Goal: Task Accomplishment & Management: Complete application form

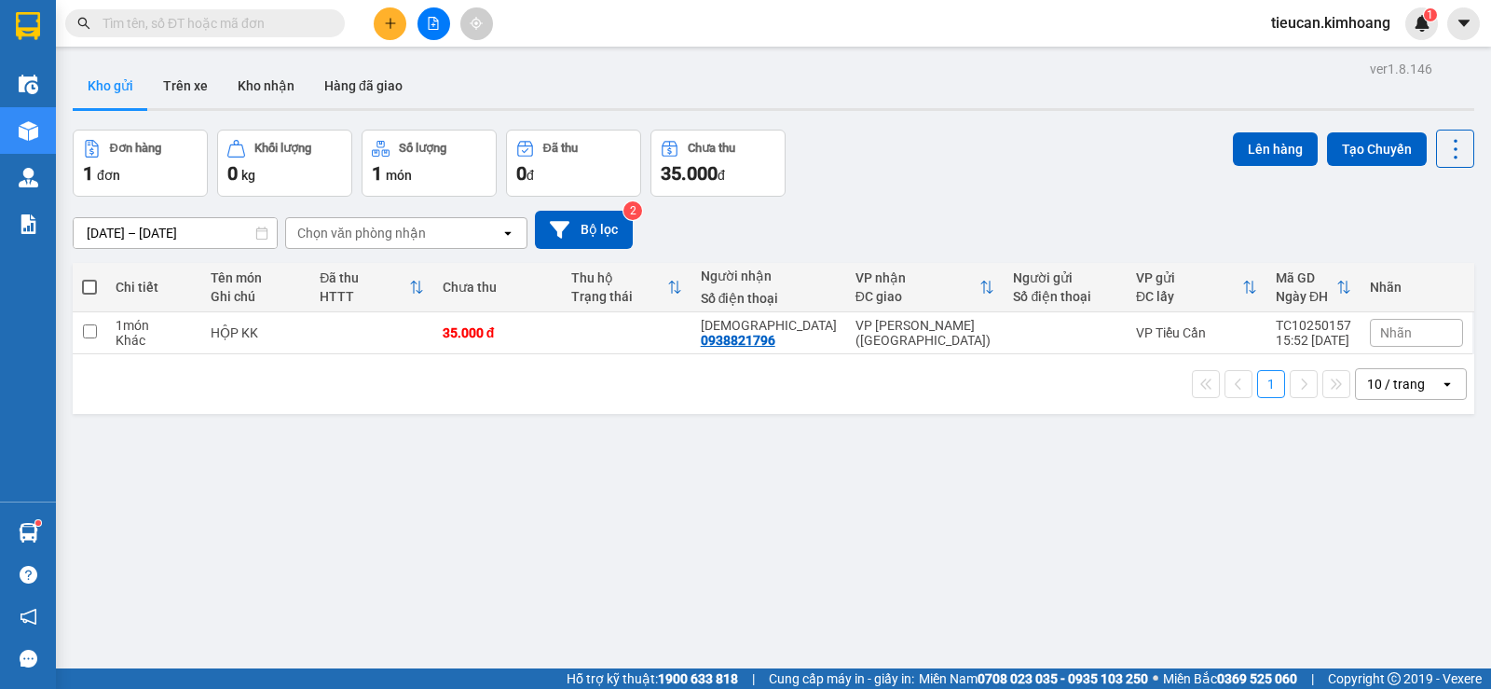
click at [85, 291] on span at bounding box center [89, 287] width 15 height 15
click at [89, 278] on input "checkbox" at bounding box center [89, 278] width 0 height 0
checkbox input "true"
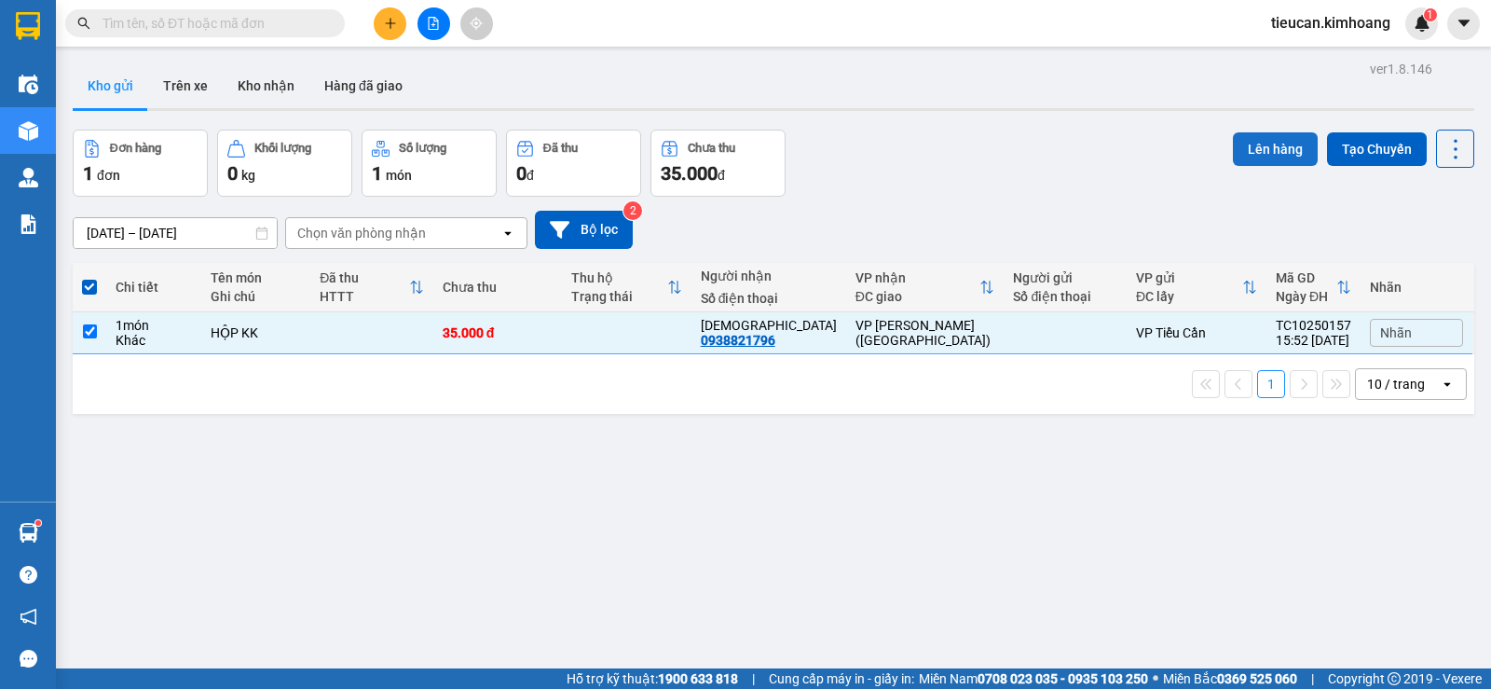
click at [1264, 147] on button "Lên hàng" at bounding box center [1275, 149] width 85 height 34
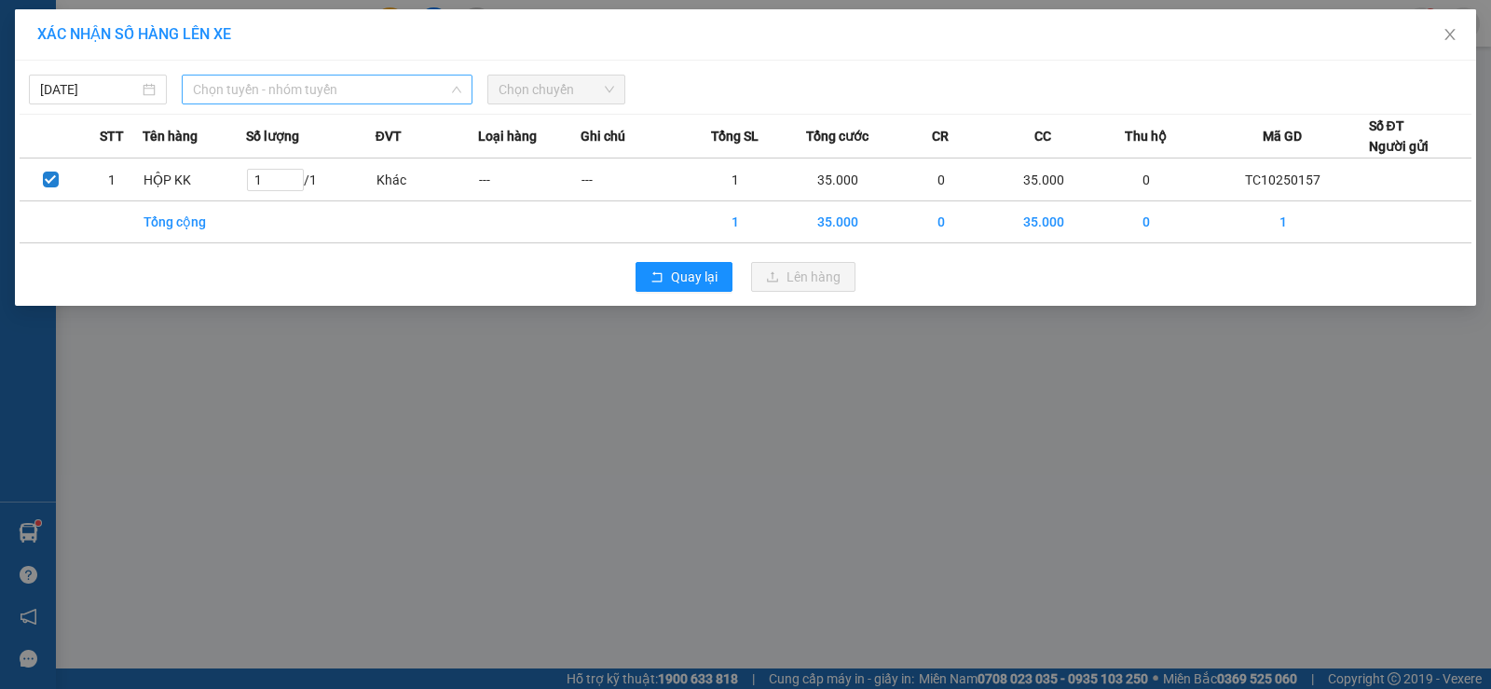
click at [259, 96] on span "Chọn tuyến - nhóm tuyến" at bounding box center [327, 89] width 268 height 28
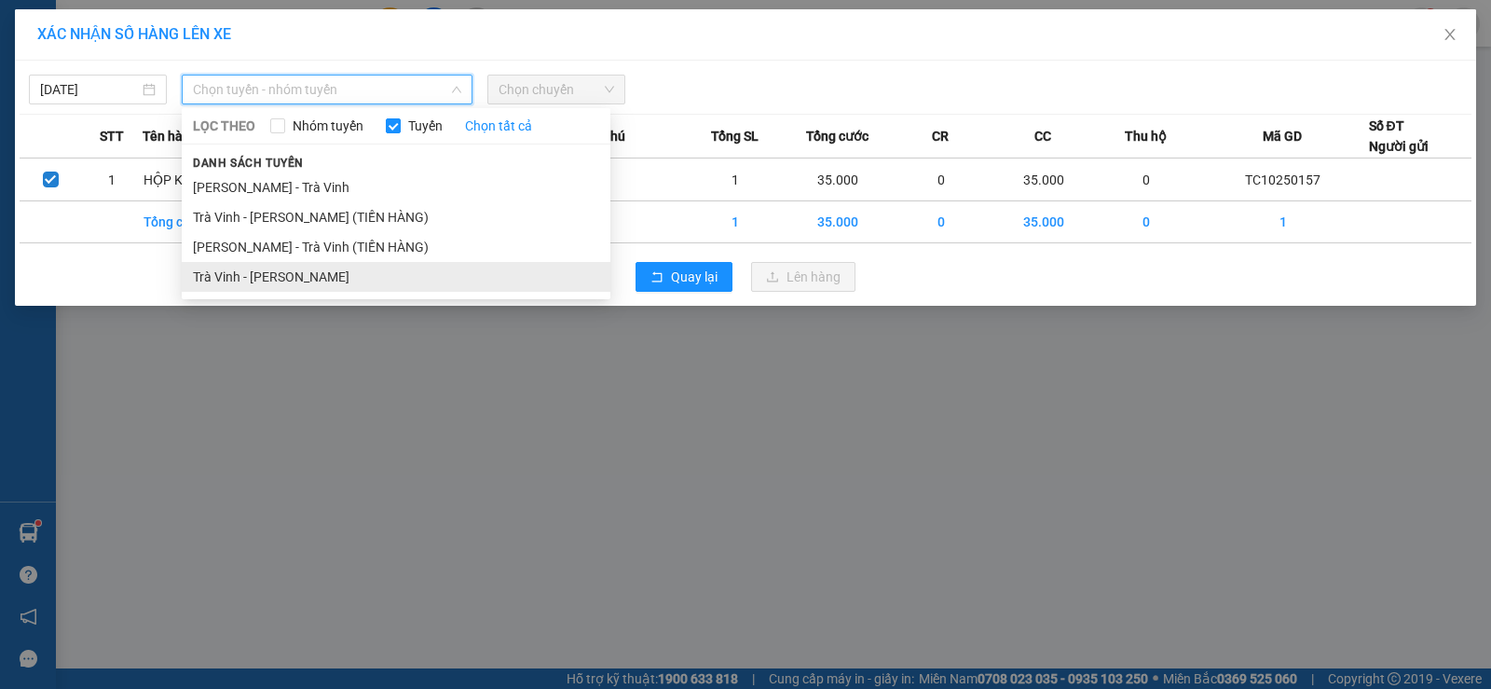
click at [304, 278] on li "Trà Vinh - [PERSON_NAME]" at bounding box center [396, 277] width 429 height 30
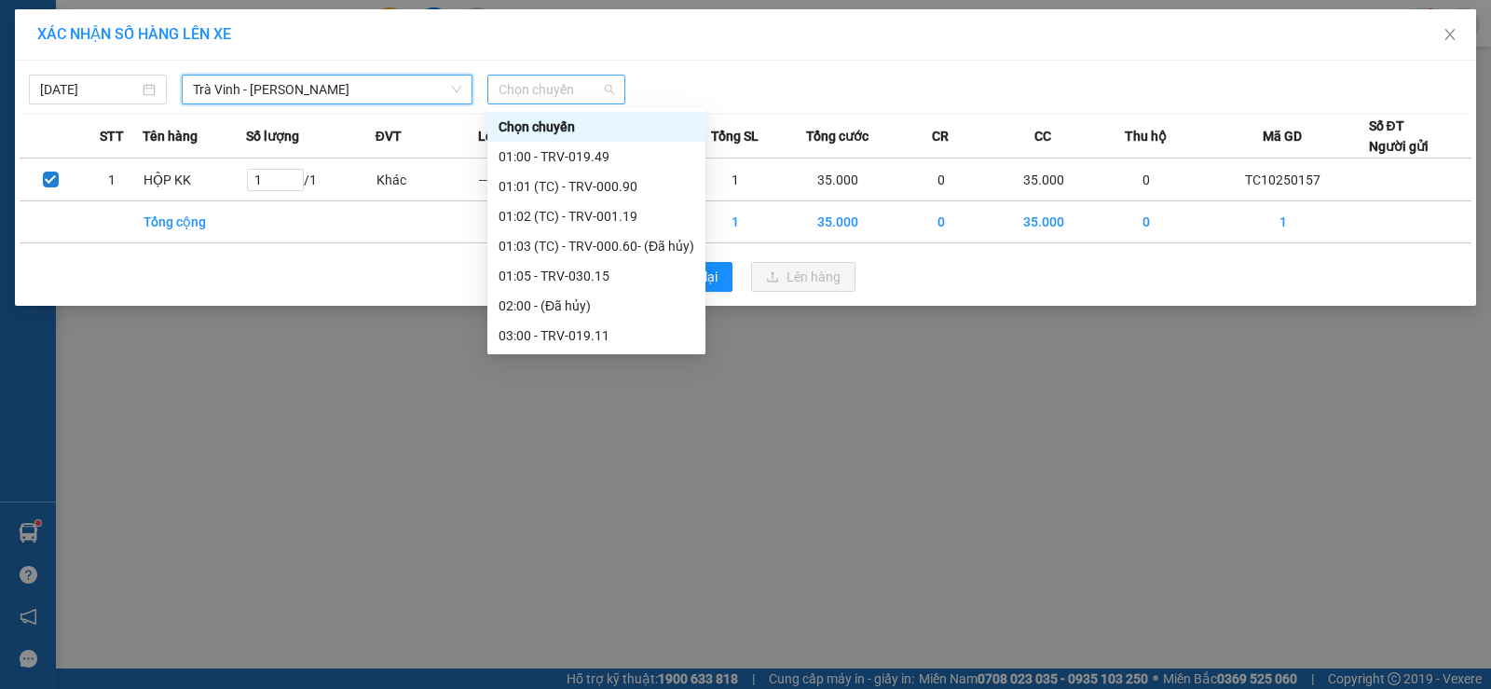
click at [537, 97] on span "Chọn chuyến" at bounding box center [557, 89] width 116 height 28
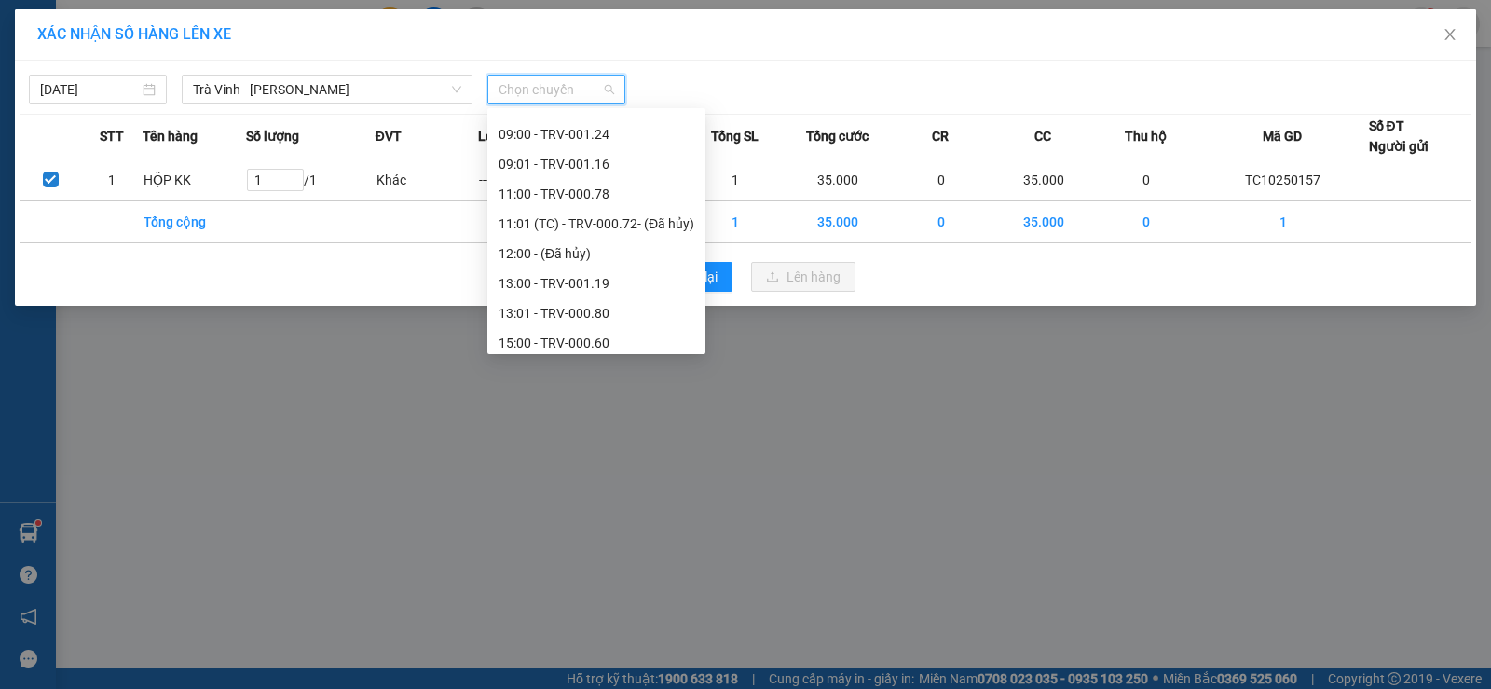
scroll to position [686, 0]
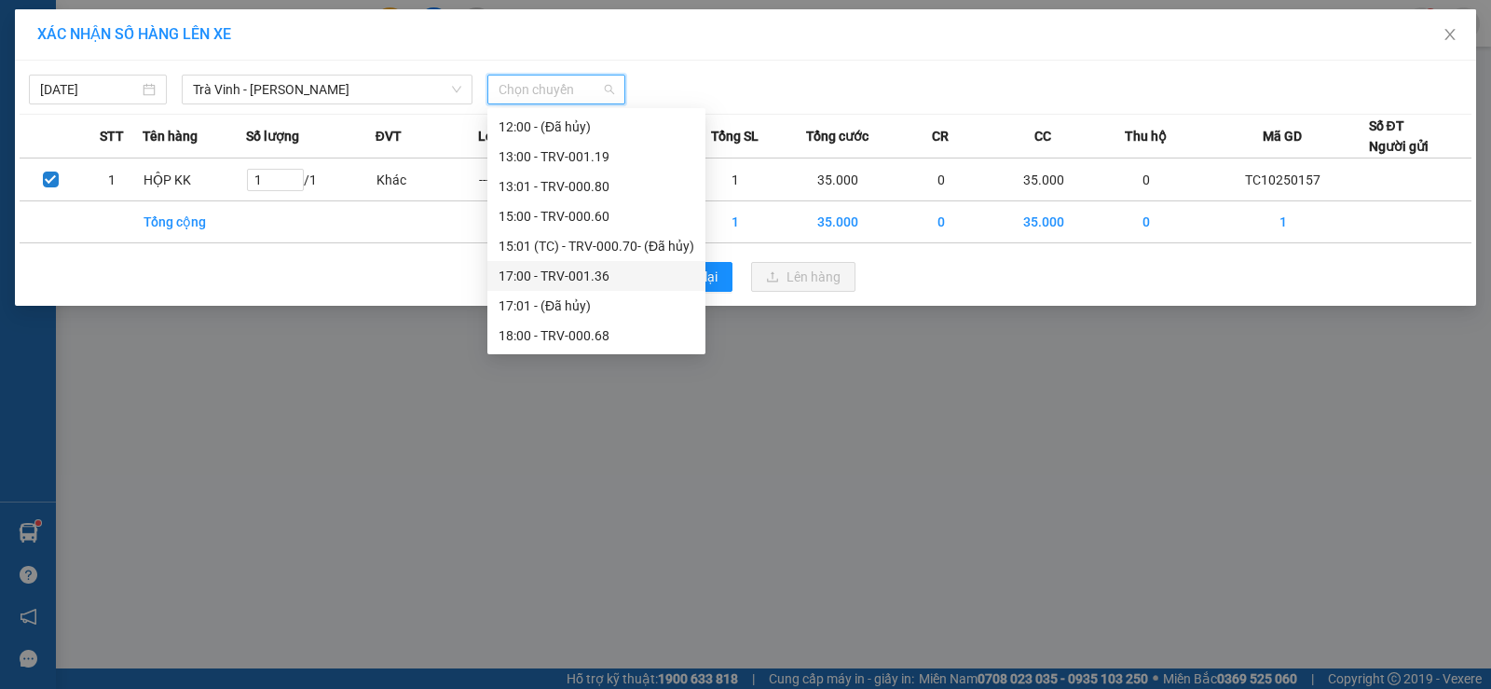
click at [558, 274] on div "17:00 - TRV-001.36" at bounding box center [597, 276] width 196 height 21
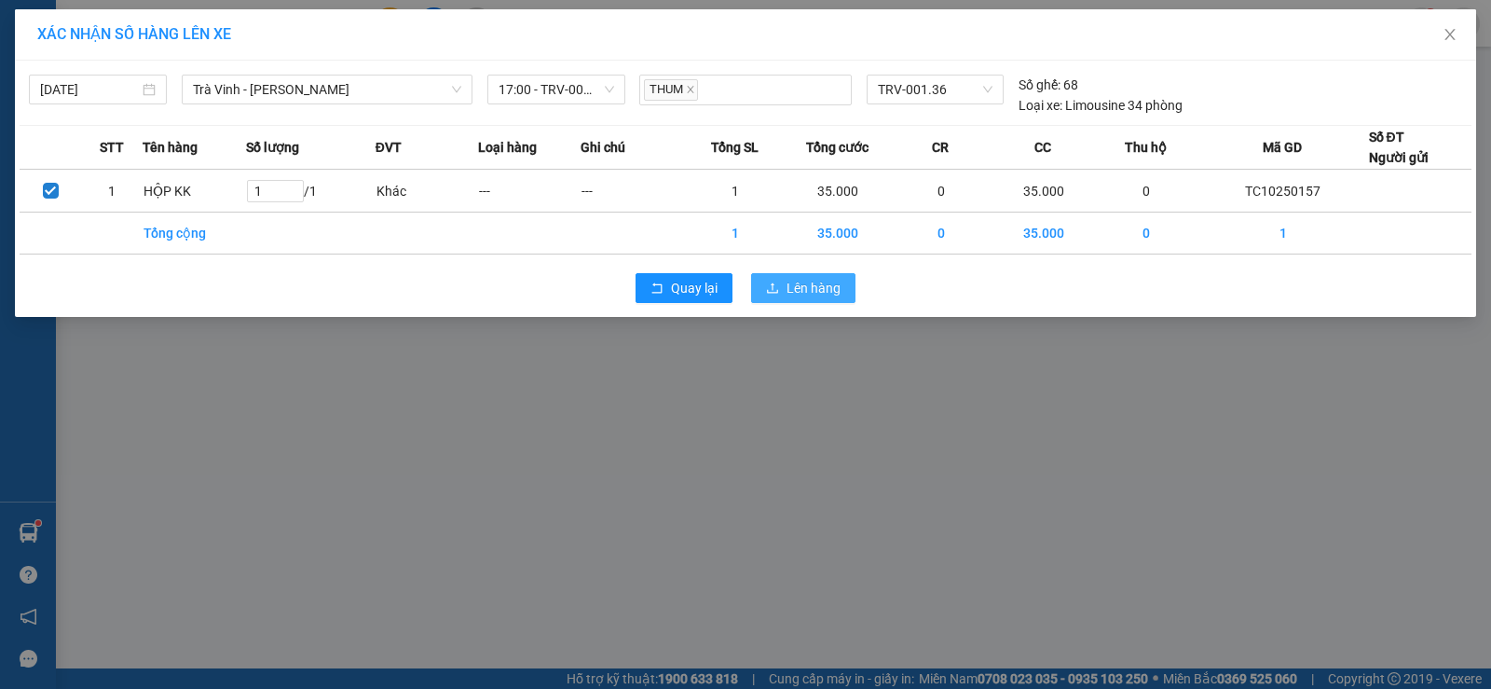
click at [844, 281] on button "Lên hàng" at bounding box center [803, 288] width 104 height 30
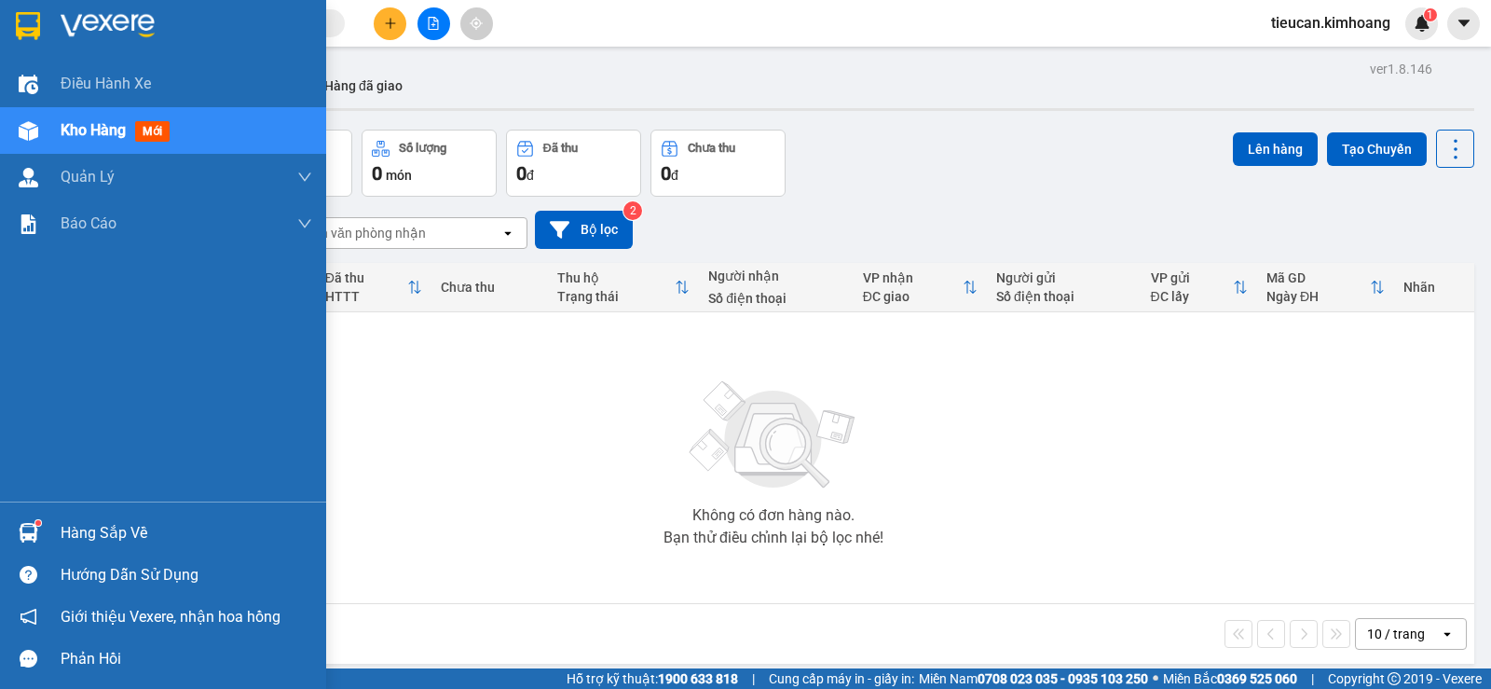
click at [44, 523] on div at bounding box center [28, 532] width 33 height 33
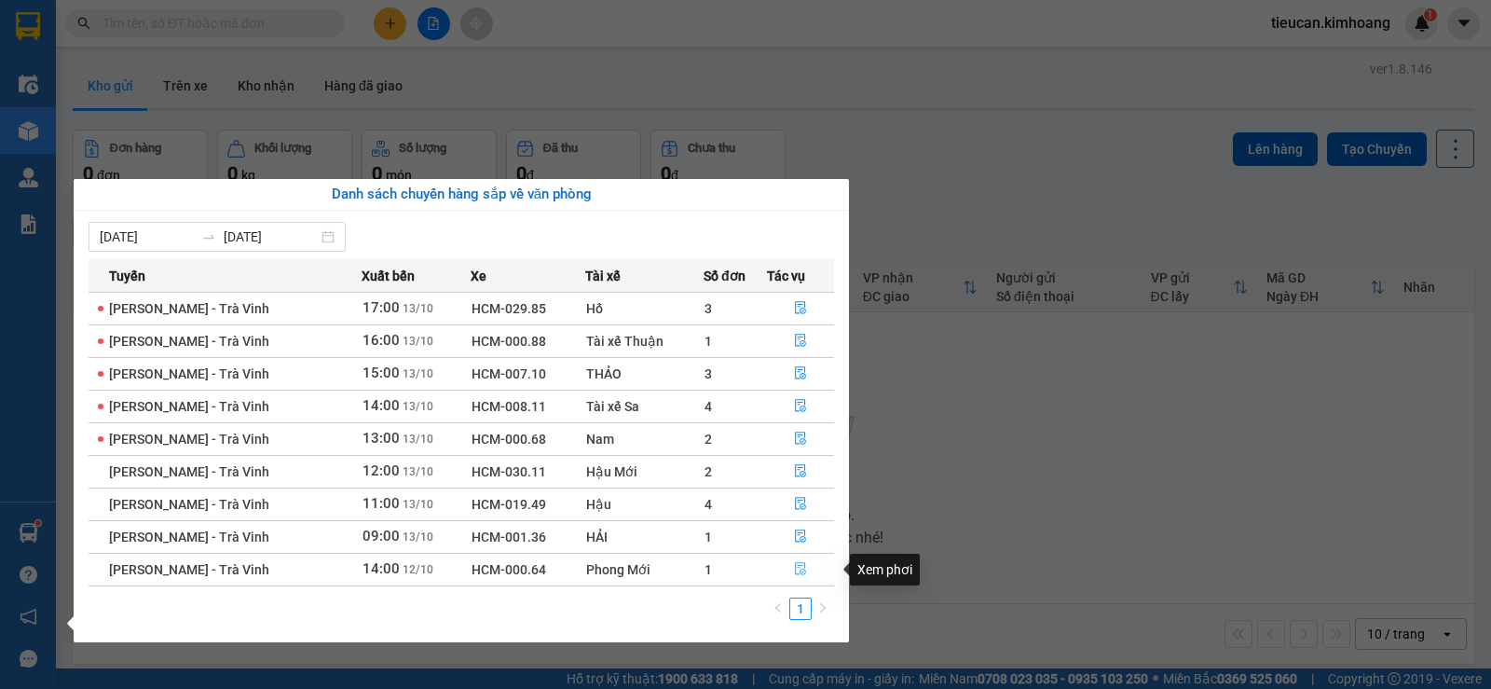
click at [795, 564] on icon "file-done" at bounding box center [800, 568] width 13 height 13
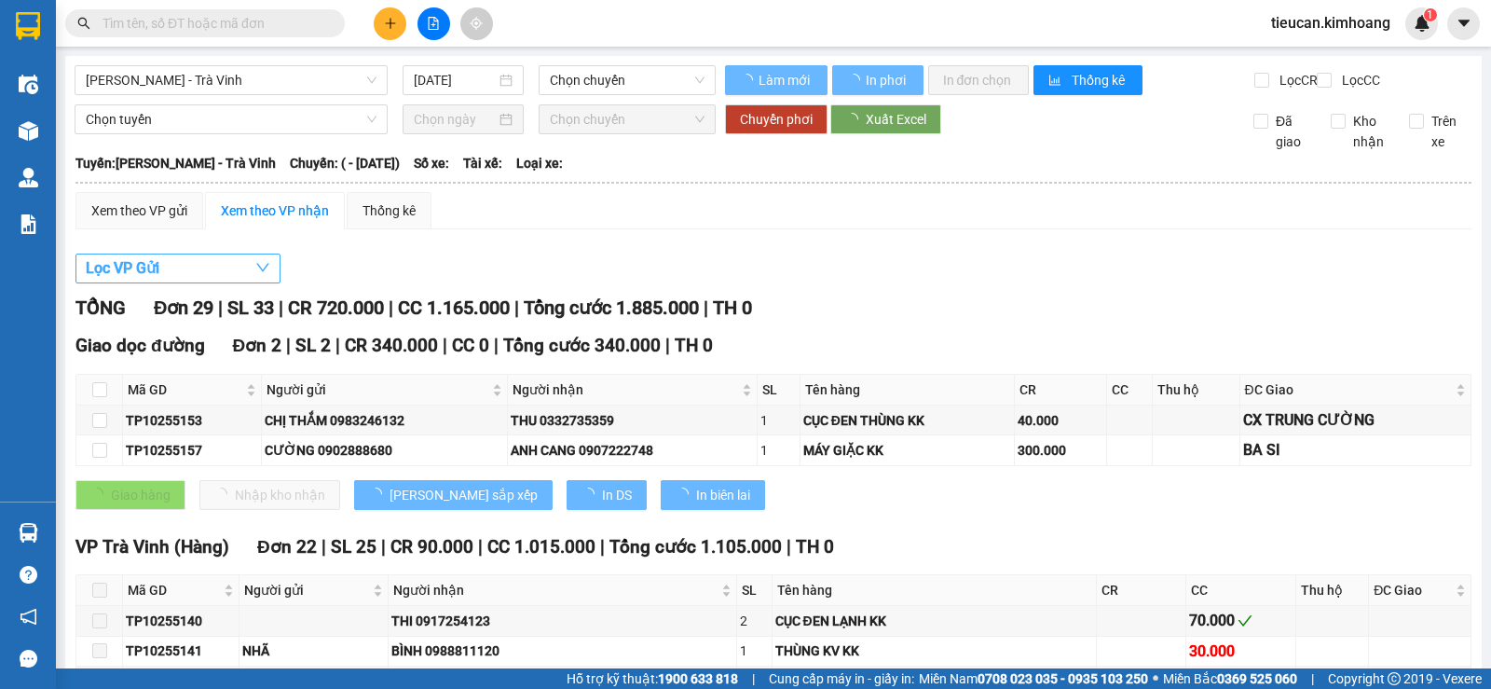
type input "12/10/2025"
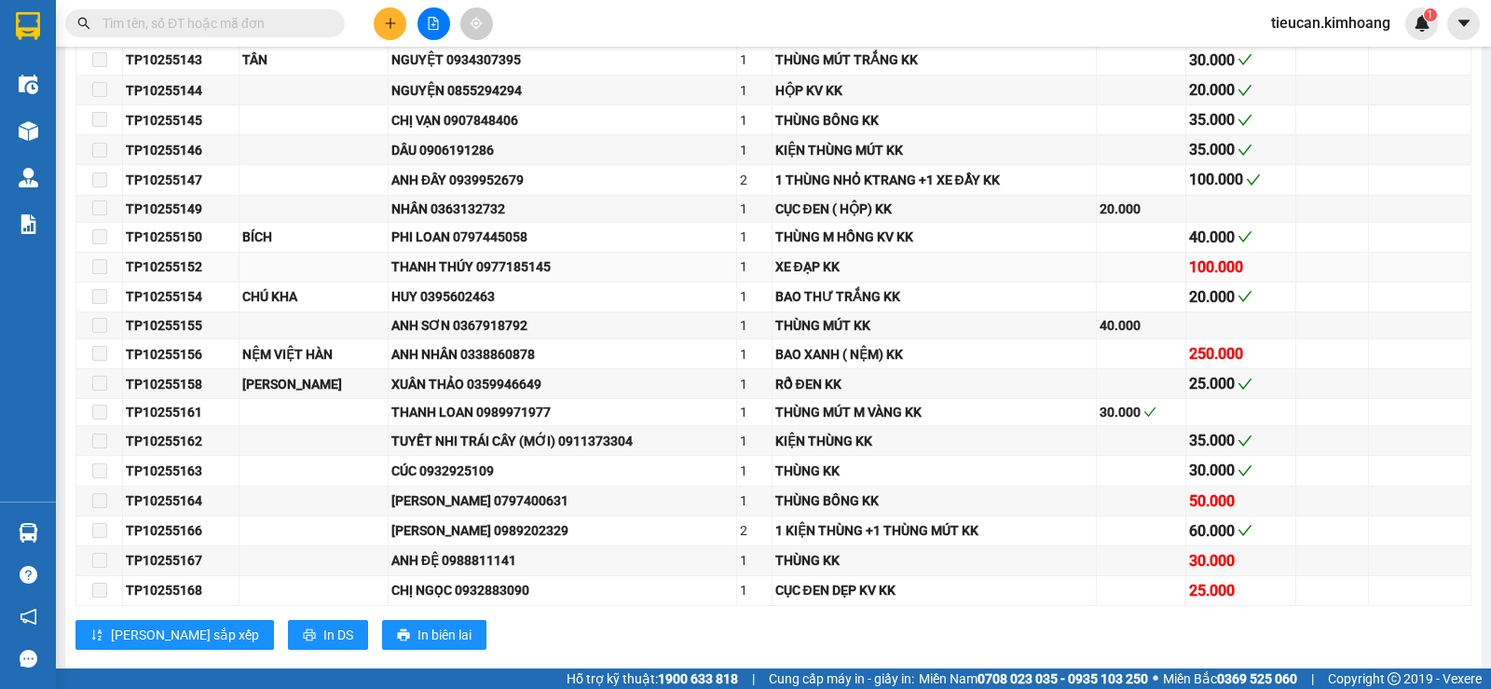
scroll to position [1266, 0]
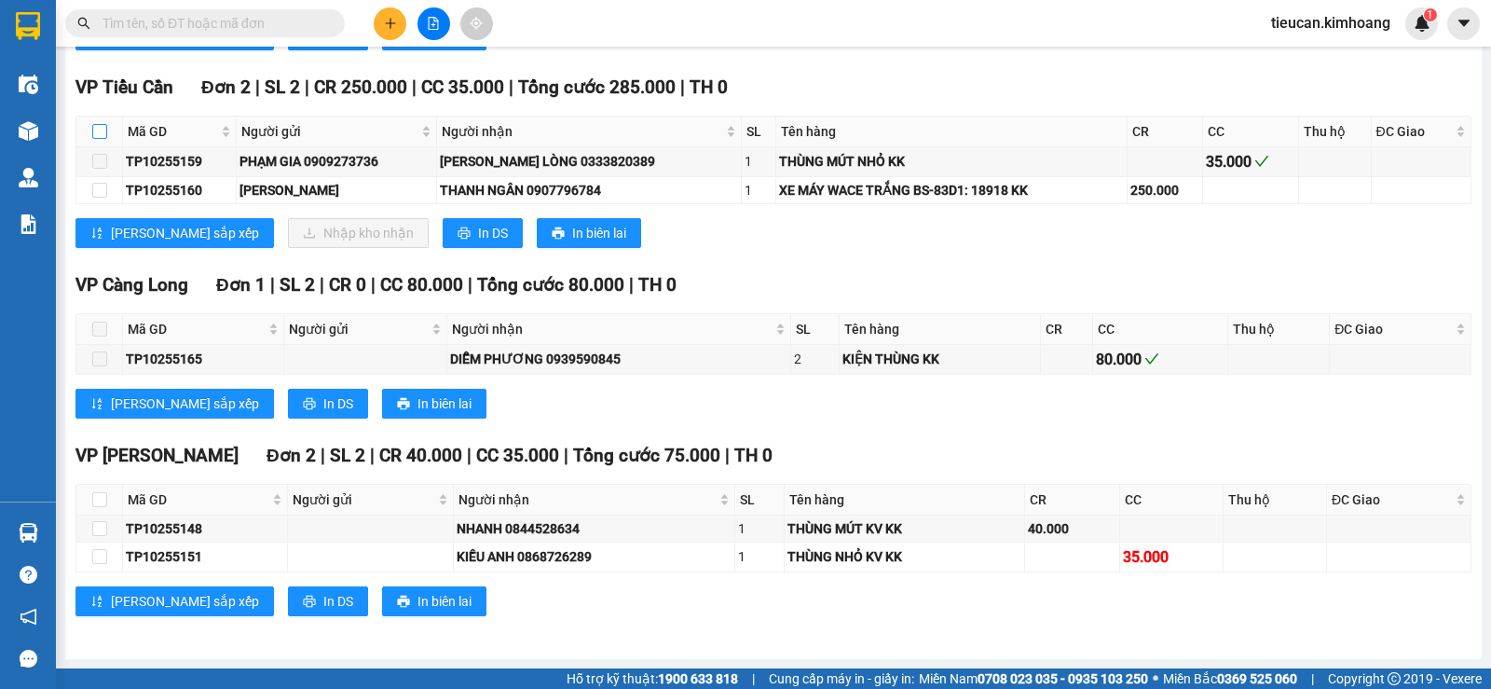
click at [101, 132] on input "checkbox" at bounding box center [99, 131] width 15 height 15
checkbox input "true"
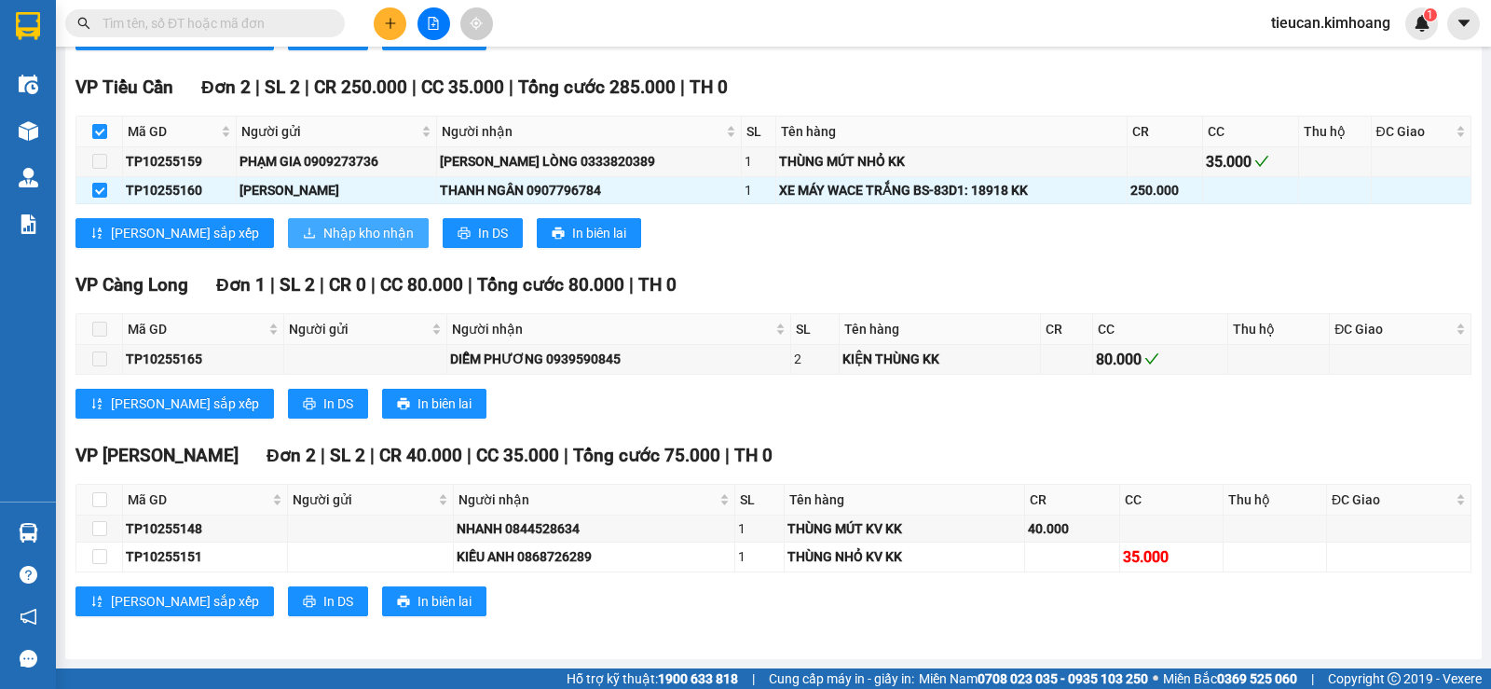
click at [323, 230] on span "Nhập kho nhận" at bounding box center [368, 233] width 90 height 21
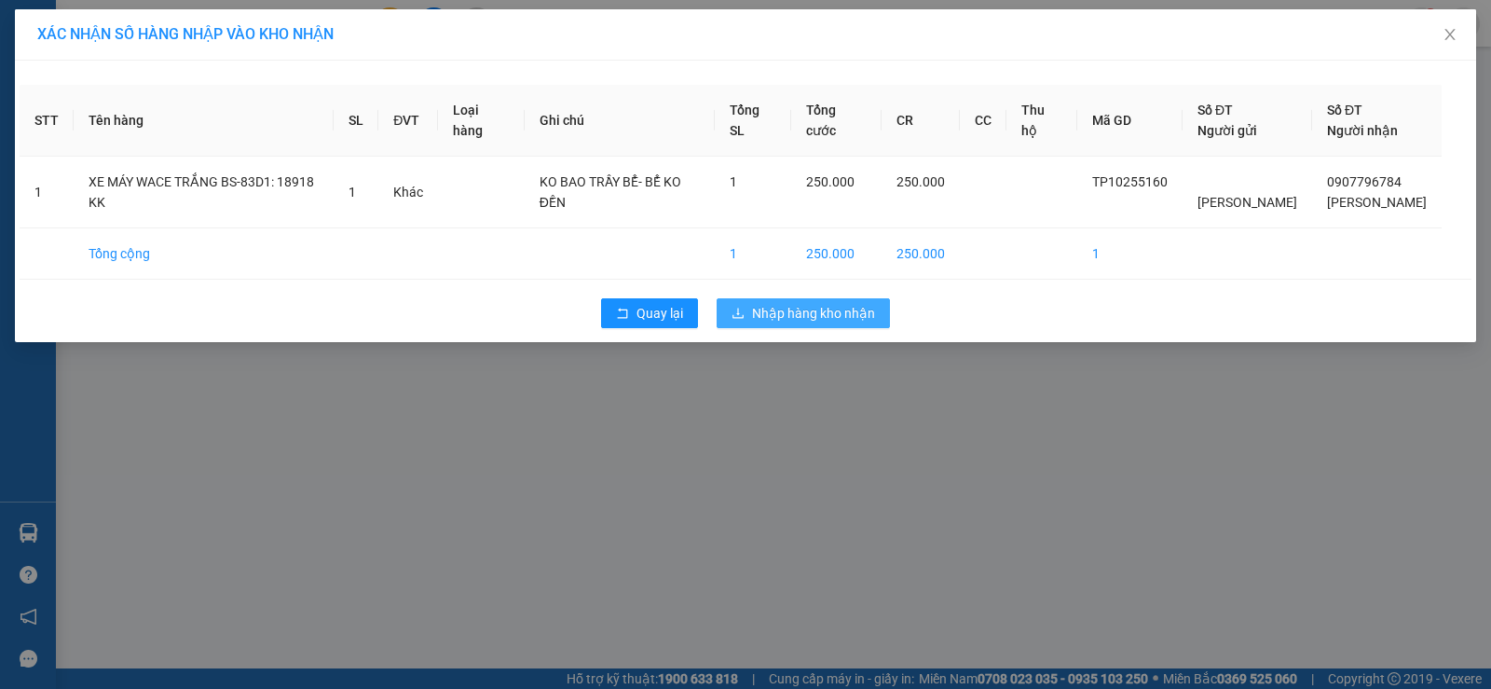
click at [826, 318] on span "Nhập hàng kho nhận" at bounding box center [813, 313] width 123 height 21
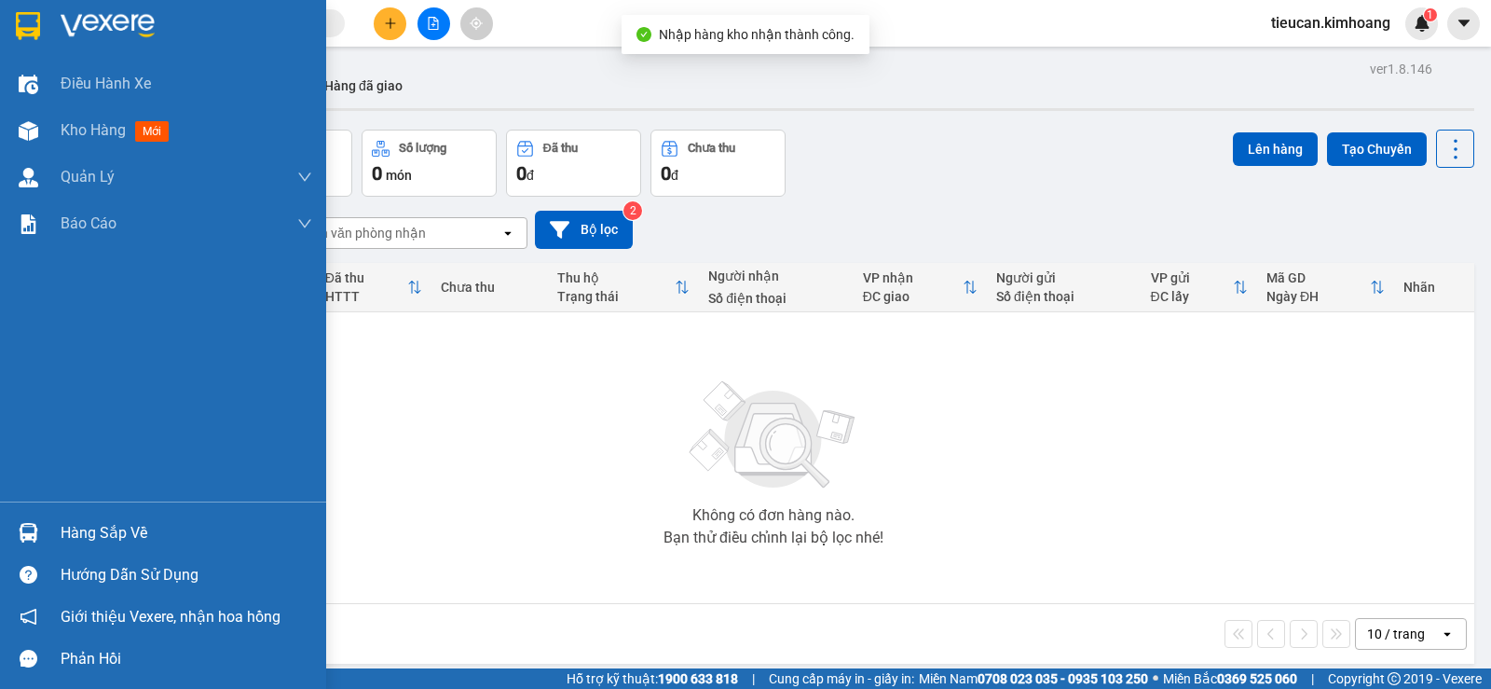
click at [99, 544] on div "Hàng sắp về" at bounding box center [187, 533] width 252 height 28
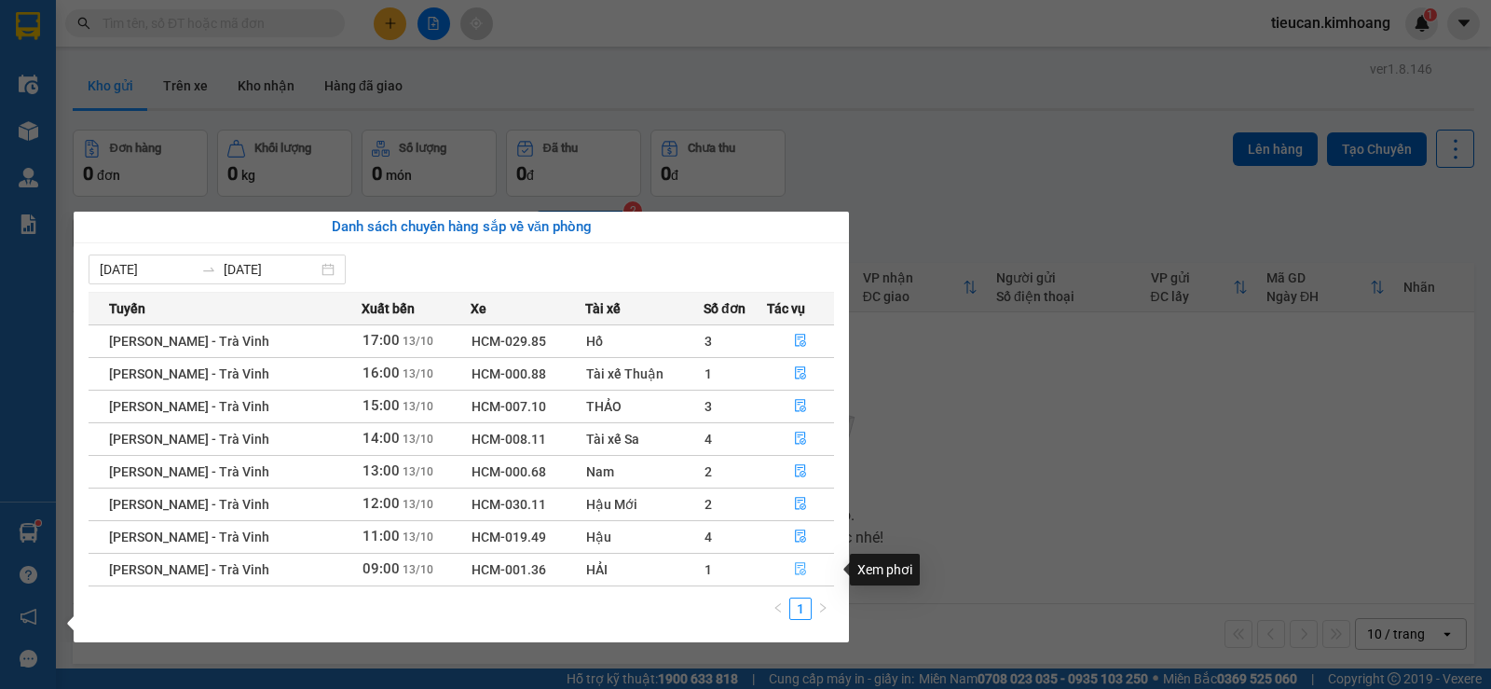
click at [795, 567] on icon "file-done" at bounding box center [800, 569] width 11 height 13
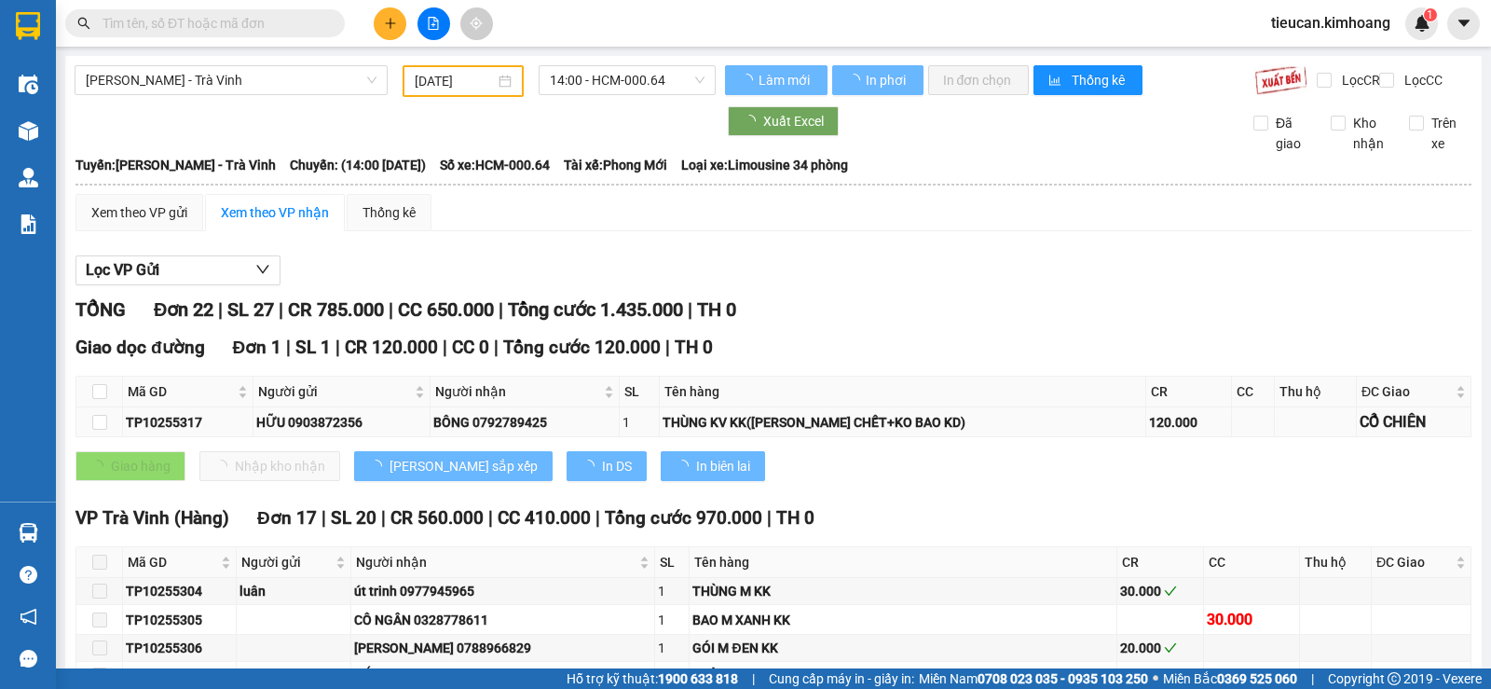
type input "13/10/2025"
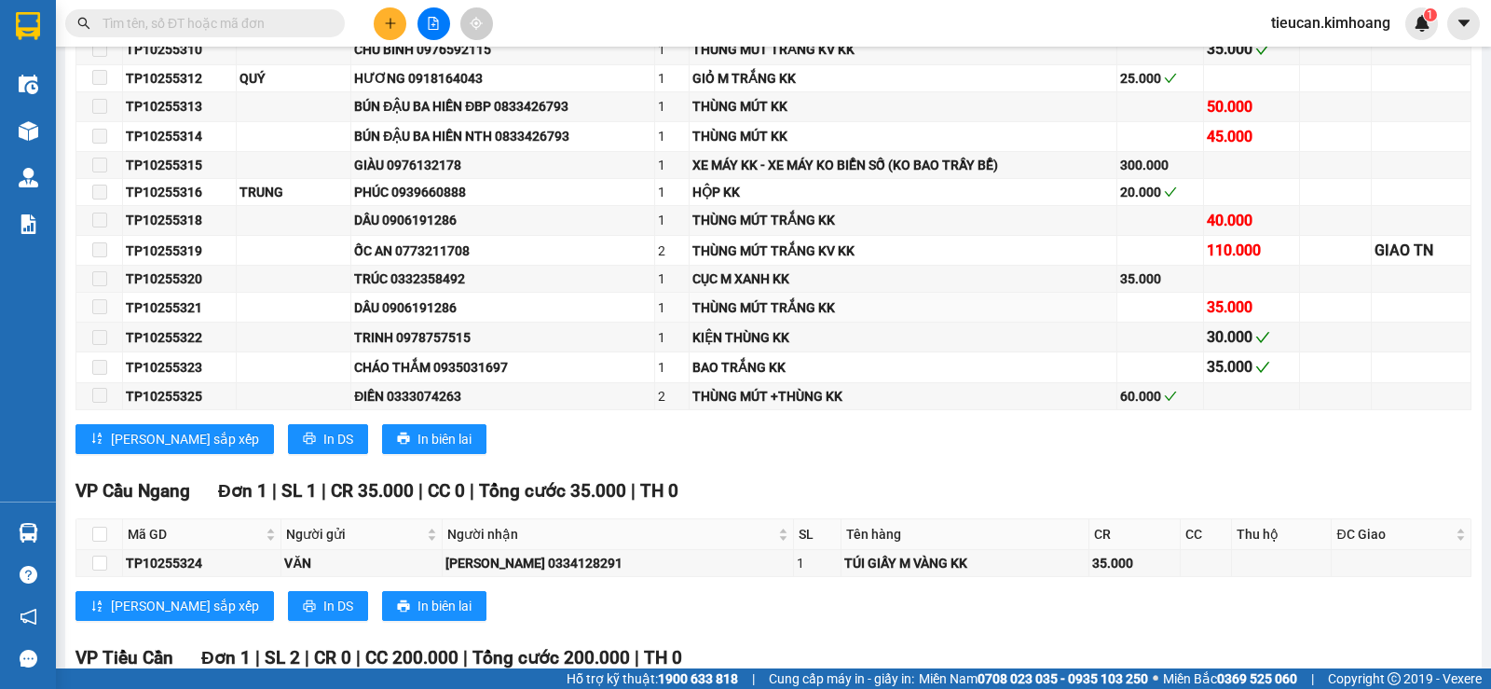
scroll to position [1182, 0]
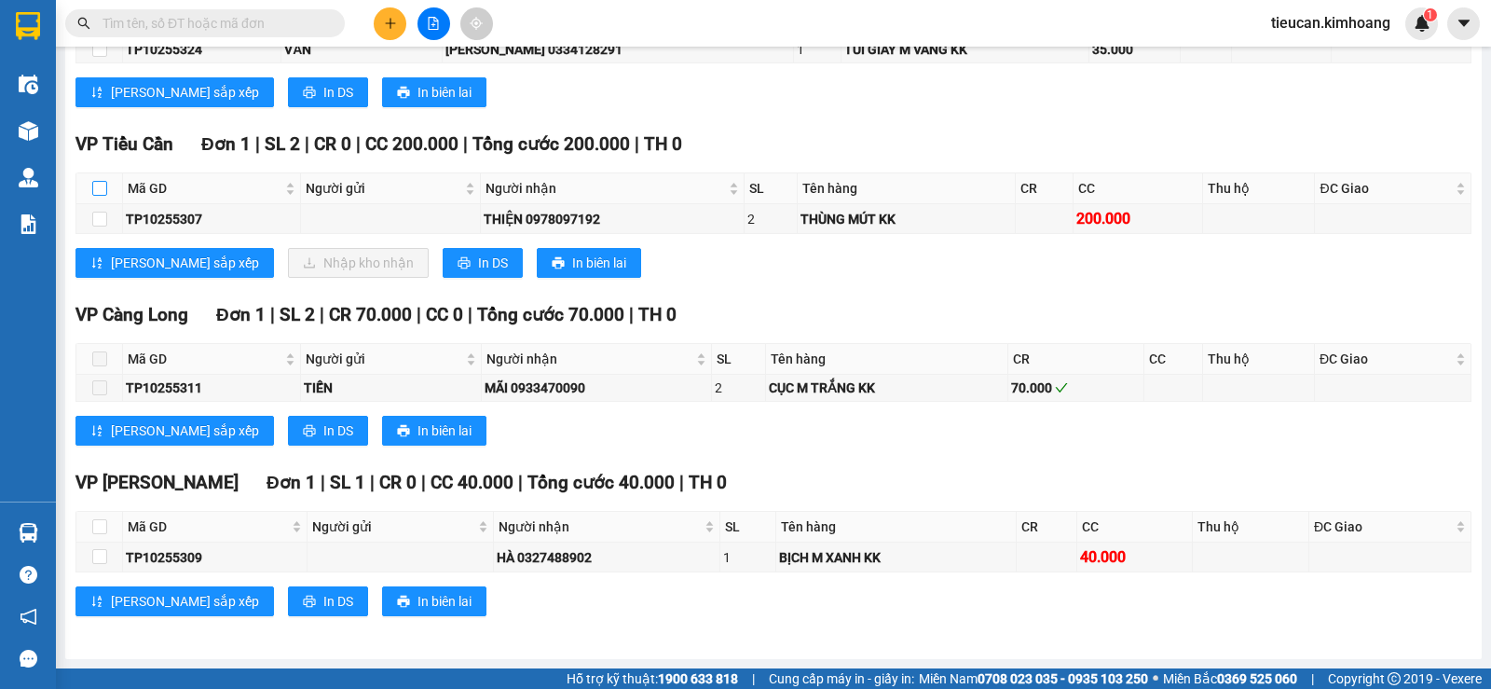
click at [94, 189] on input "checkbox" at bounding box center [99, 188] width 15 height 15
checkbox input "true"
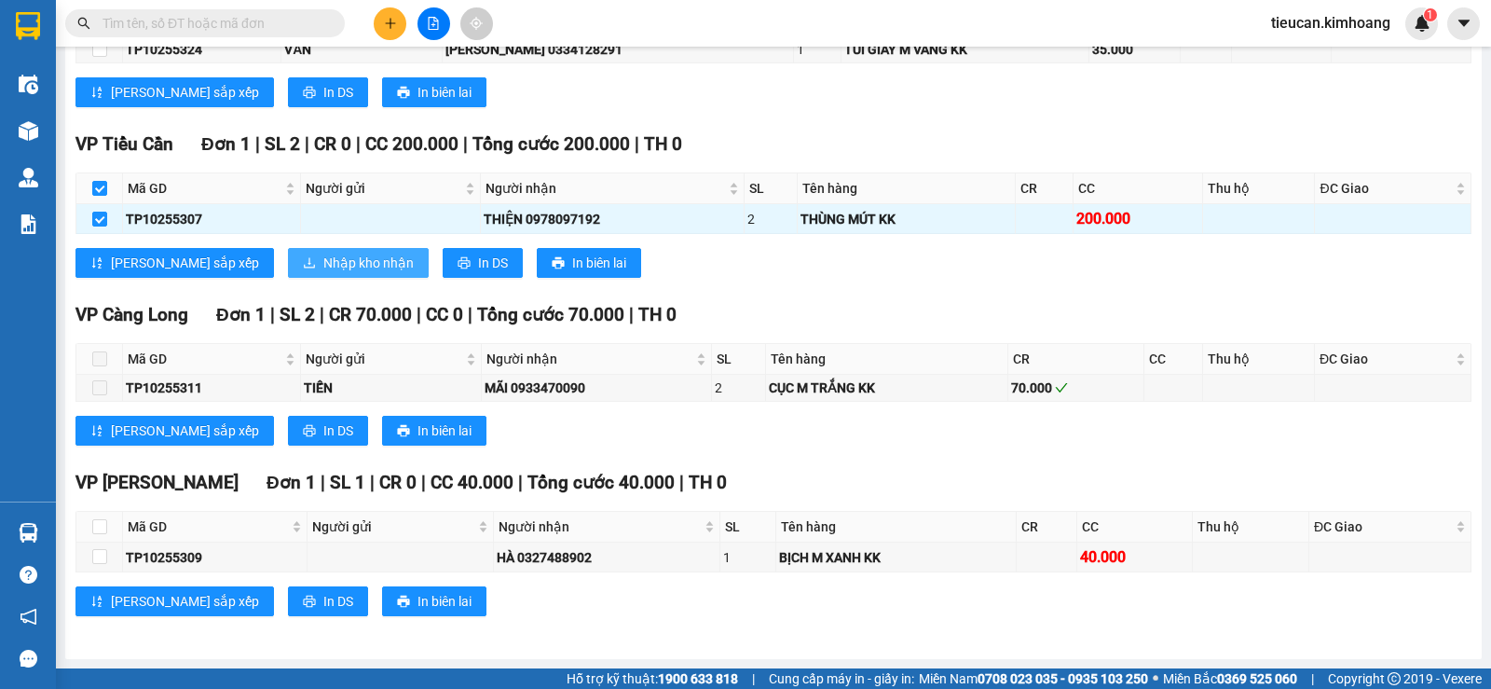
click at [323, 257] on span "Nhập kho nhận" at bounding box center [368, 263] width 90 height 21
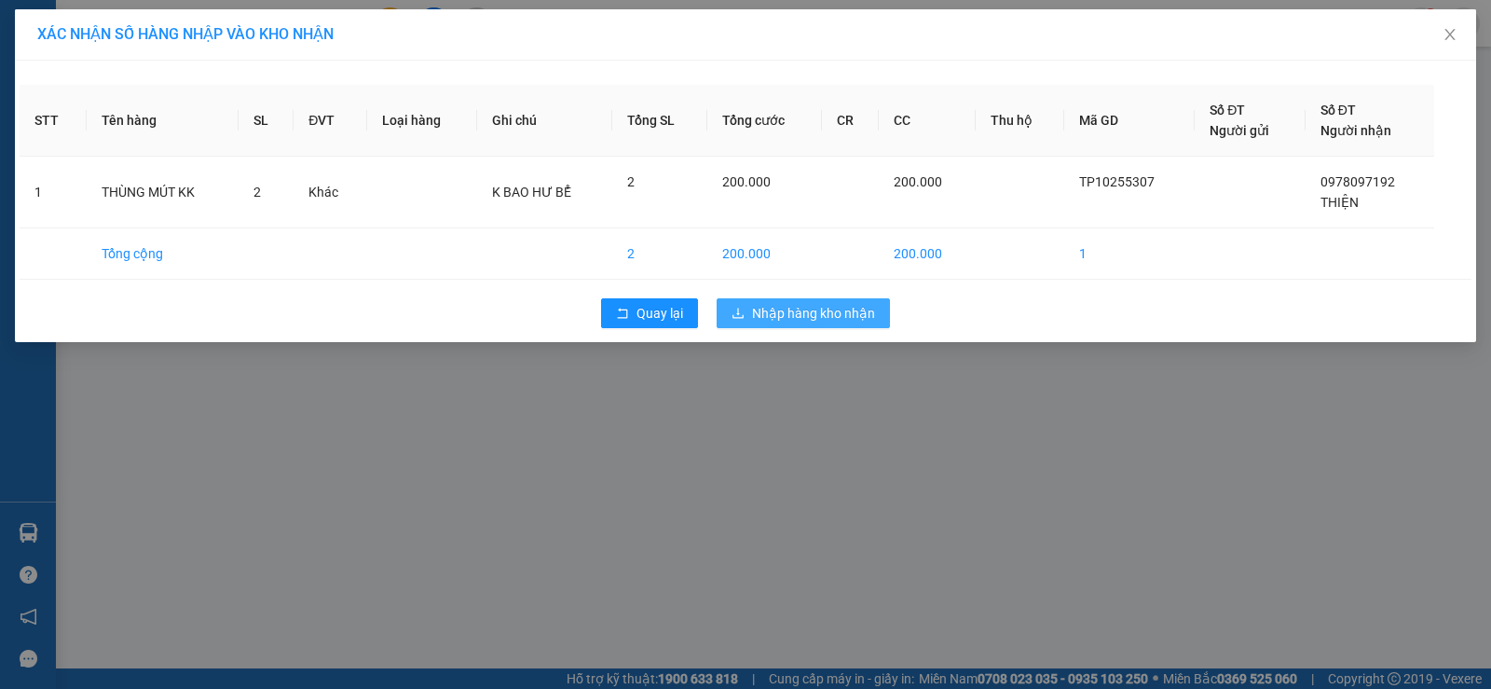
click at [789, 301] on button "Nhập hàng kho nhận" at bounding box center [803, 313] width 173 height 30
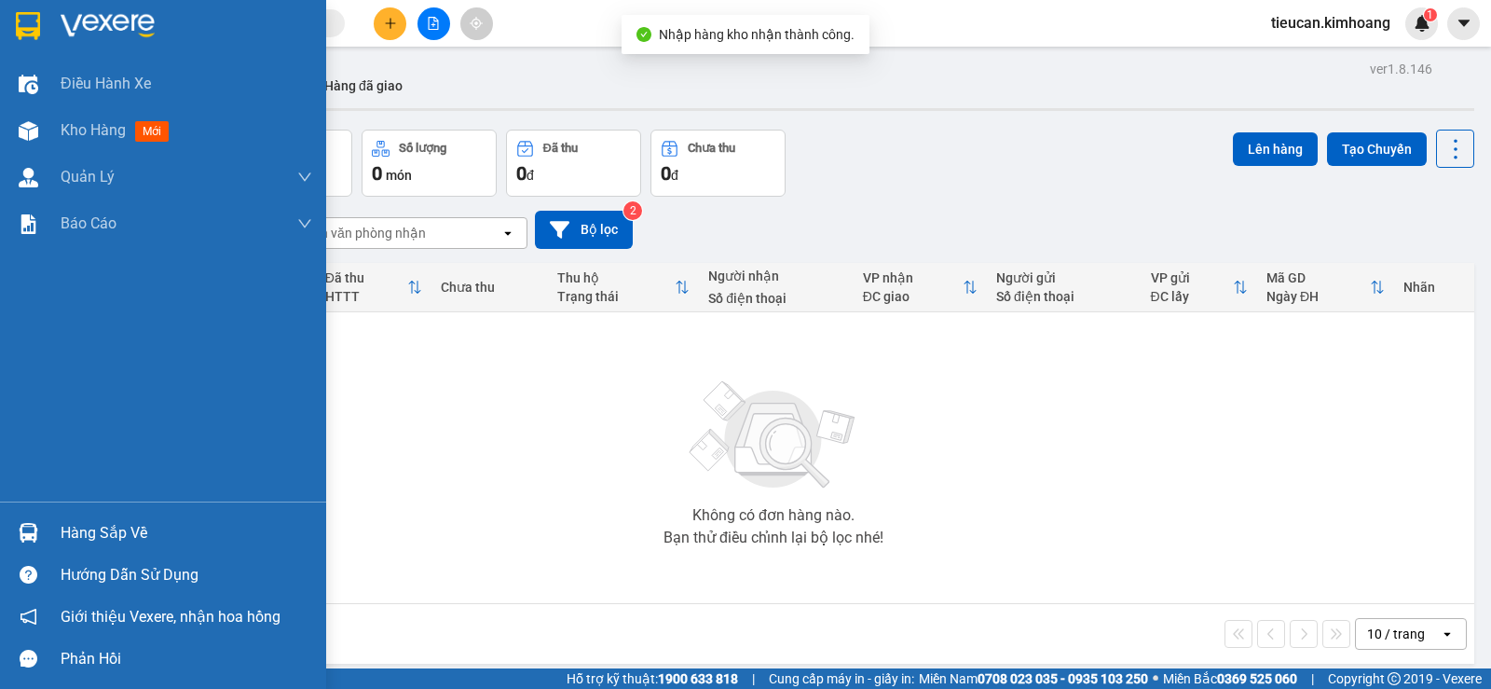
click at [75, 544] on div "Hàng sắp về" at bounding box center [187, 533] width 252 height 28
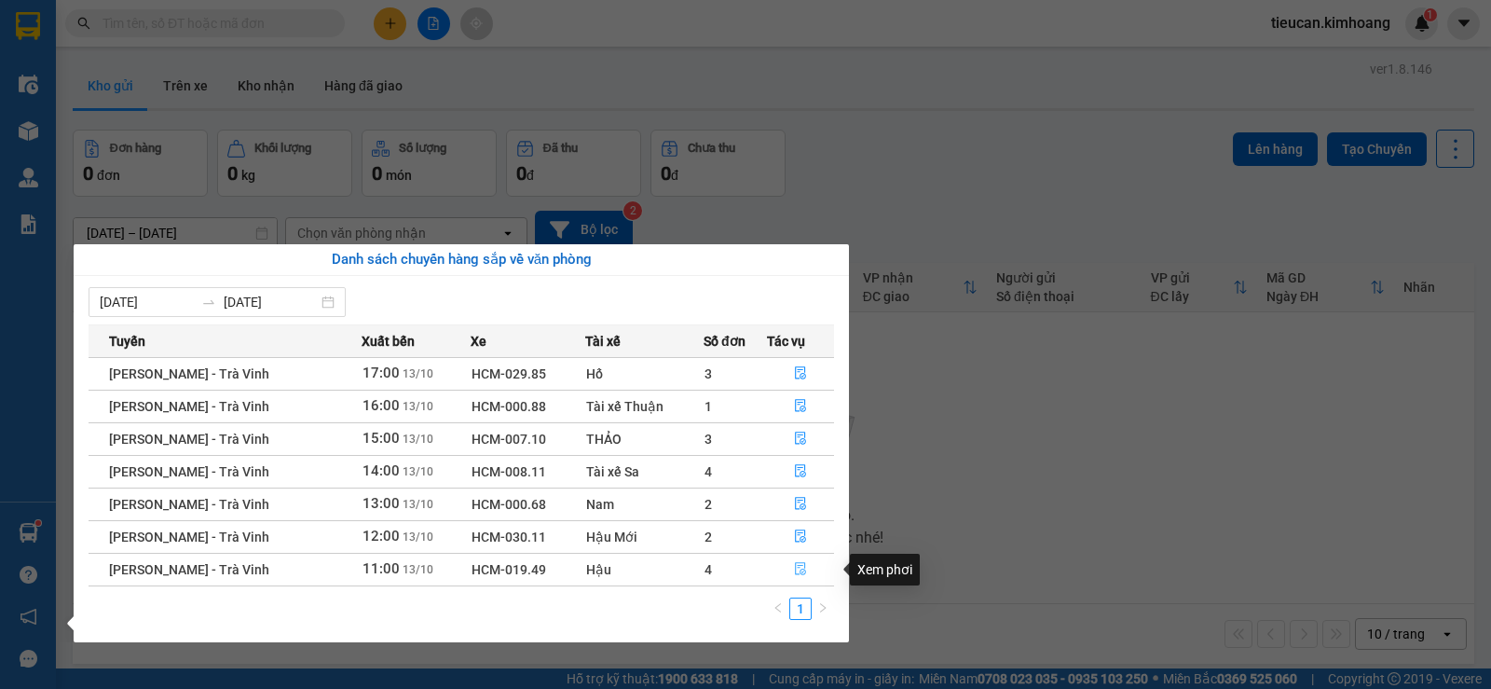
click at [795, 568] on icon "file-done" at bounding box center [800, 569] width 11 height 13
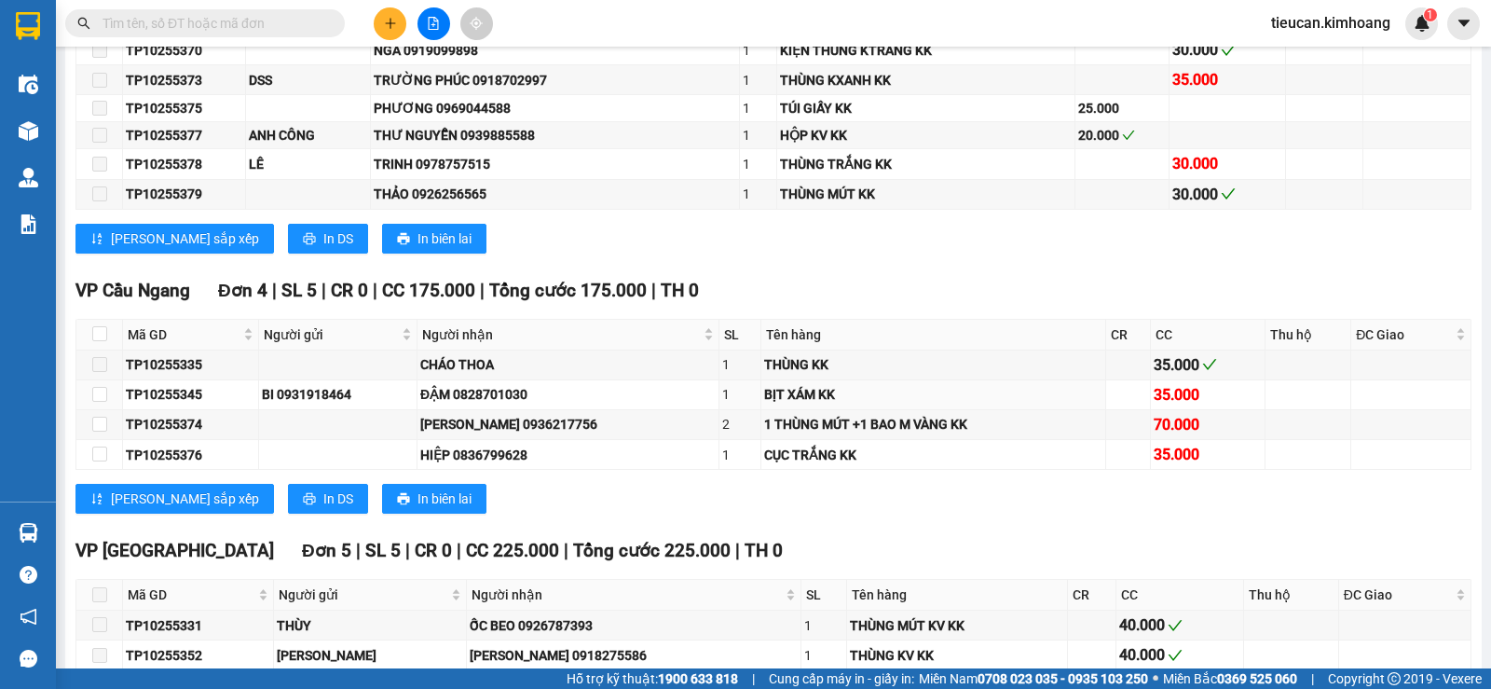
scroll to position [1864, 0]
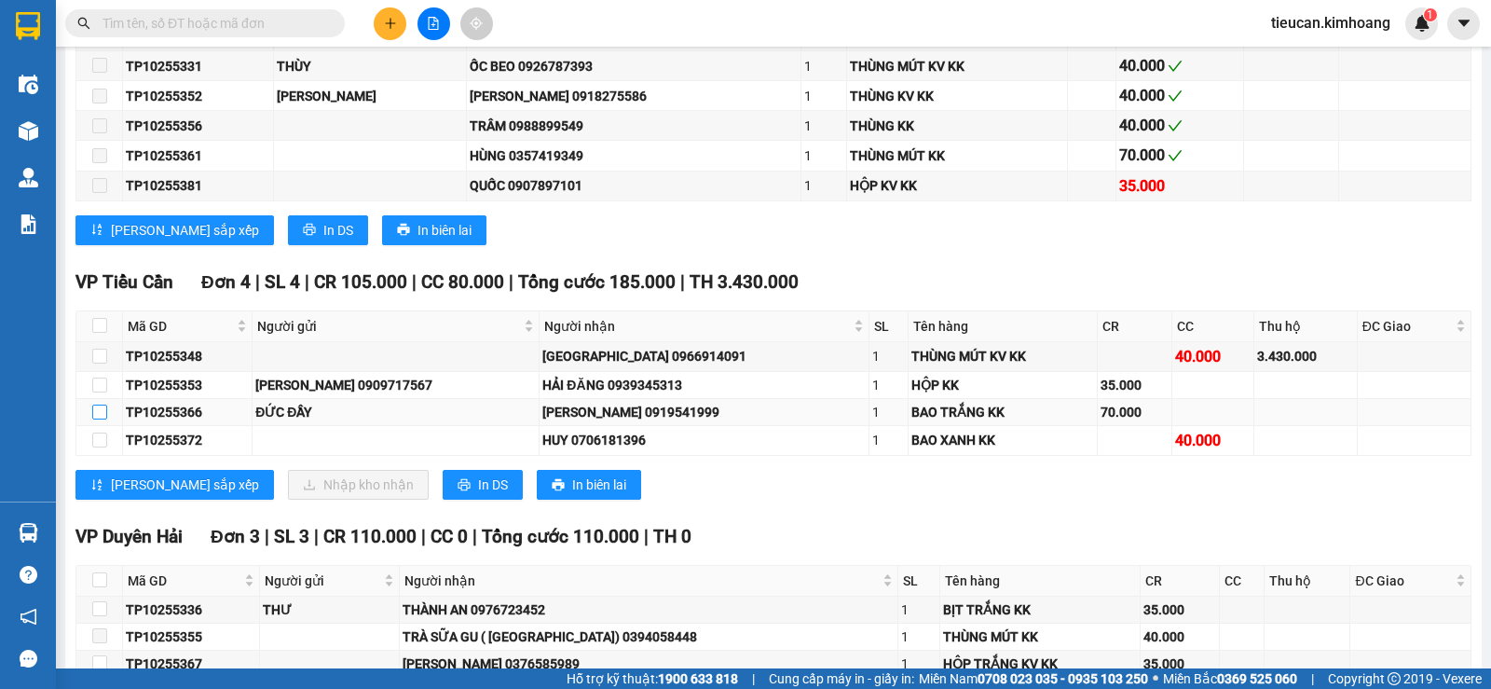
click at [104, 419] on input "checkbox" at bounding box center [99, 412] width 15 height 15
checkbox input "true"
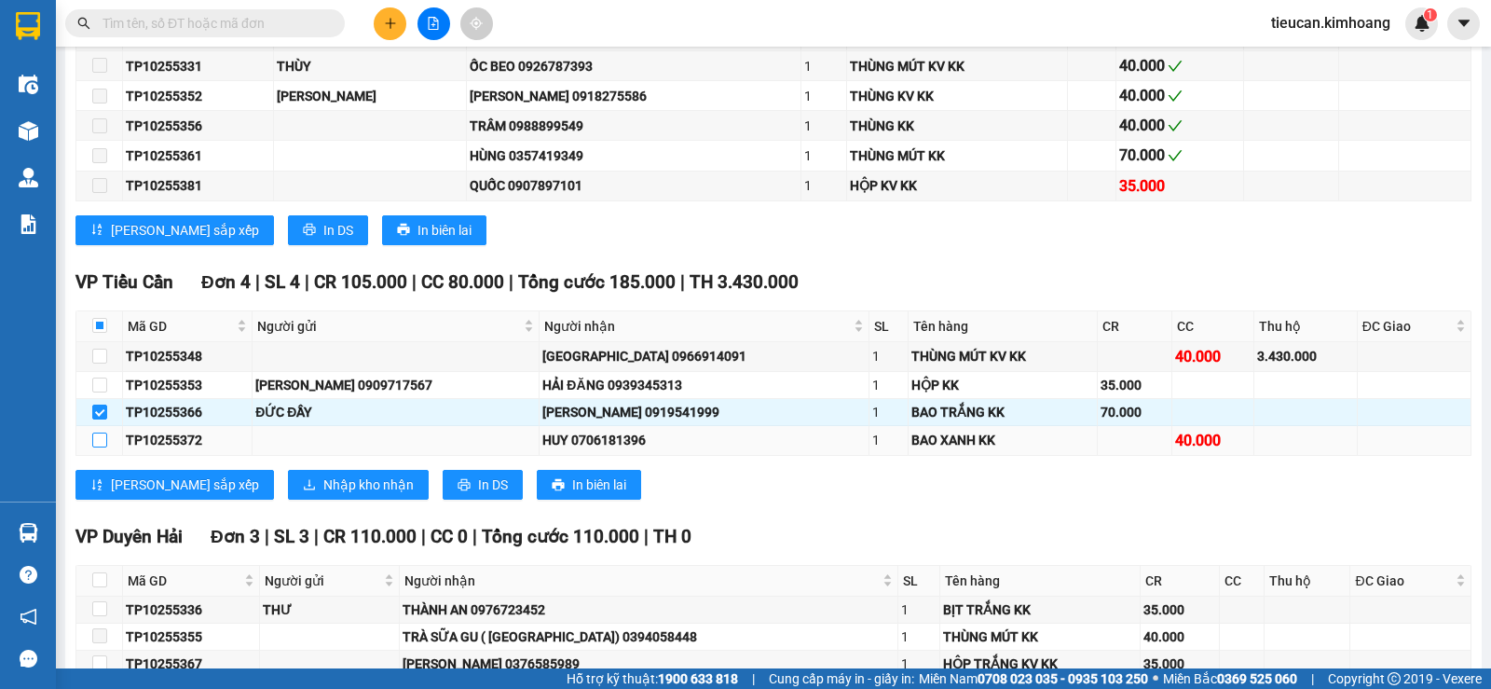
click at [100, 447] on input "checkbox" at bounding box center [99, 439] width 15 height 15
checkbox input "true"
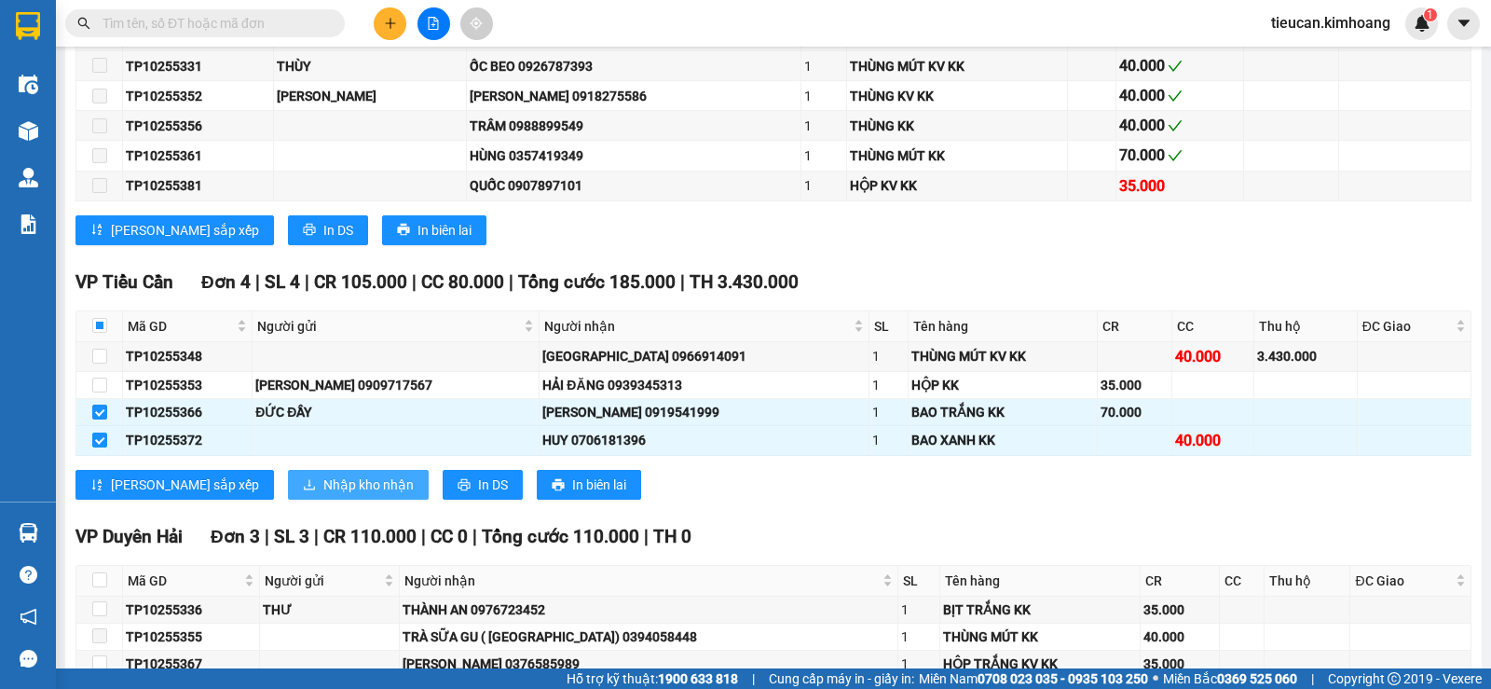
click at [323, 495] on span "Nhập kho nhận" at bounding box center [368, 484] width 90 height 21
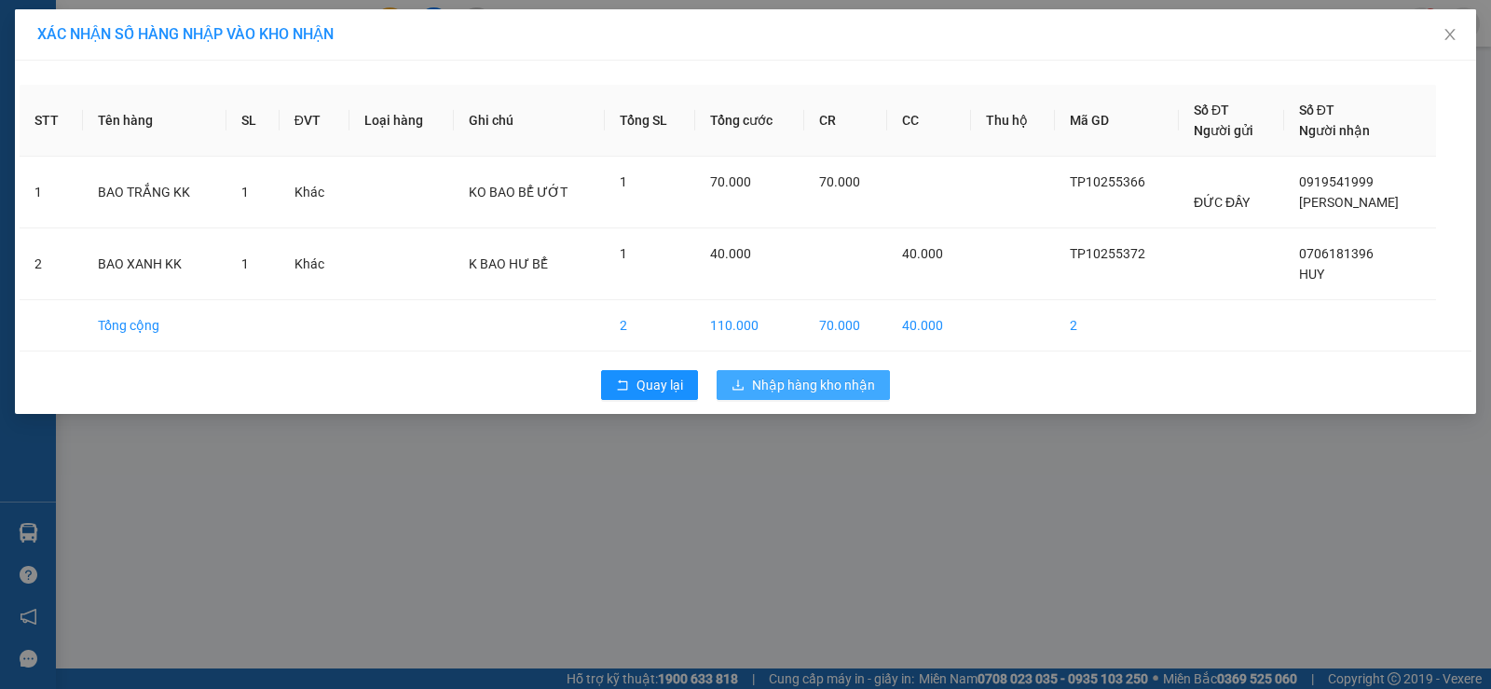
click at [848, 384] on span "Nhập hàng kho nhận" at bounding box center [813, 385] width 123 height 21
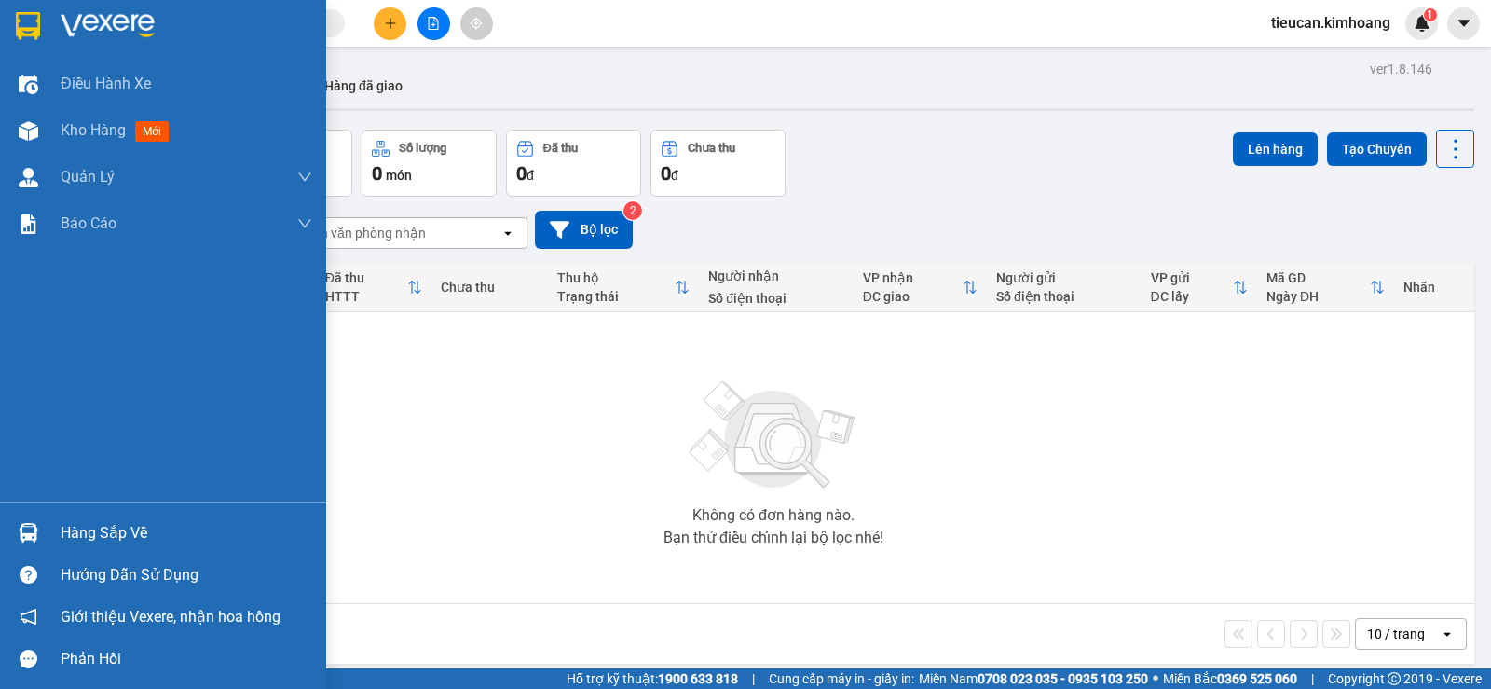
click at [108, 531] on div "Hàng sắp về" at bounding box center [187, 533] width 252 height 28
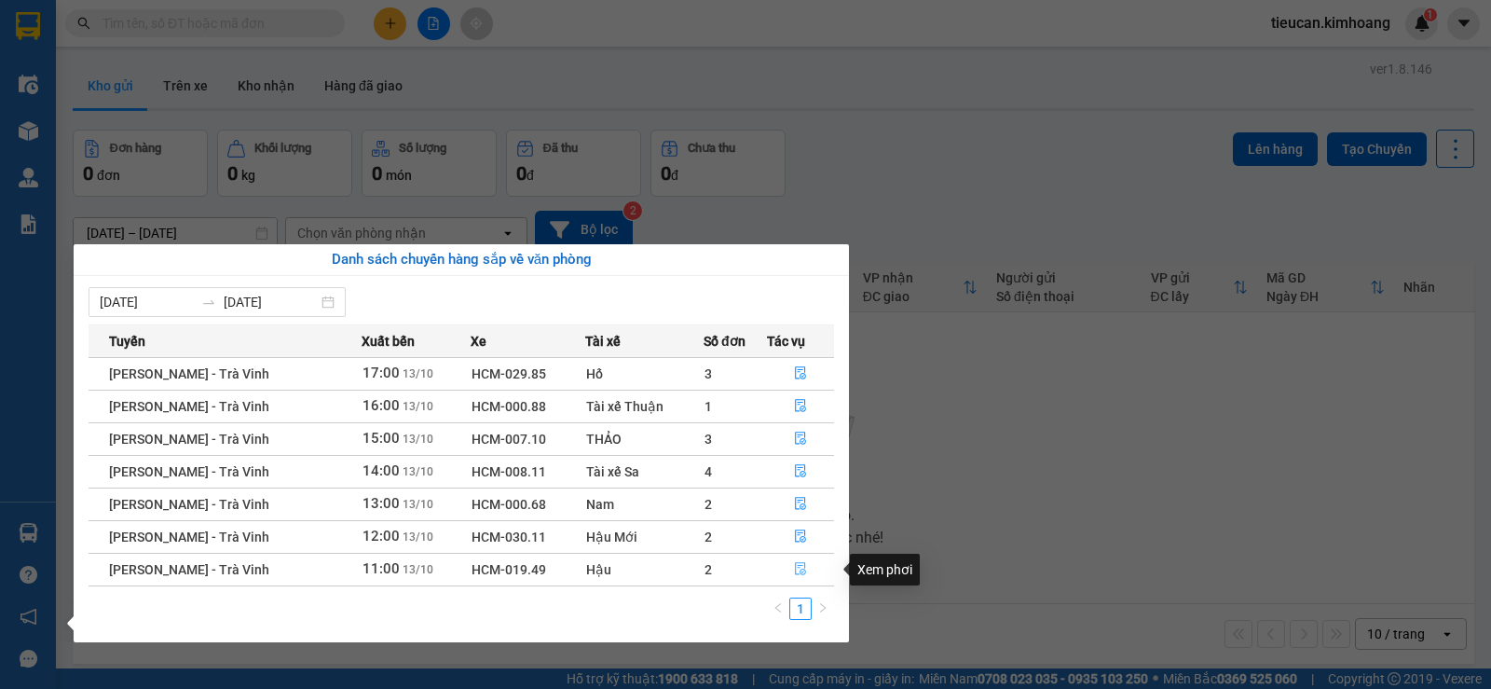
click at [794, 567] on icon "file-done" at bounding box center [800, 568] width 13 height 13
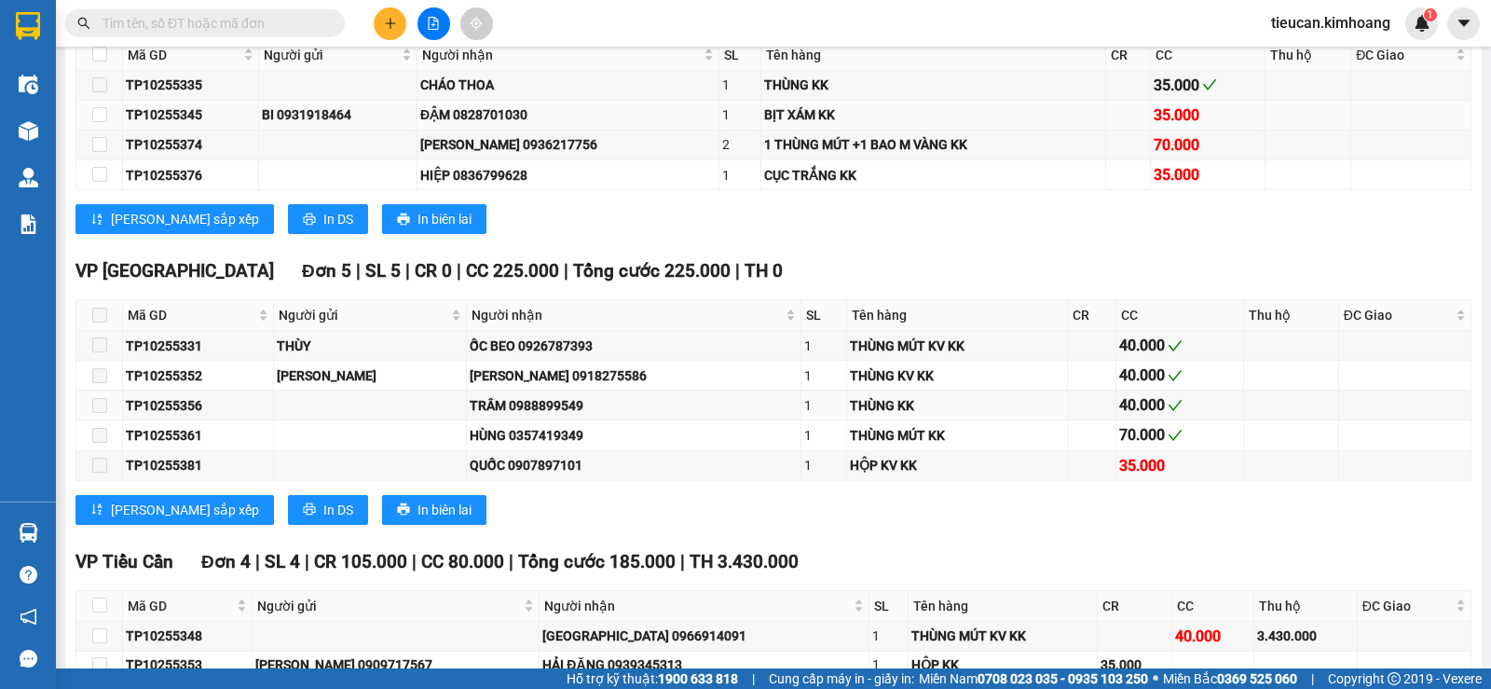
scroll to position [1771, 0]
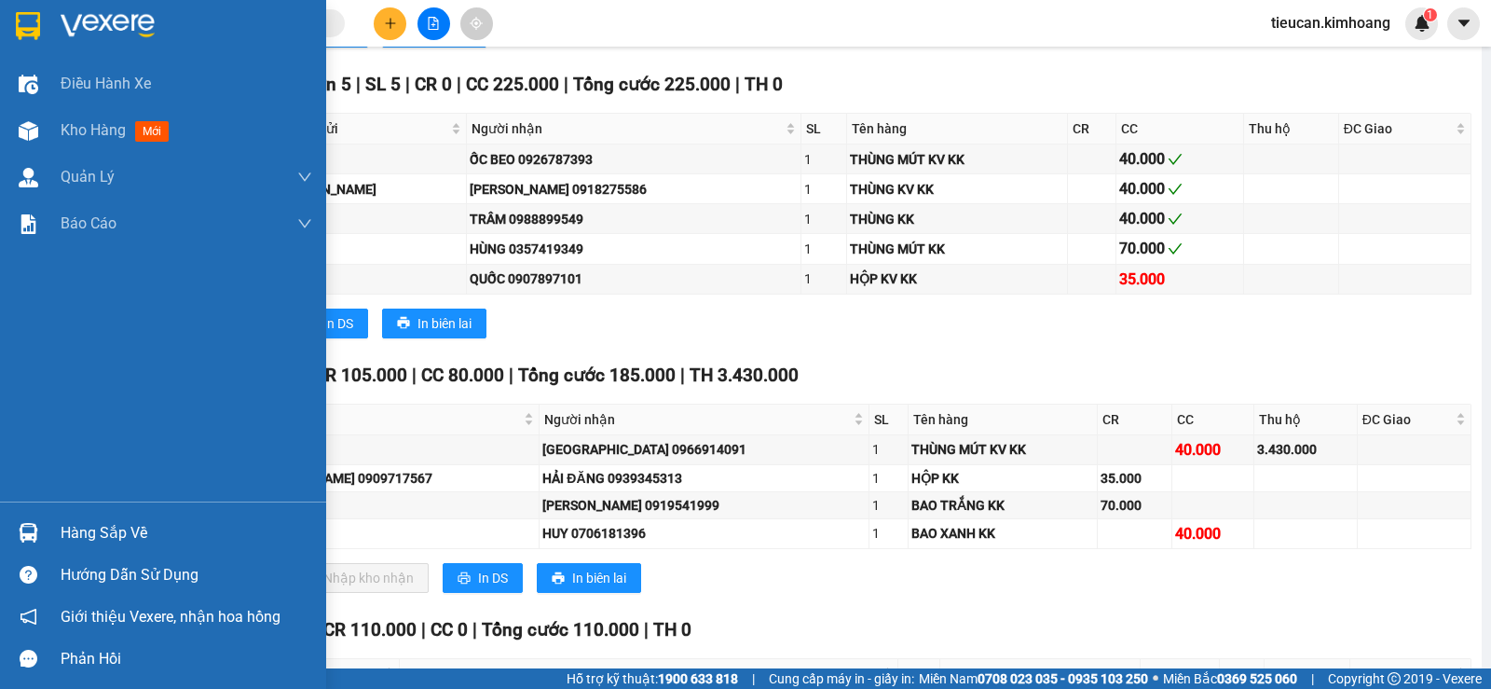
click at [56, 543] on div "Hàng sắp về" at bounding box center [163, 533] width 326 height 42
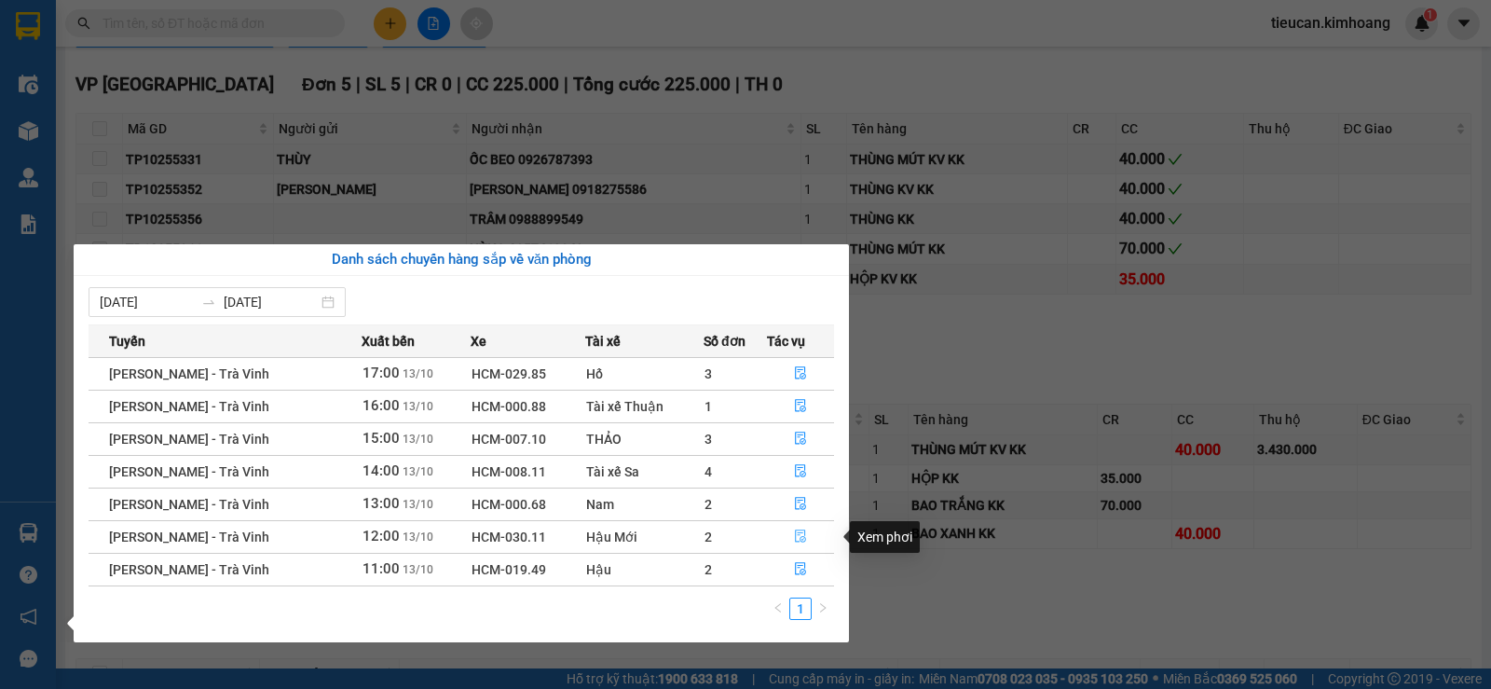
click at [799, 529] on icon "file-done" at bounding box center [800, 535] width 13 height 13
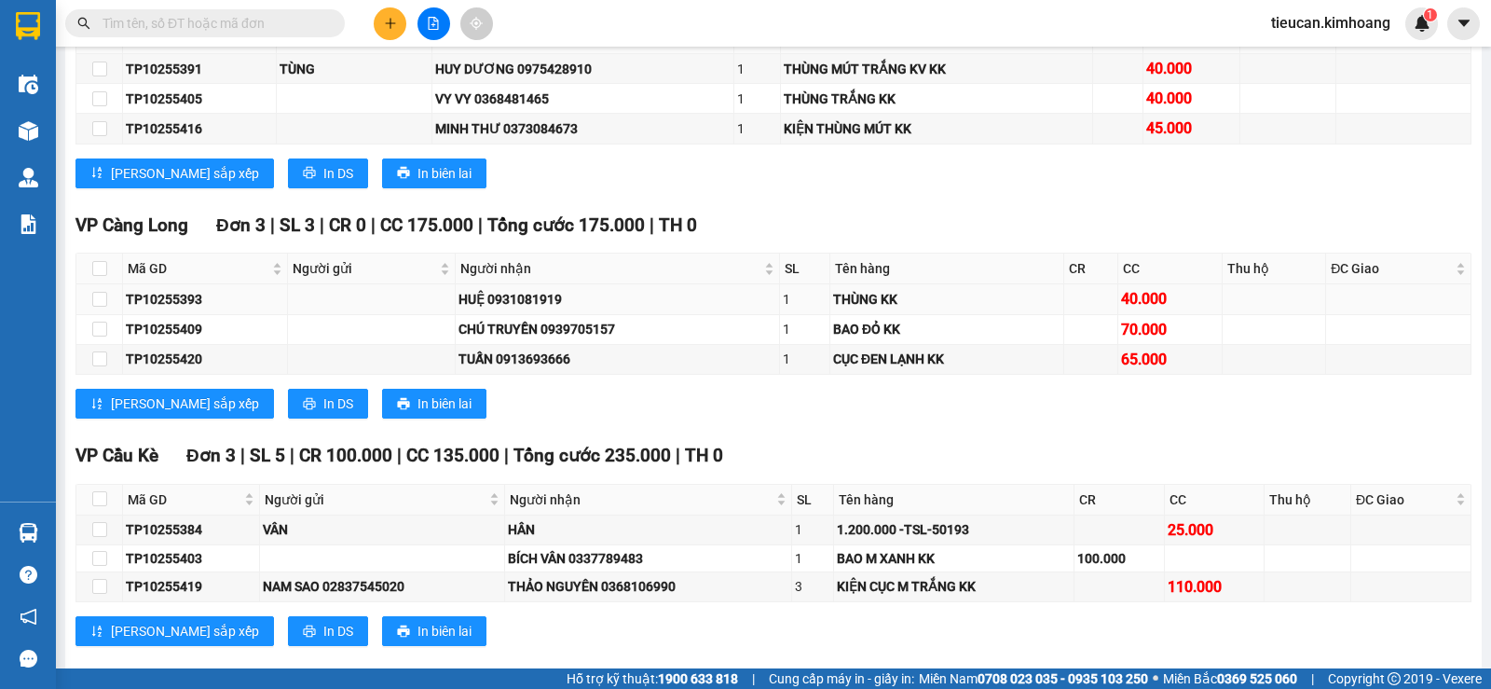
scroll to position [1491, 0]
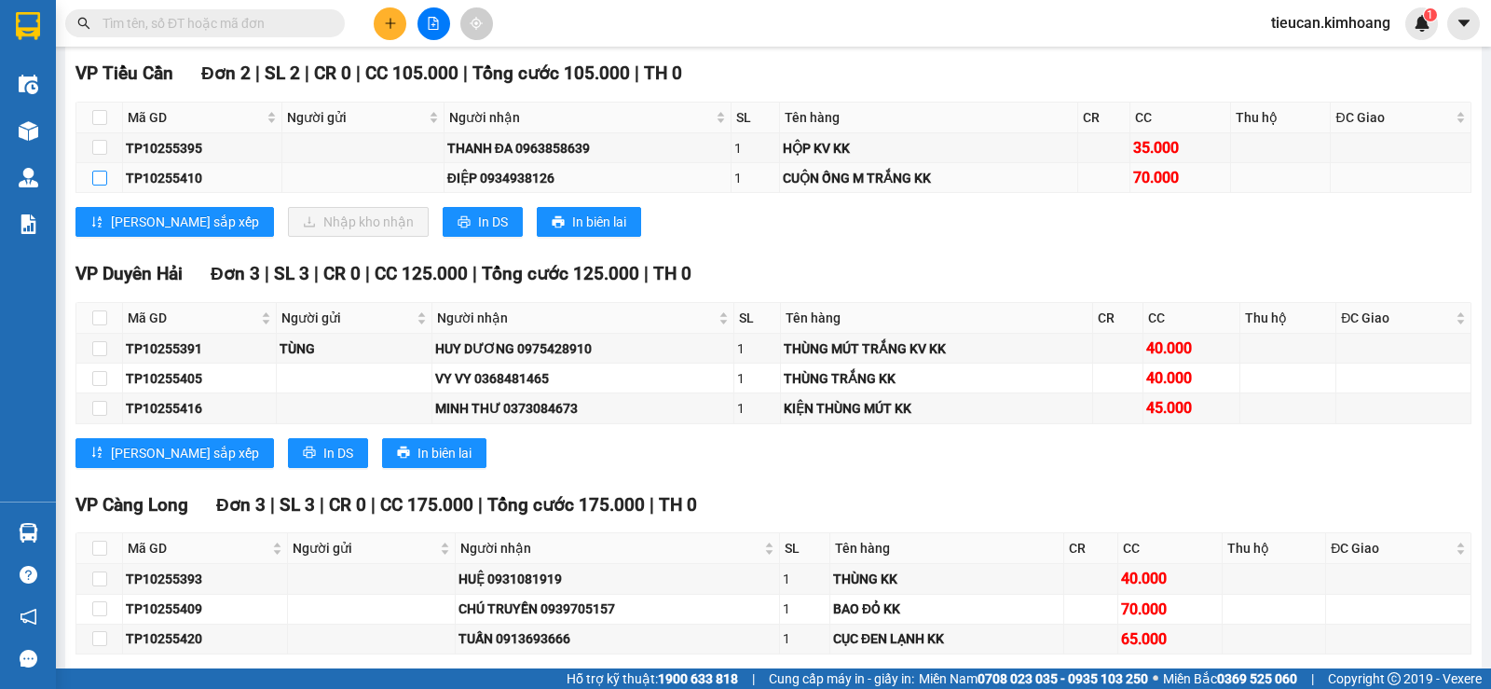
click at [101, 185] on input "checkbox" at bounding box center [99, 178] width 15 height 15
checkbox input "true"
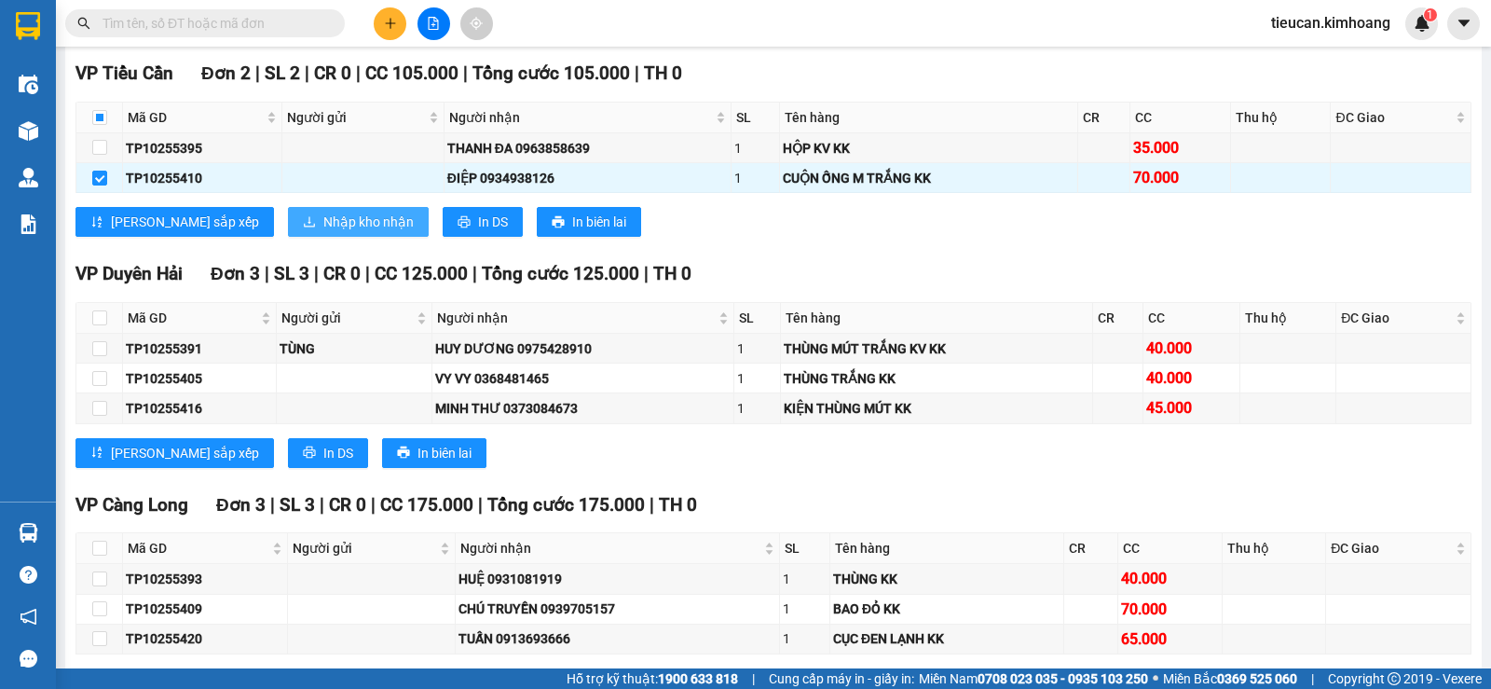
click at [323, 232] on span "Nhập kho nhận" at bounding box center [368, 222] width 90 height 21
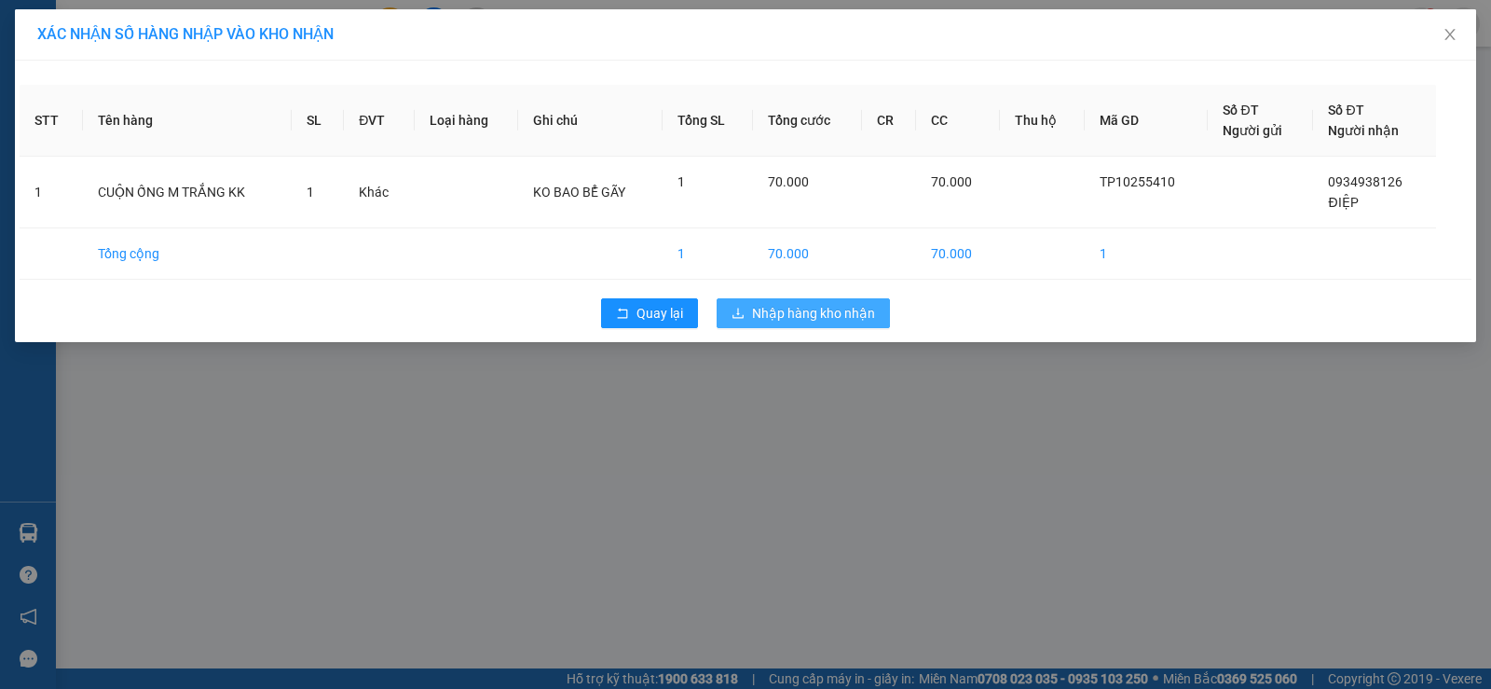
click at [884, 304] on button "Nhập hàng kho nhận" at bounding box center [803, 313] width 173 height 30
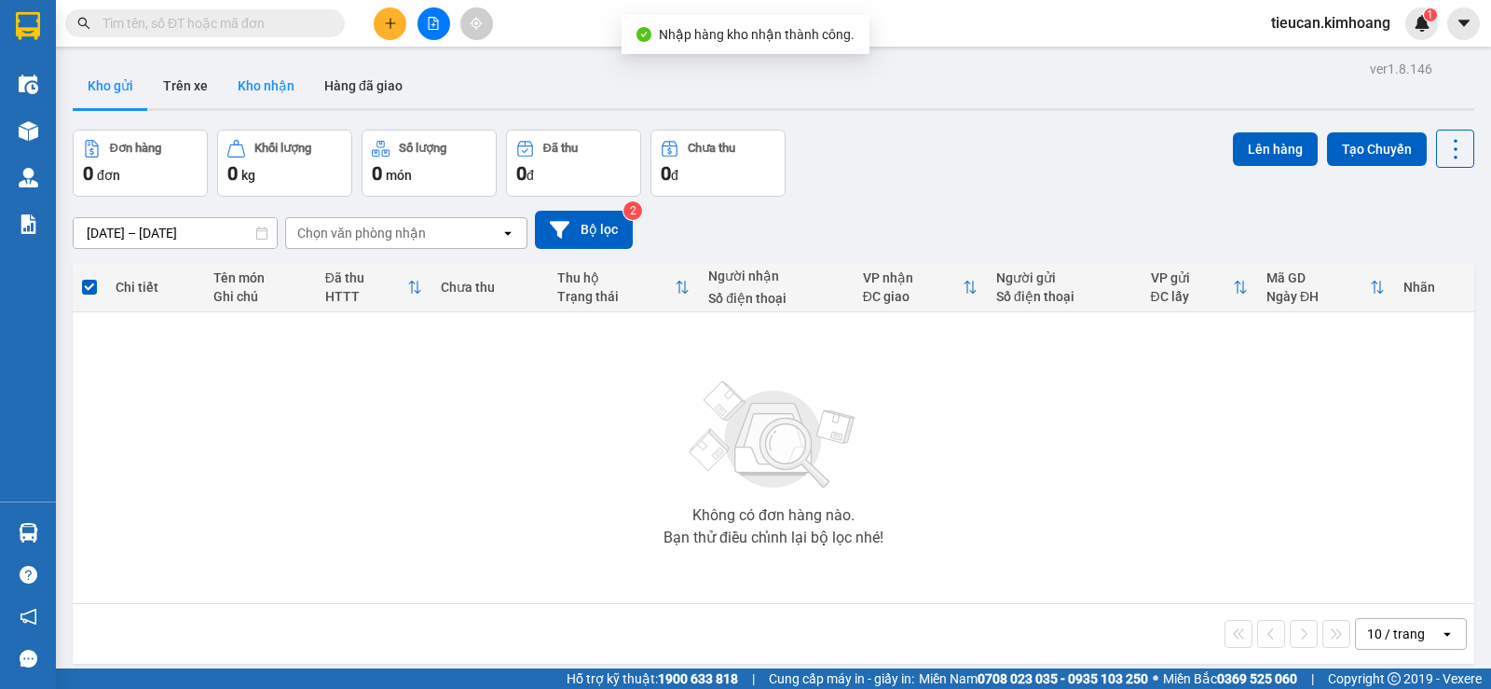
click at [245, 79] on button "Kho nhận" at bounding box center [266, 85] width 87 height 45
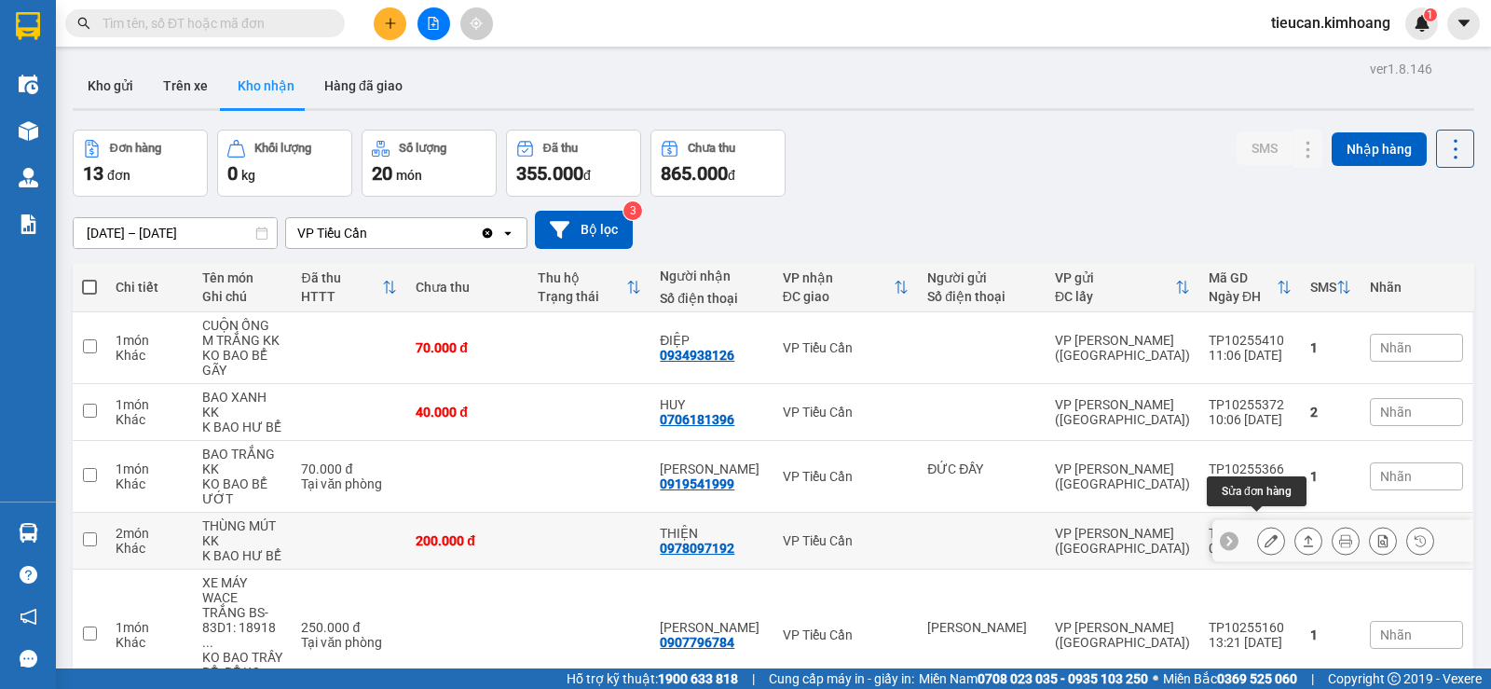
click at [1265, 534] on icon at bounding box center [1271, 540] width 13 height 13
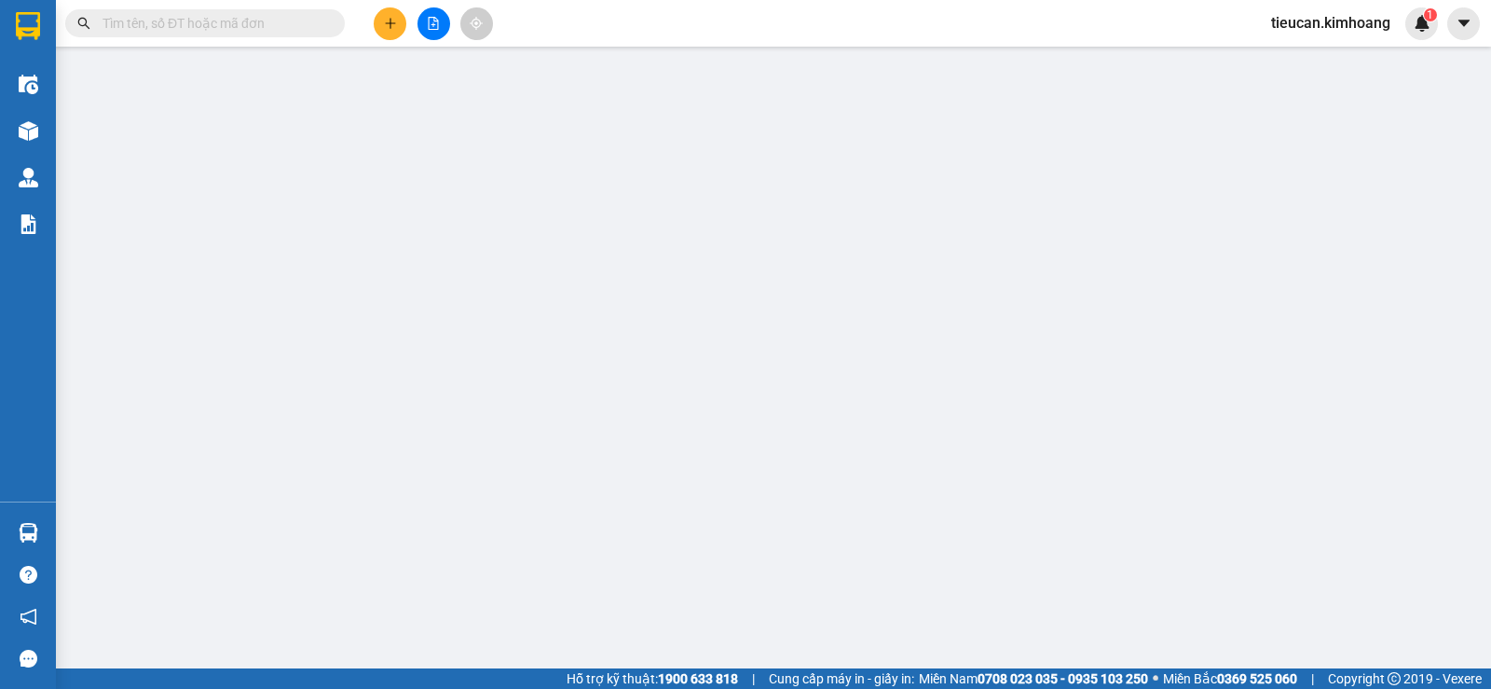
type input "0978097192"
type input "THIỆN"
type input "200.000"
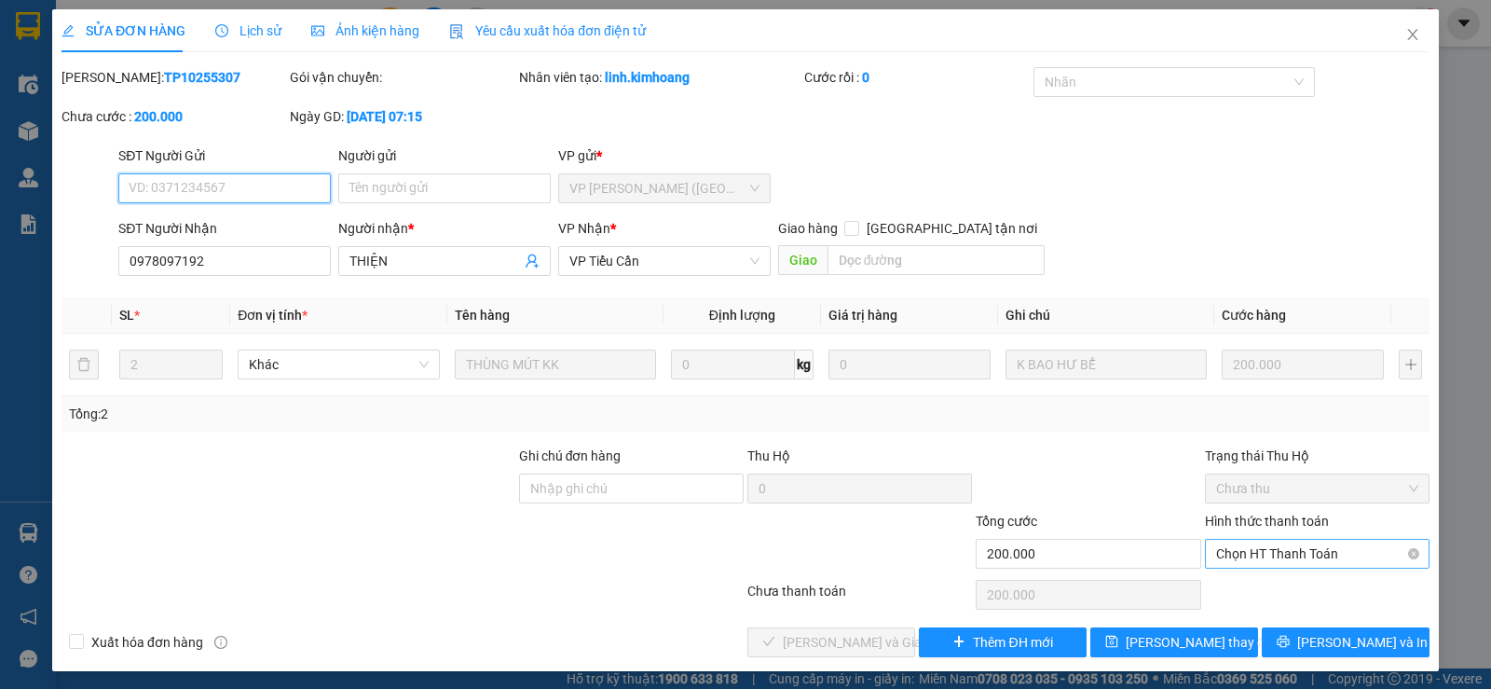
click at [1257, 547] on span "Chọn HT Thanh Toán" at bounding box center [1317, 554] width 202 height 28
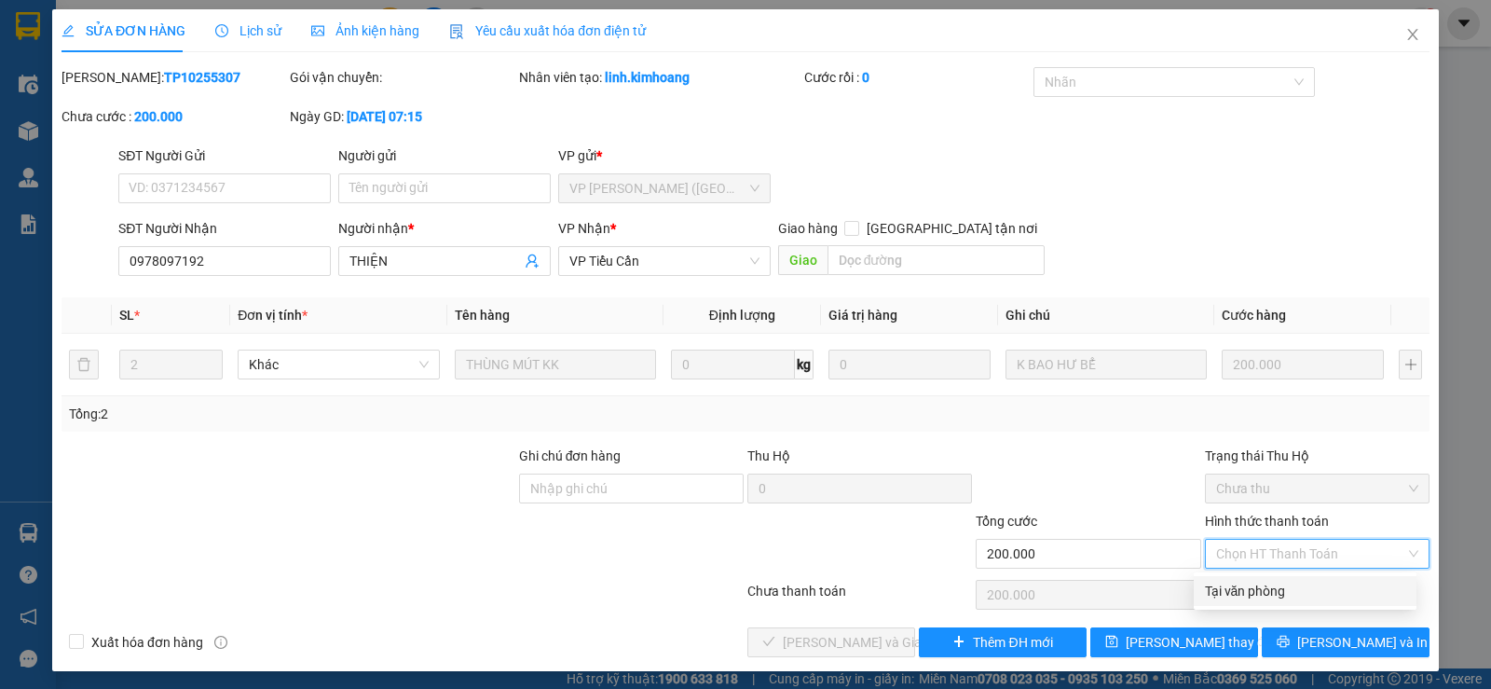
click at [1242, 591] on div "Tại văn phòng" at bounding box center [1305, 591] width 200 height 21
type input "0"
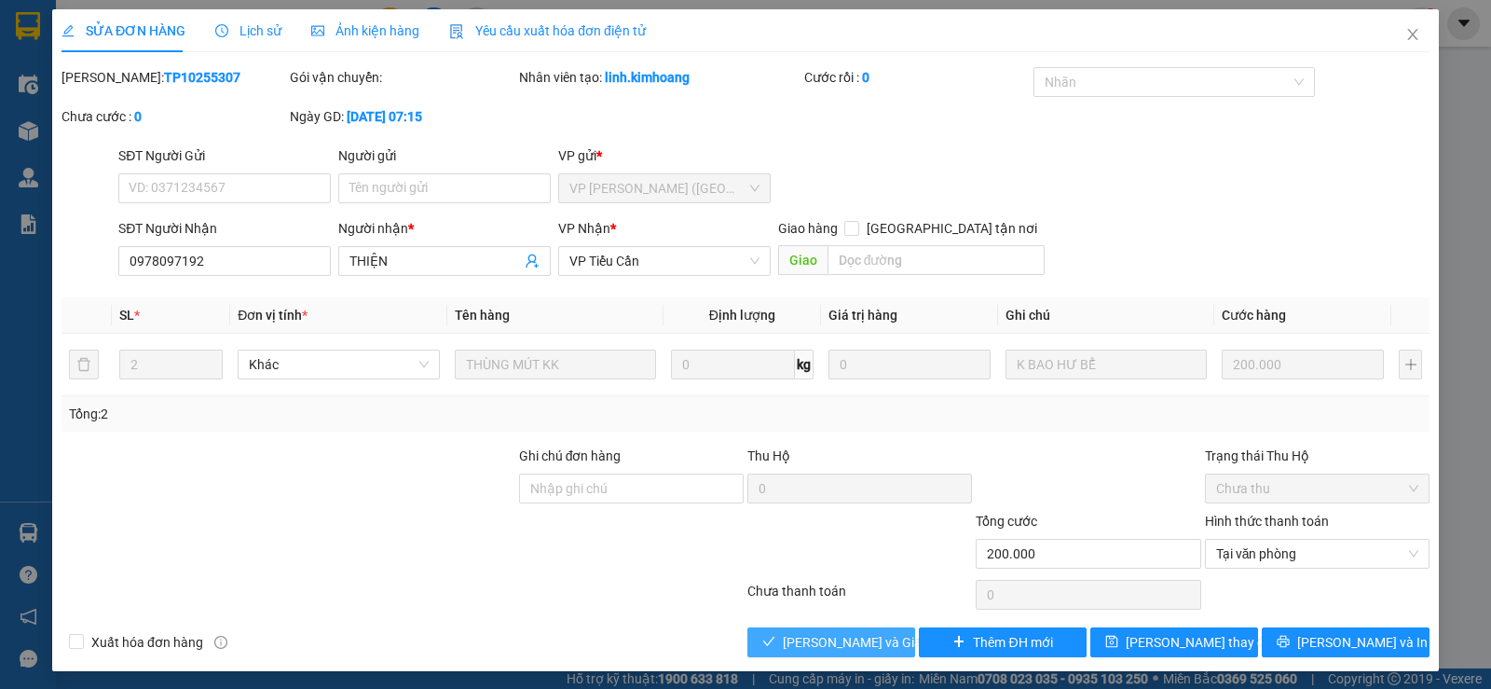
click at [864, 632] on span "Lưu và Giao hàng" at bounding box center [872, 642] width 179 height 21
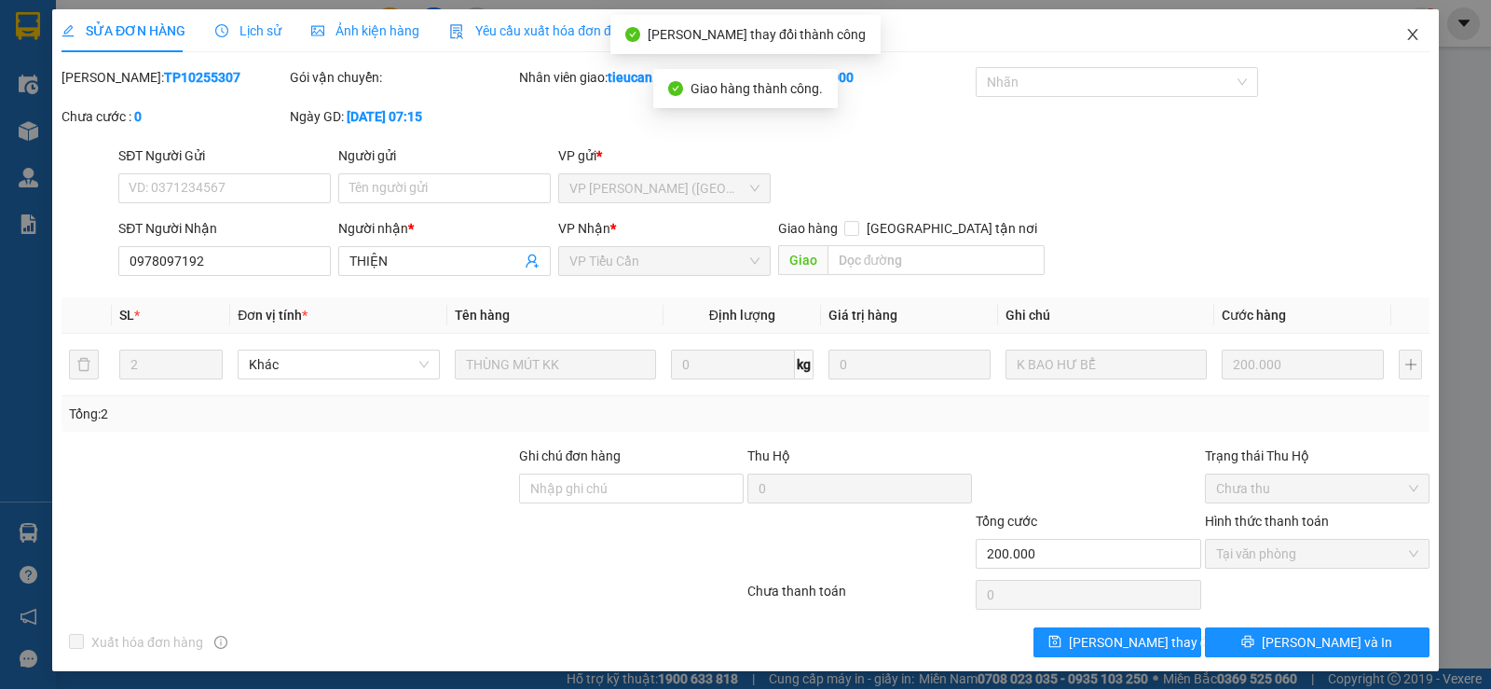
click at [1406, 34] on icon "close" at bounding box center [1413, 34] width 15 height 15
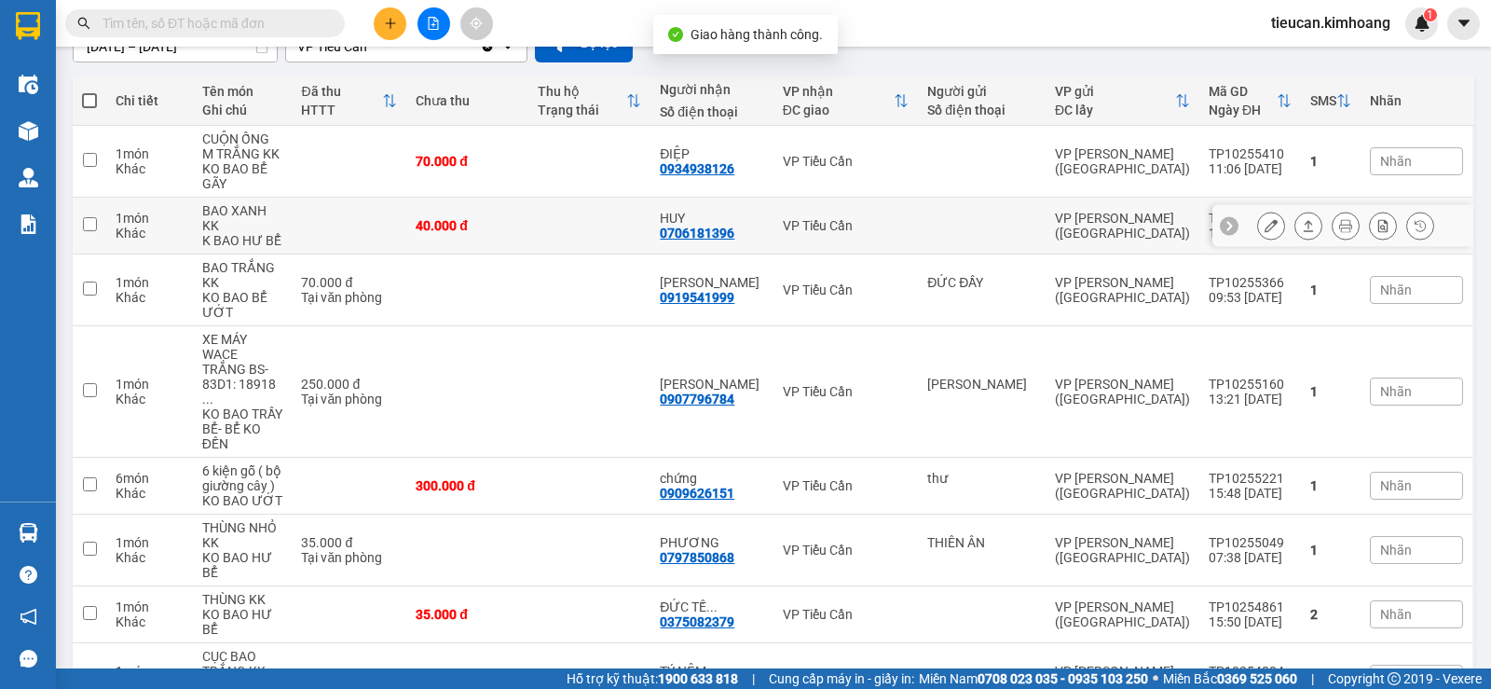
scroll to position [280, 0]
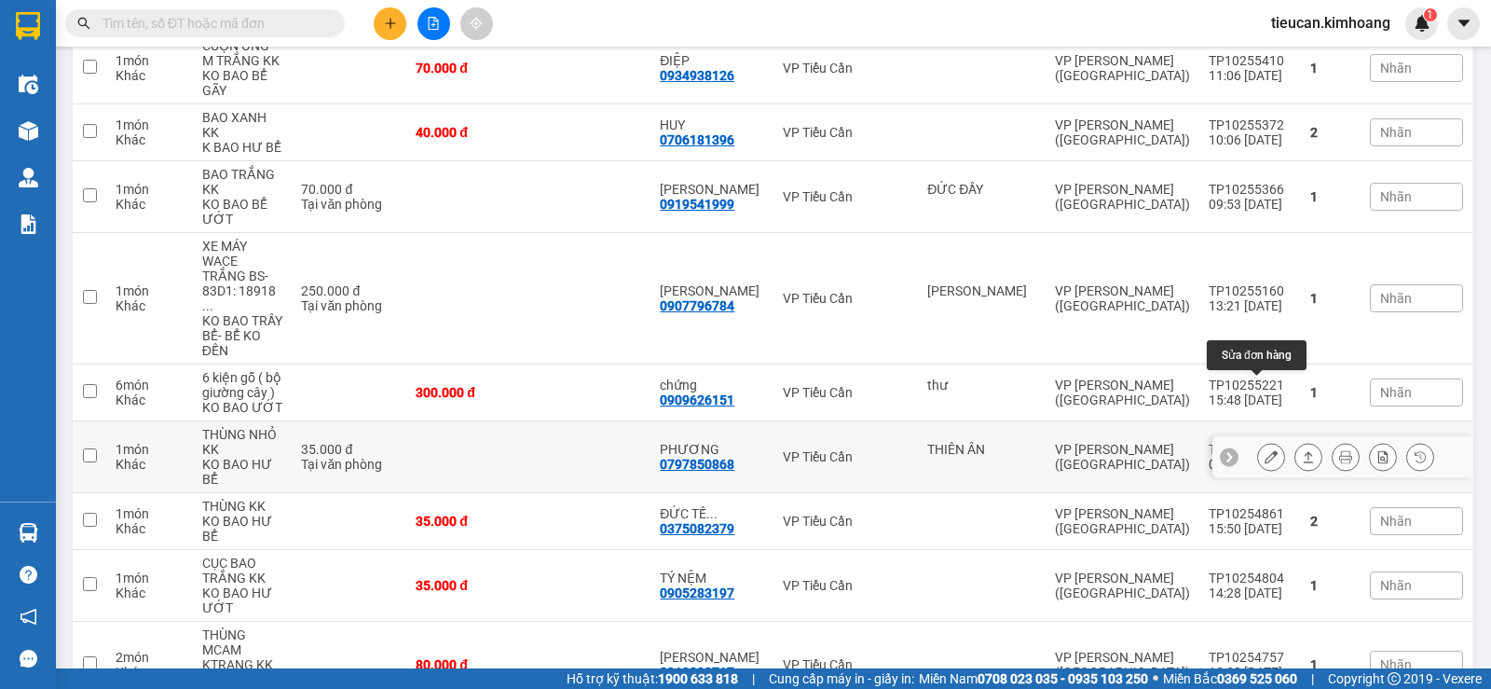
click at [1265, 450] on icon at bounding box center [1271, 456] width 13 height 13
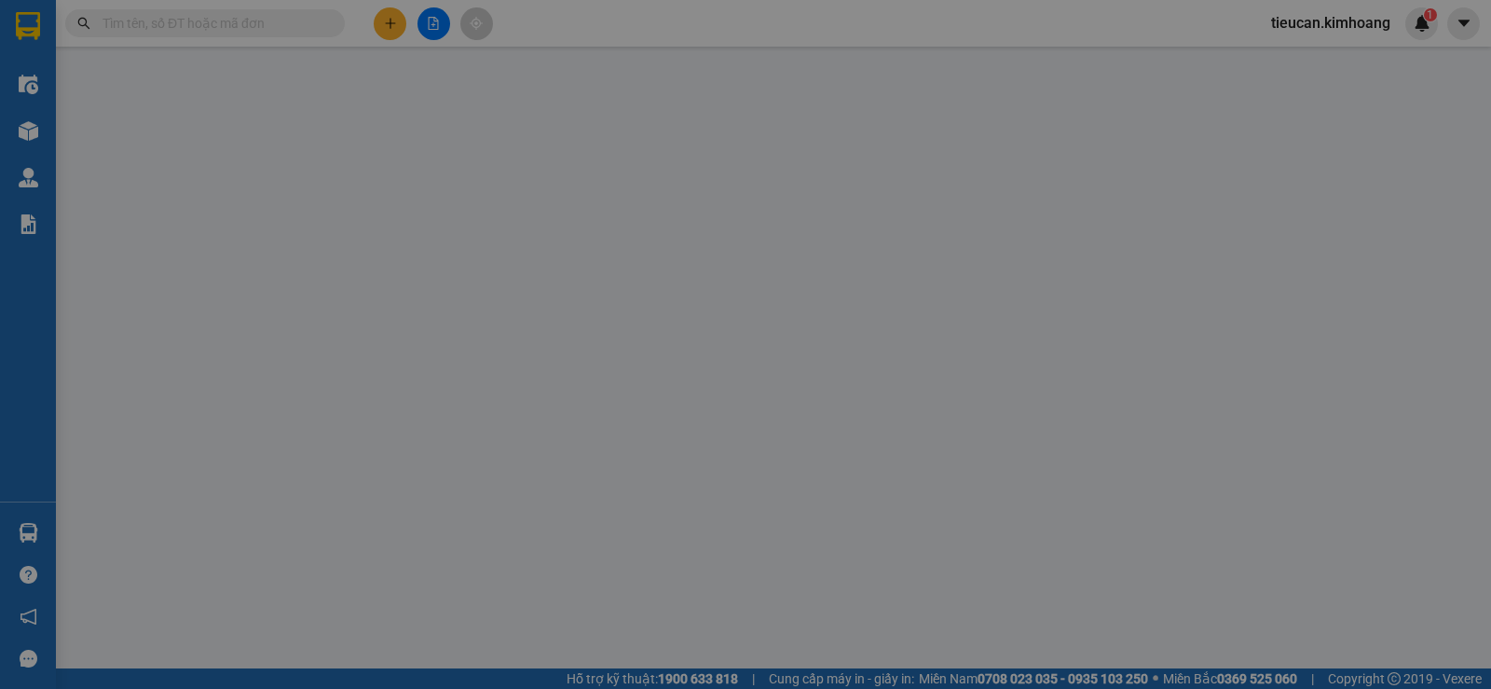
type input "THIÊN ÂN"
type input "0797850868"
type input "PHƯƠNG"
type input "35.000"
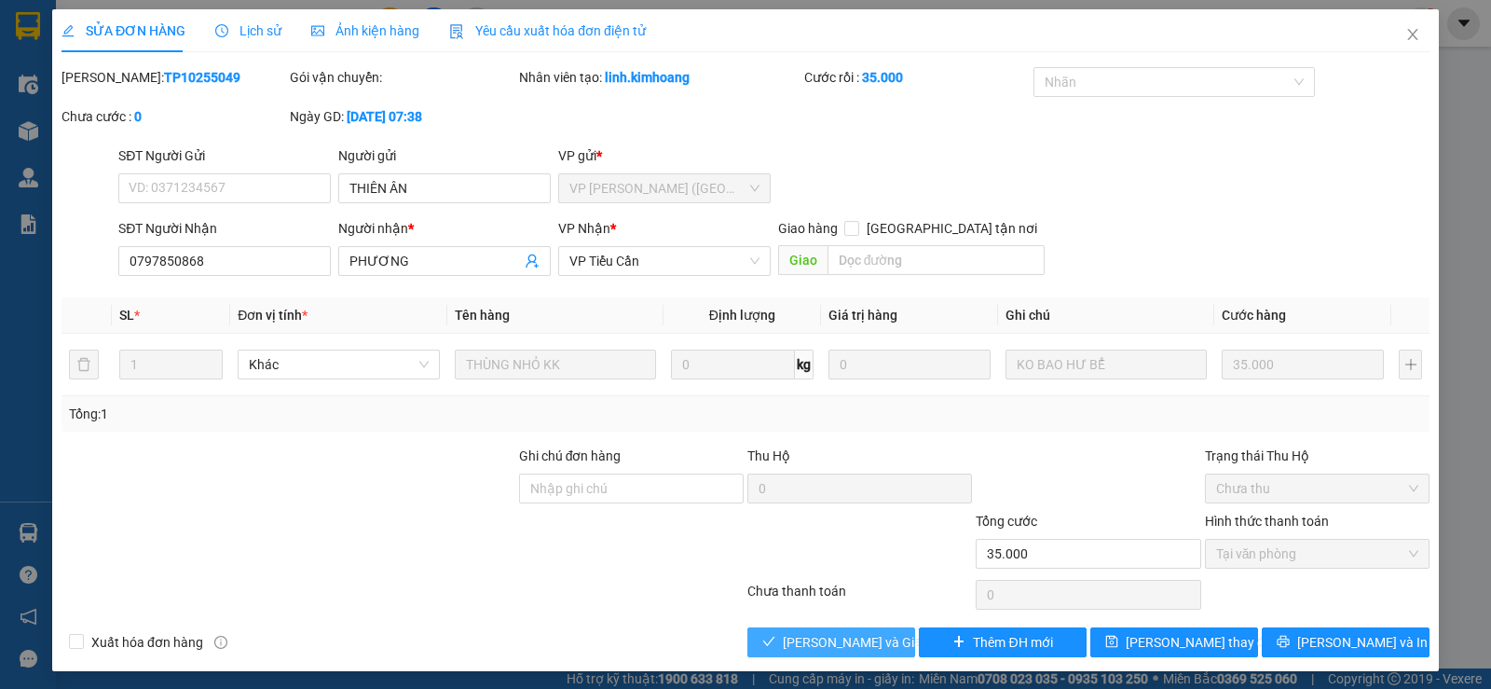
click at [796, 644] on span "Lưu và Giao hàng" at bounding box center [872, 642] width 179 height 21
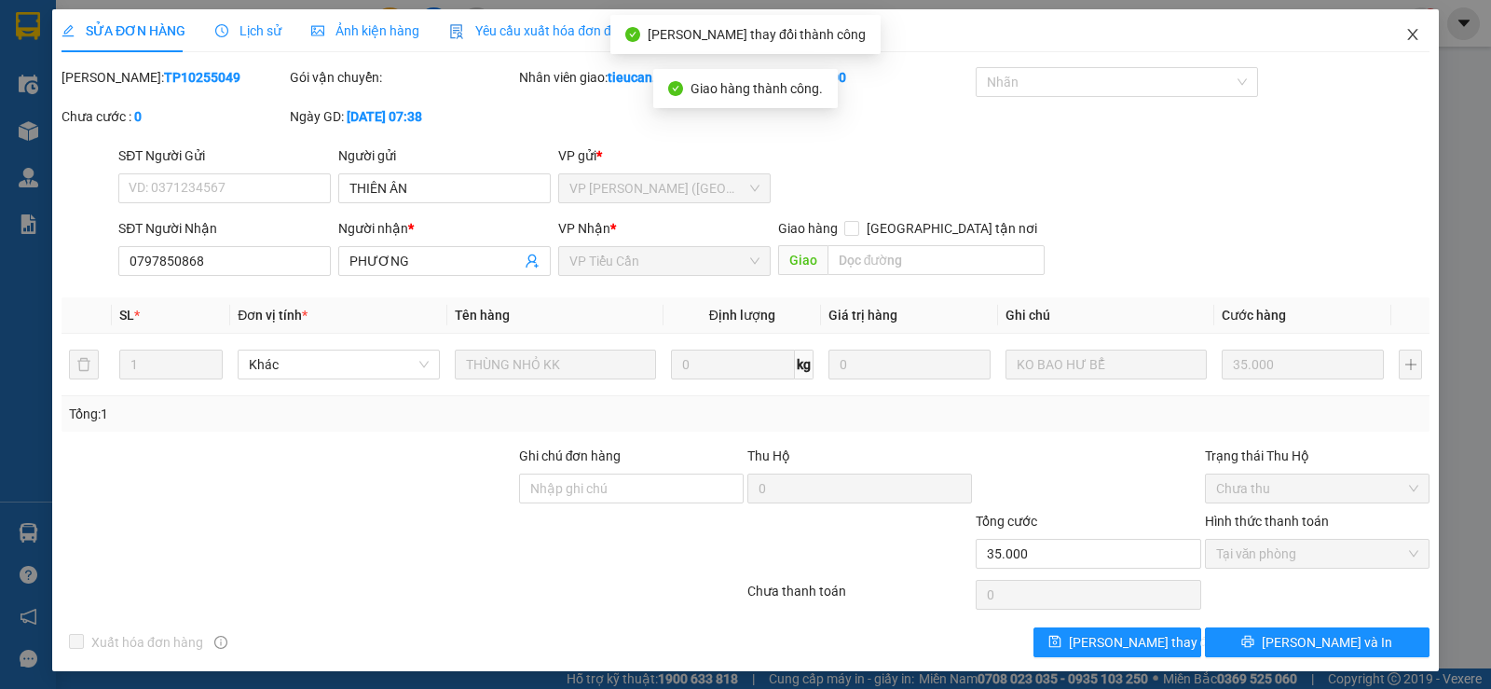
click at [1407, 34] on icon "close" at bounding box center [1412, 34] width 10 height 11
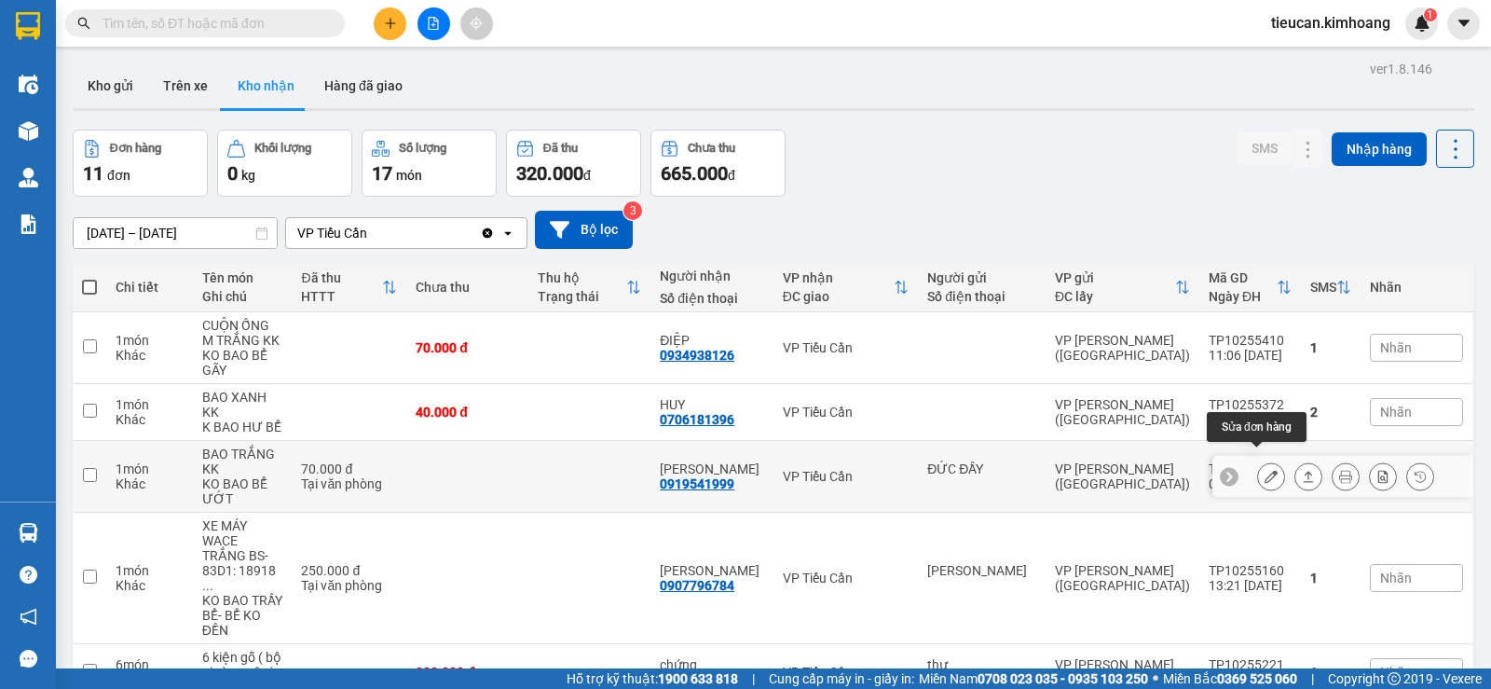
click at [1268, 465] on button at bounding box center [1271, 476] width 26 height 33
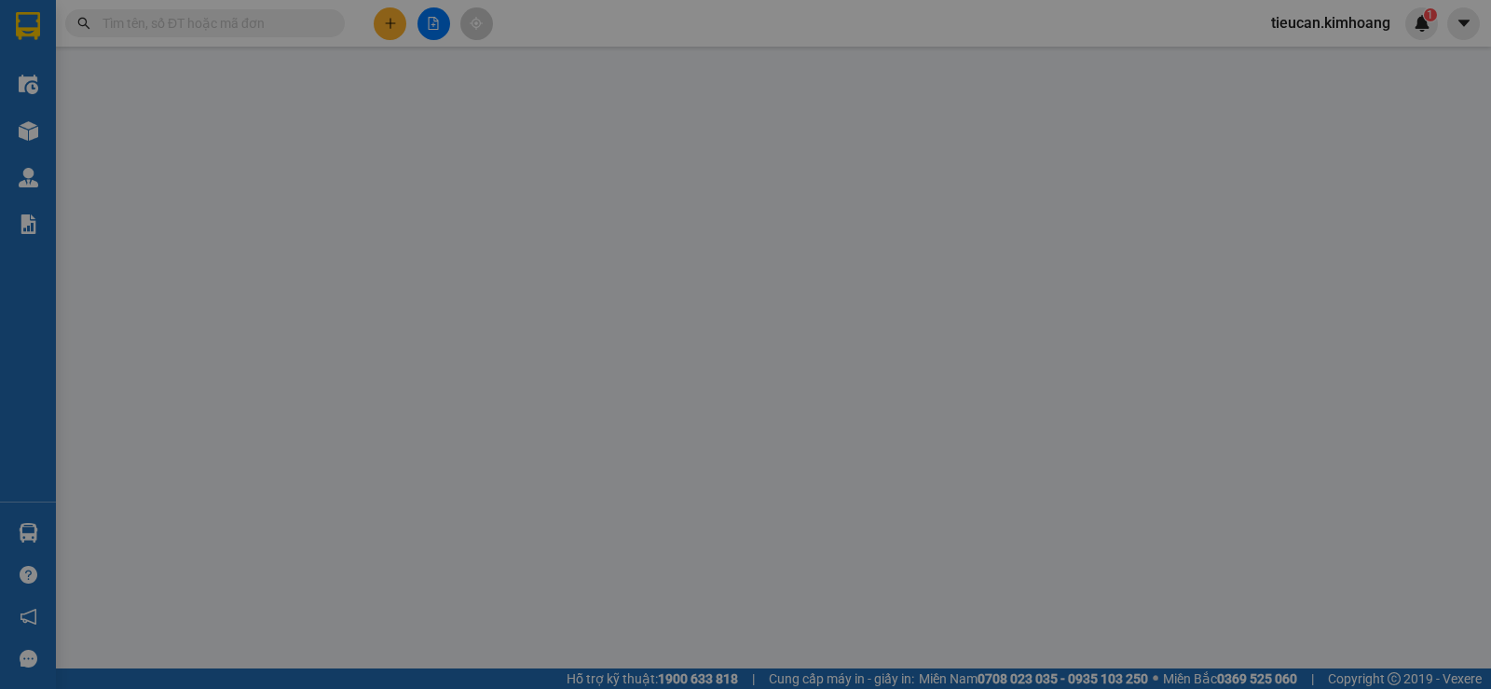
type input "ĐỨC ĐẦY"
type input "0919541999"
type input "NGỌC TRINH"
type input "70.000"
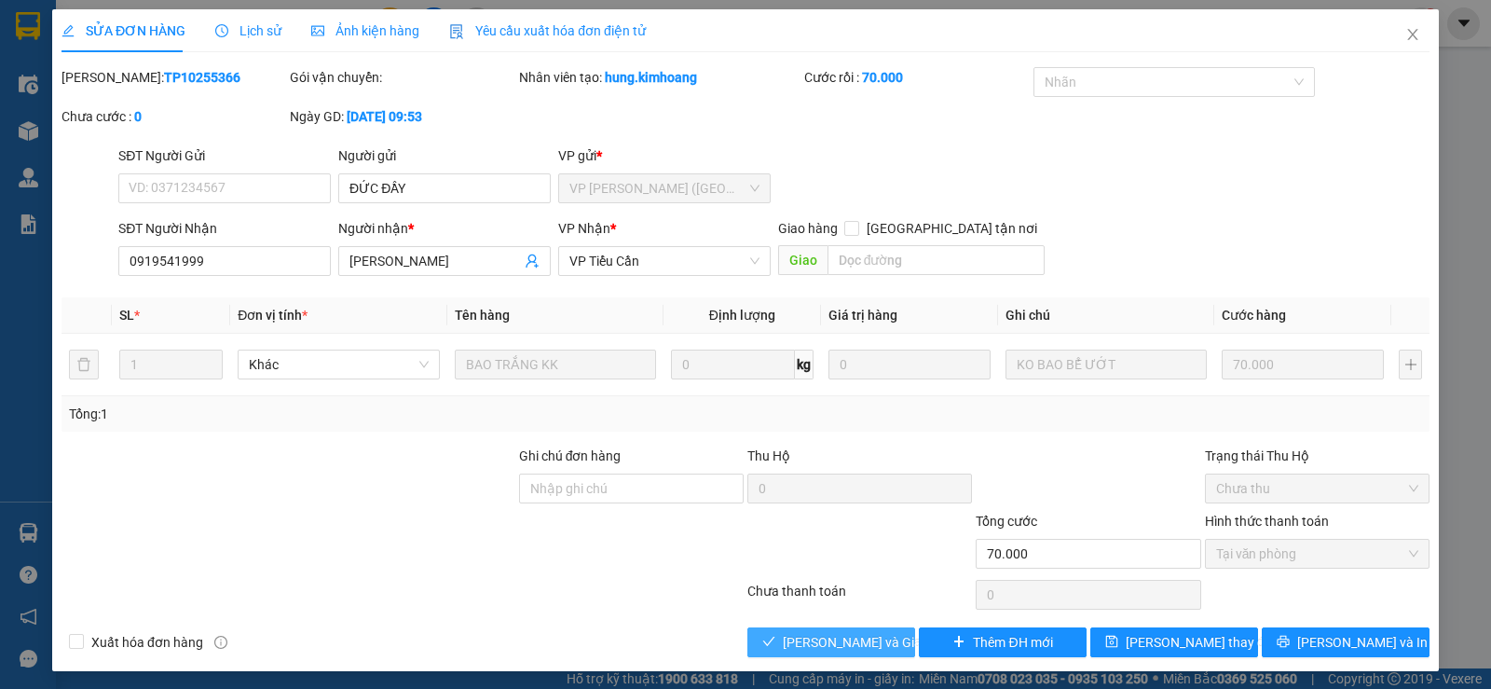
click at [855, 637] on span "Lưu và Giao hàng" at bounding box center [872, 642] width 179 height 21
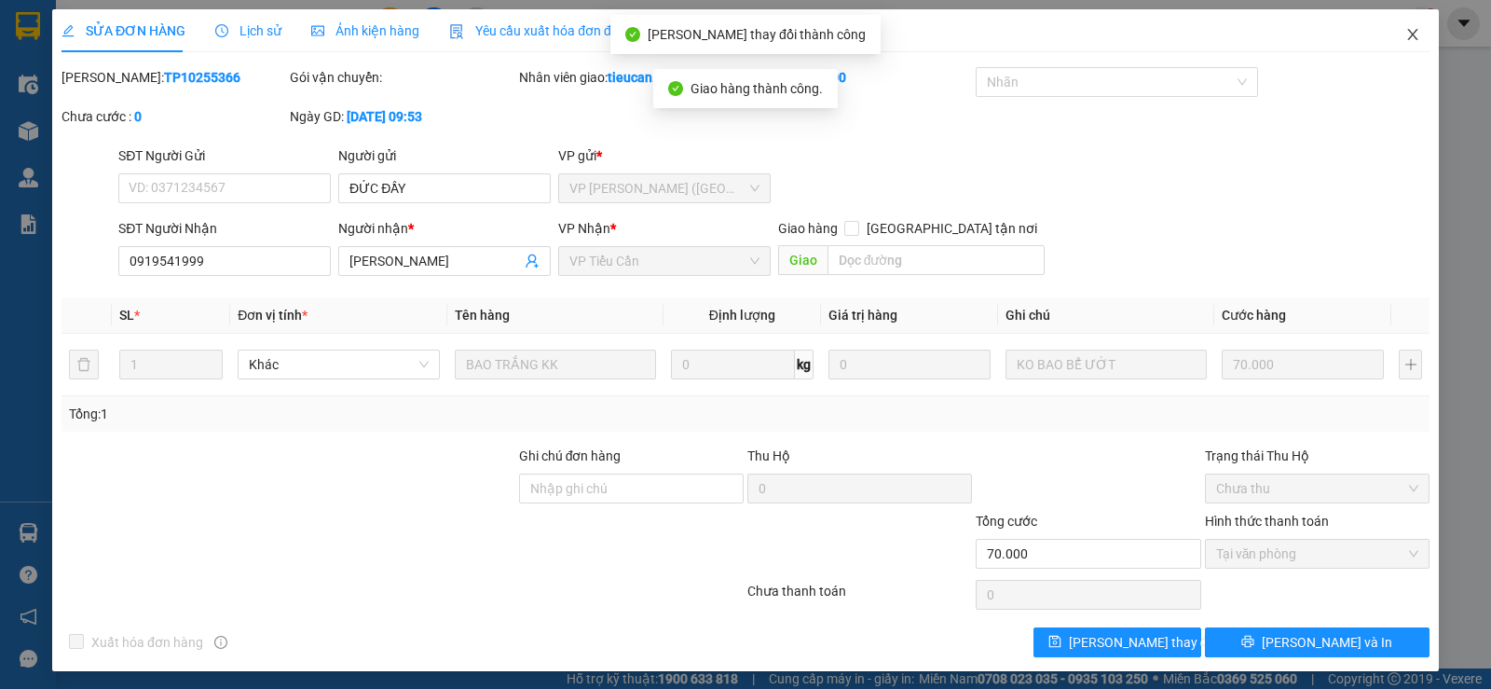
click at [1406, 30] on icon "close" at bounding box center [1413, 34] width 15 height 15
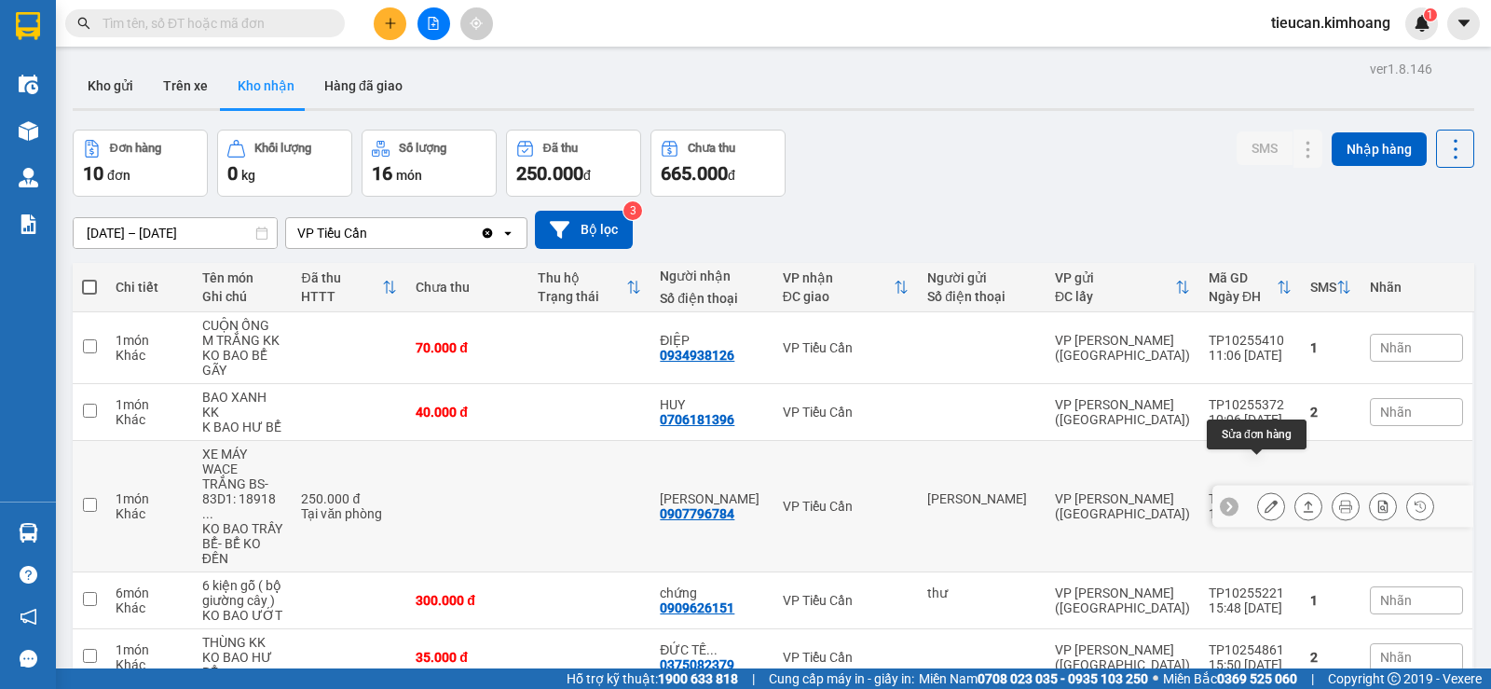
click at [1265, 500] on icon at bounding box center [1271, 506] width 13 height 13
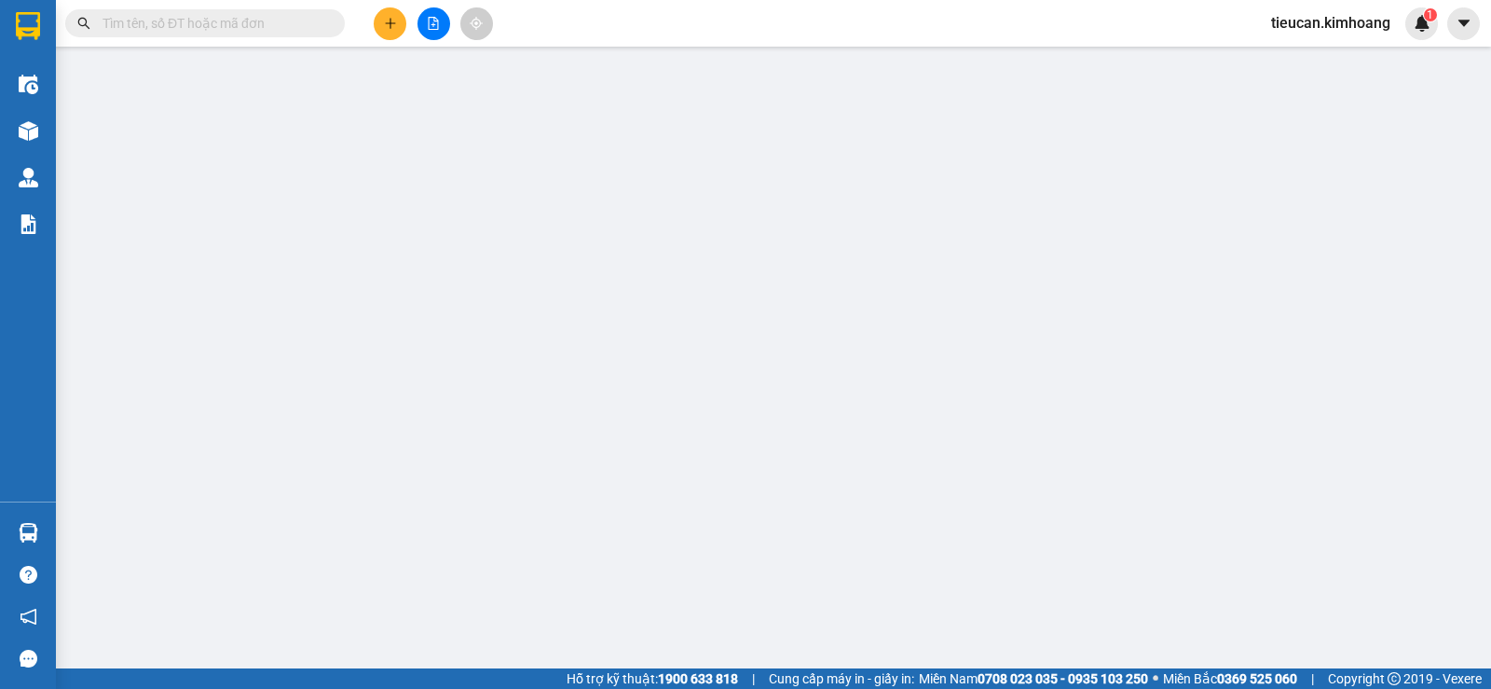
type input "THANH NGÂN"
type input "0907796784"
type input "THANH NGÂN"
type input "250.000"
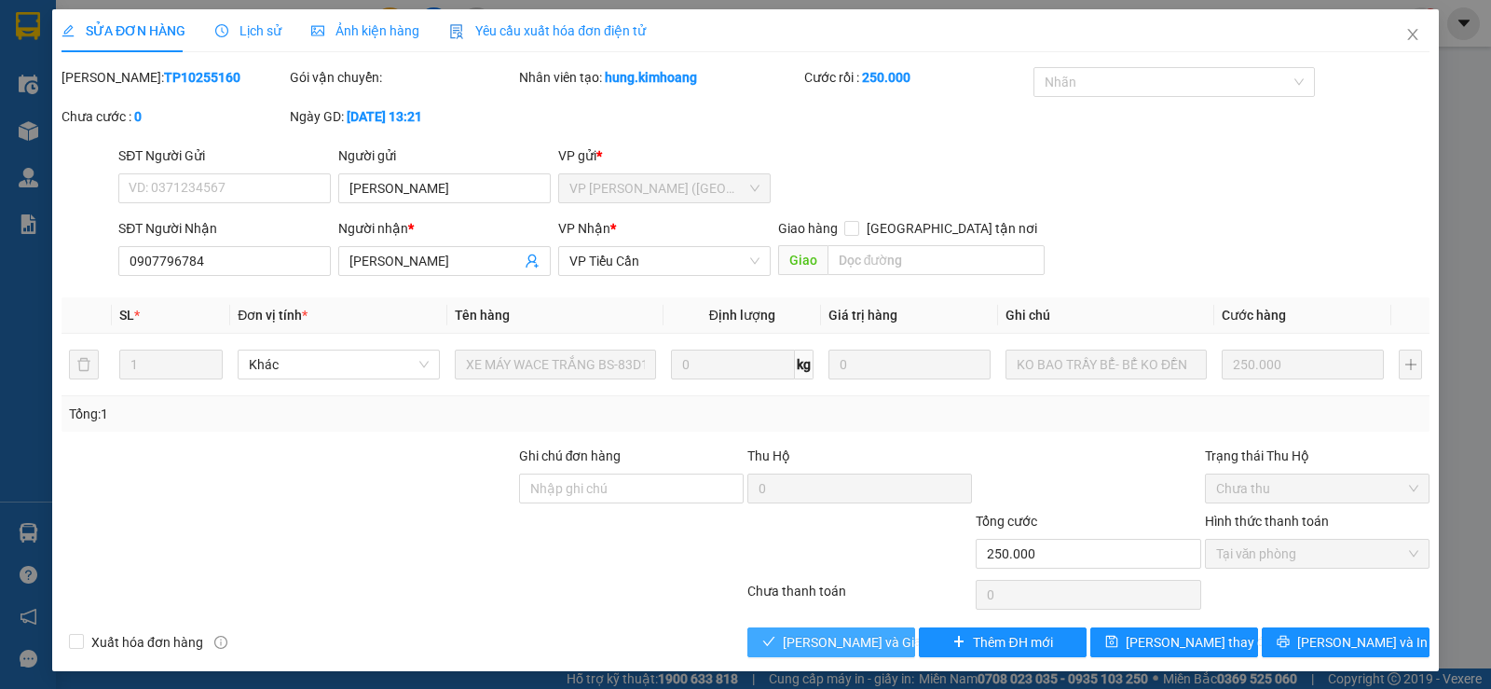
click at [855, 644] on span "Lưu và Giao hàng" at bounding box center [872, 642] width 179 height 21
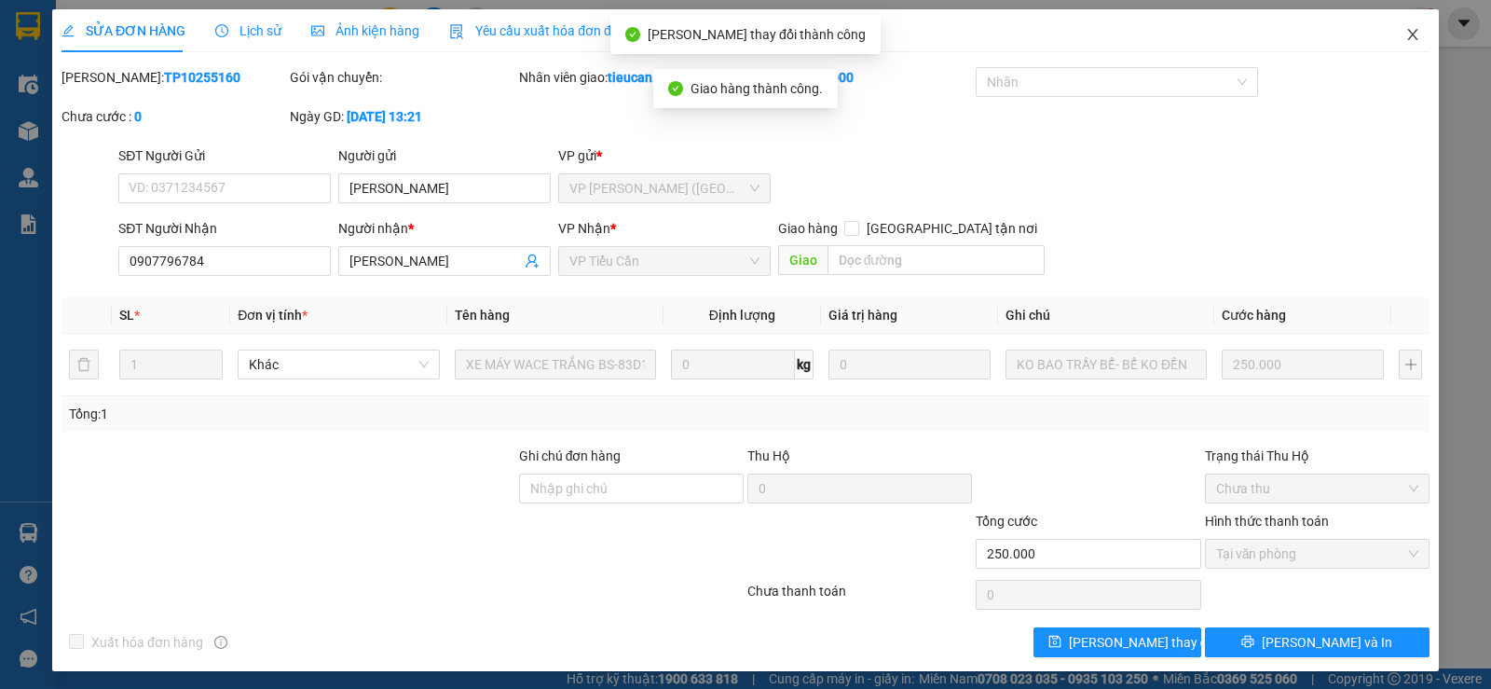
click at [1406, 41] on icon "close" at bounding box center [1413, 34] width 15 height 15
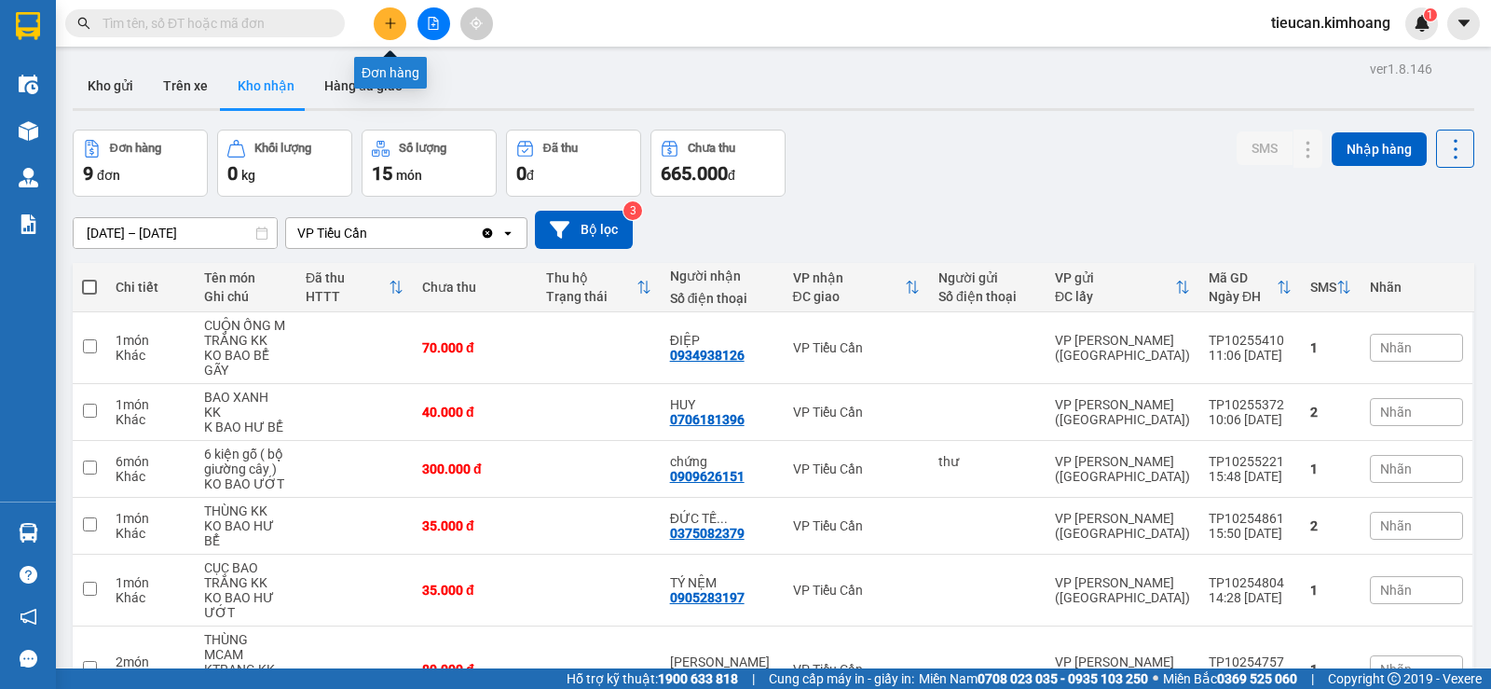
click at [397, 25] on button at bounding box center [390, 23] width 33 height 33
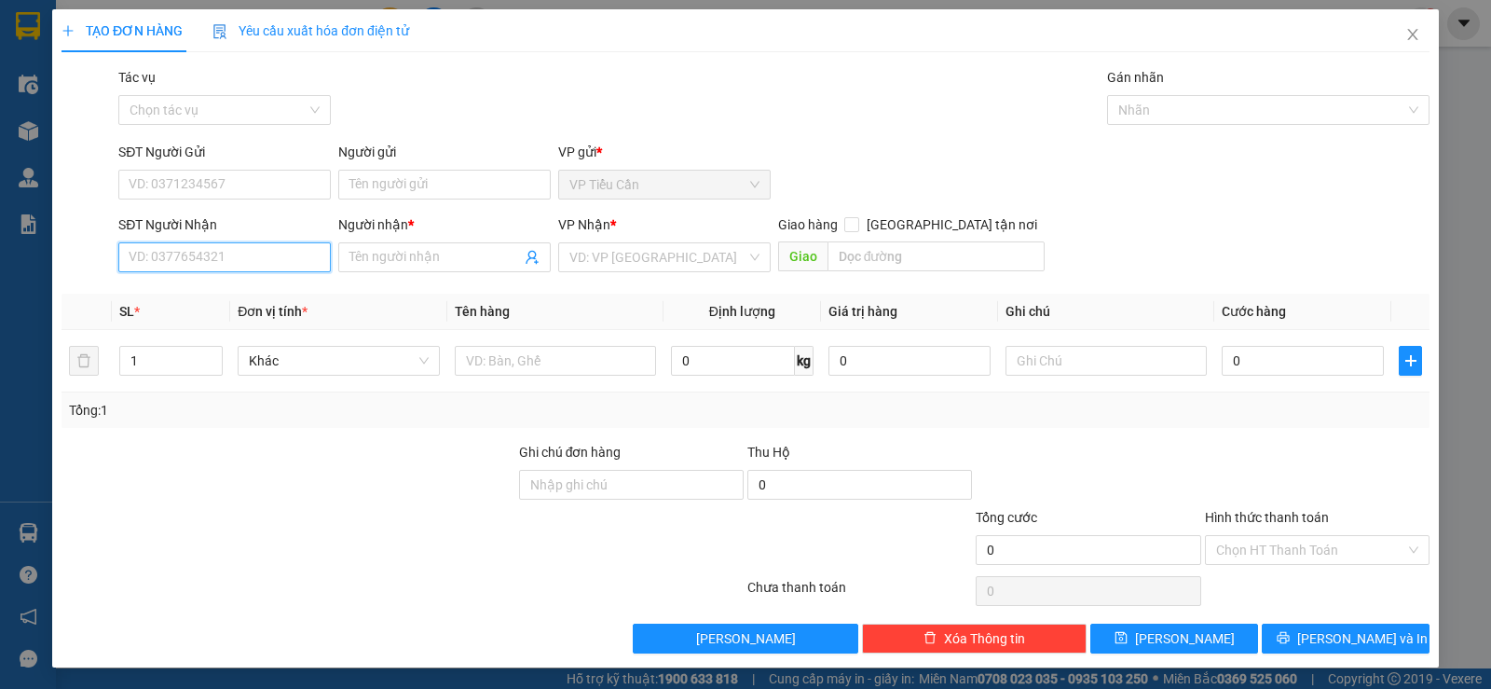
click at [255, 268] on input "SĐT Người Nhận" at bounding box center [224, 257] width 213 height 30
click at [184, 284] on div "0369996519 - NHẬT" at bounding box center [223, 294] width 188 height 21
type input "0369996519"
type input "NHẬT"
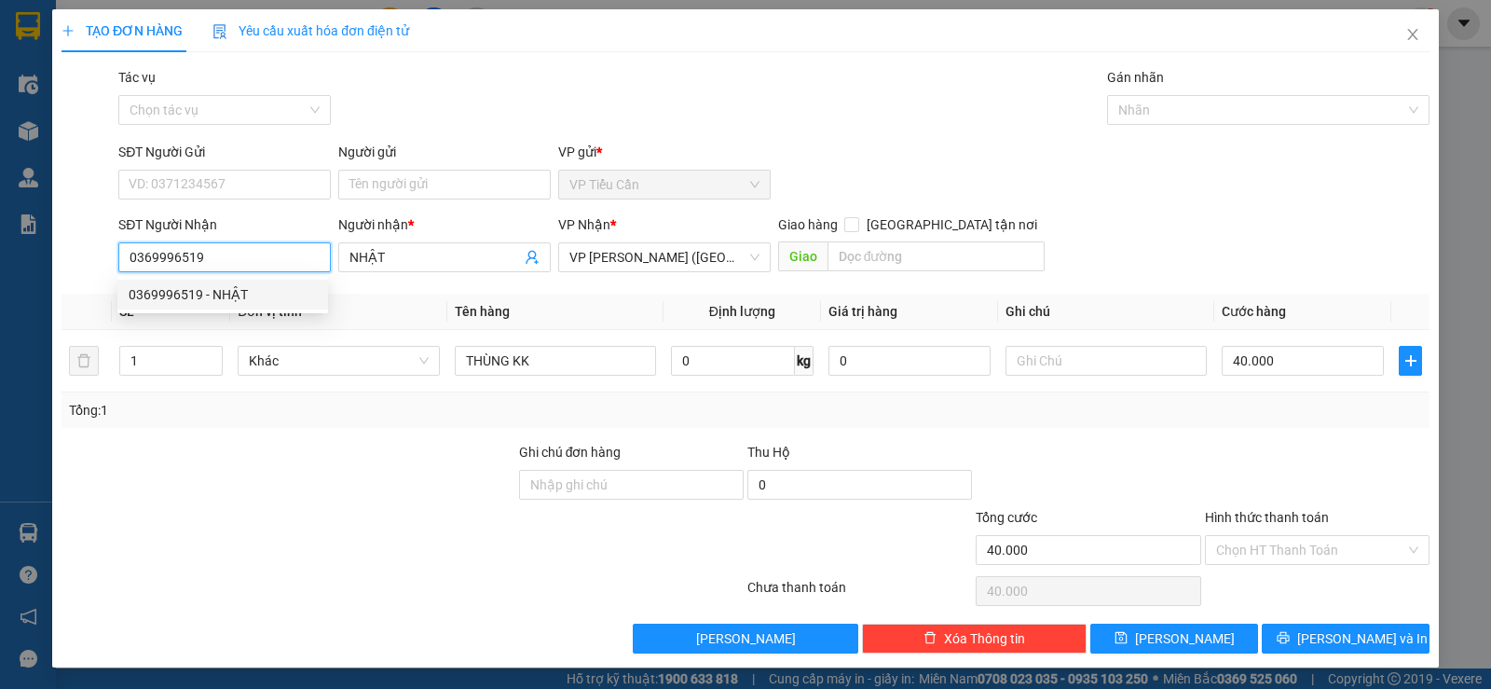
type input "40.000"
type input "0369996519"
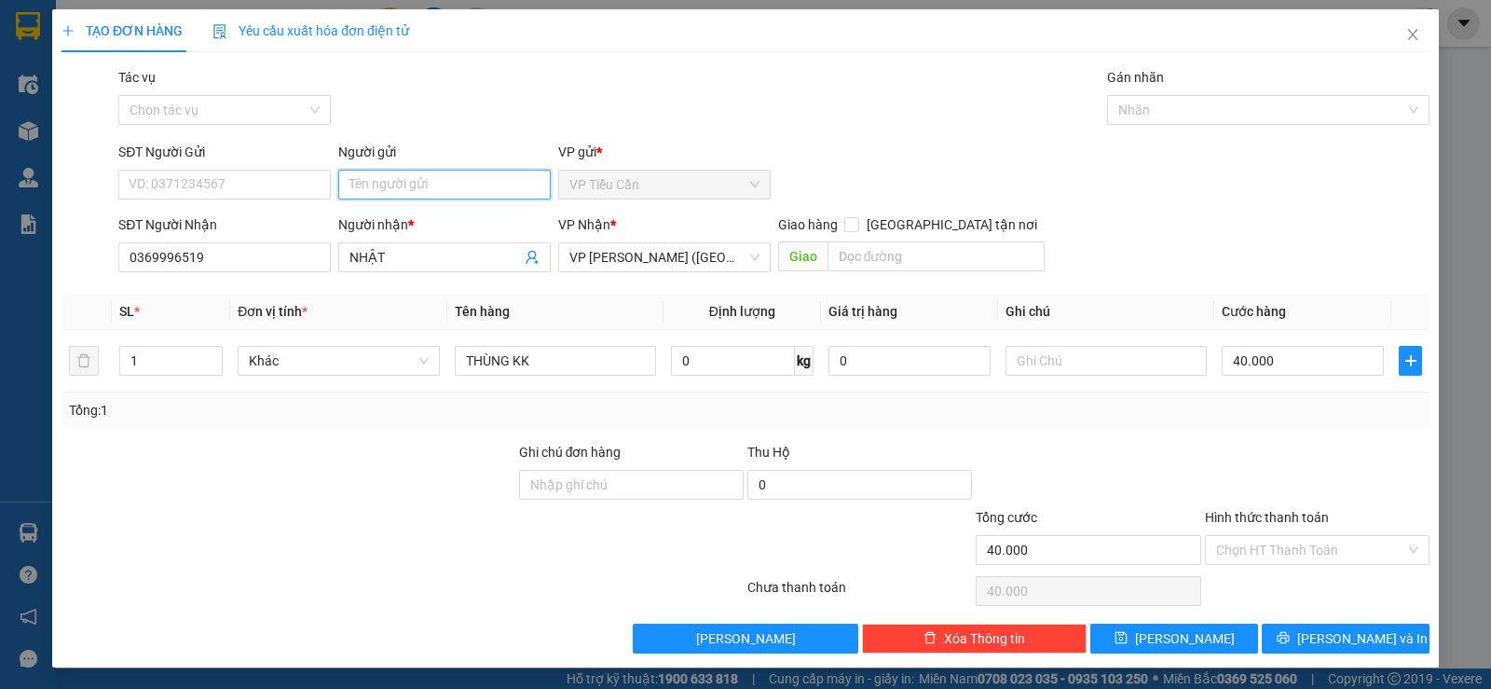
click at [401, 176] on input "Người gửi" at bounding box center [444, 185] width 213 height 30
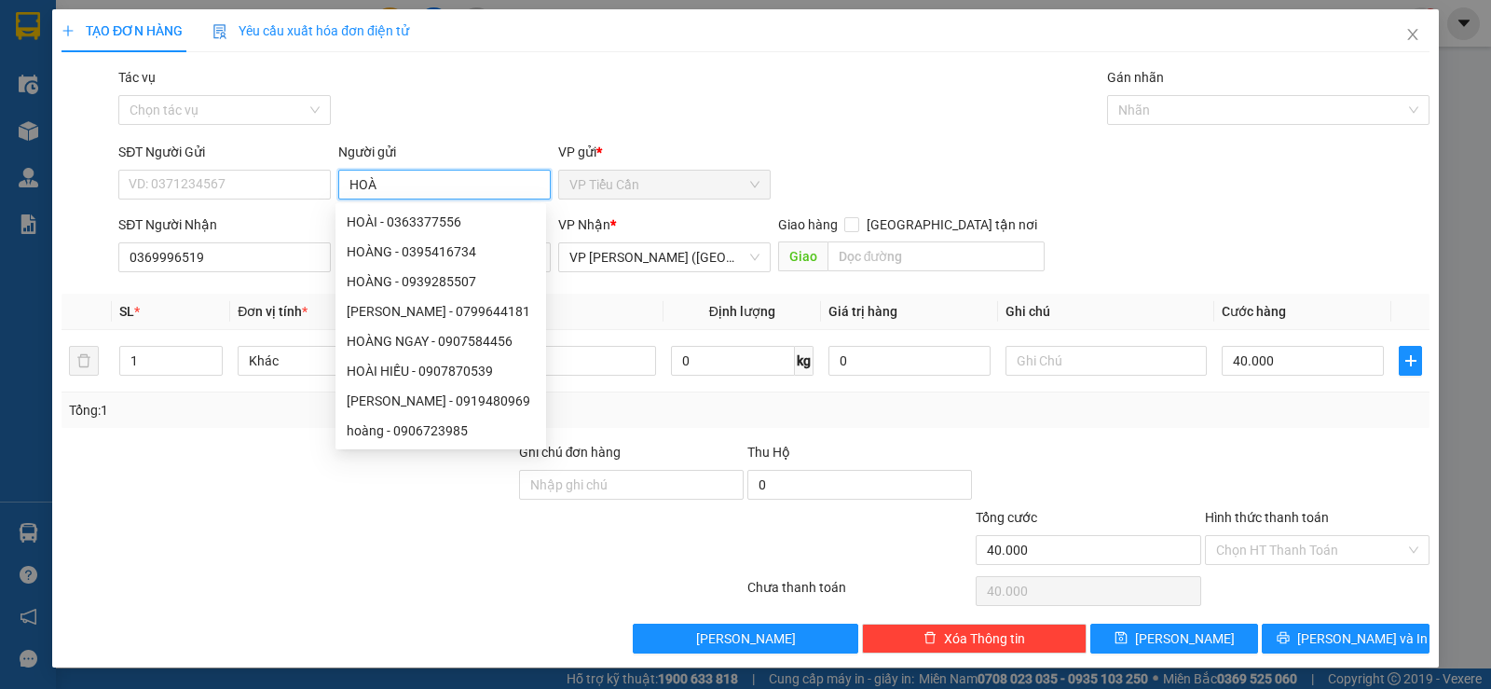
type input "HOÀ"
click at [1153, 199] on div "SĐT Người Gửi VD: 0371234567 Người gửi HOÀ VP gửi * VP Tiểu Cần" at bounding box center [774, 174] width 1319 height 65
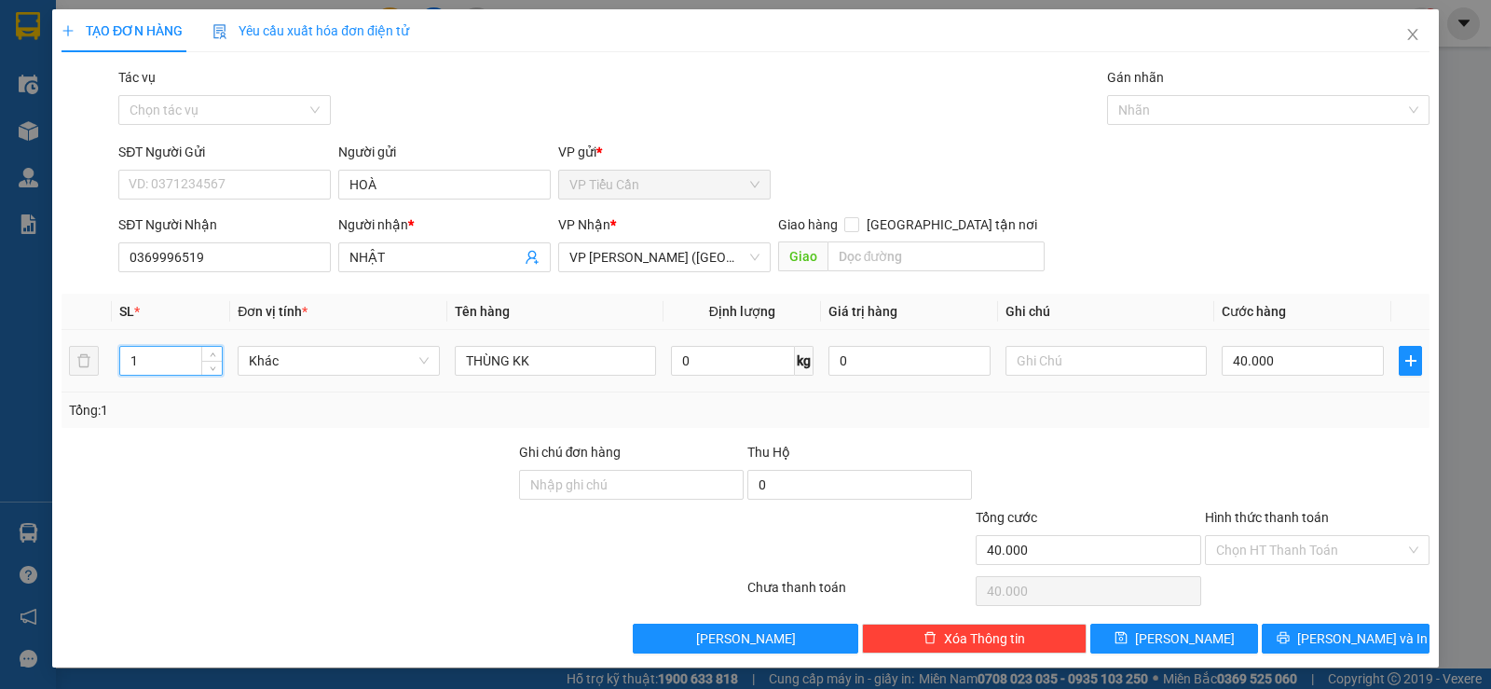
click at [156, 367] on input "1" at bounding box center [171, 361] width 102 height 28
type input "2"
click at [455, 367] on input "THÙNG KK" at bounding box center [555, 361] width 201 height 30
type input "KIỆN THÙNG KK"
click at [1281, 363] on input "40.000" at bounding box center [1303, 361] width 162 height 30
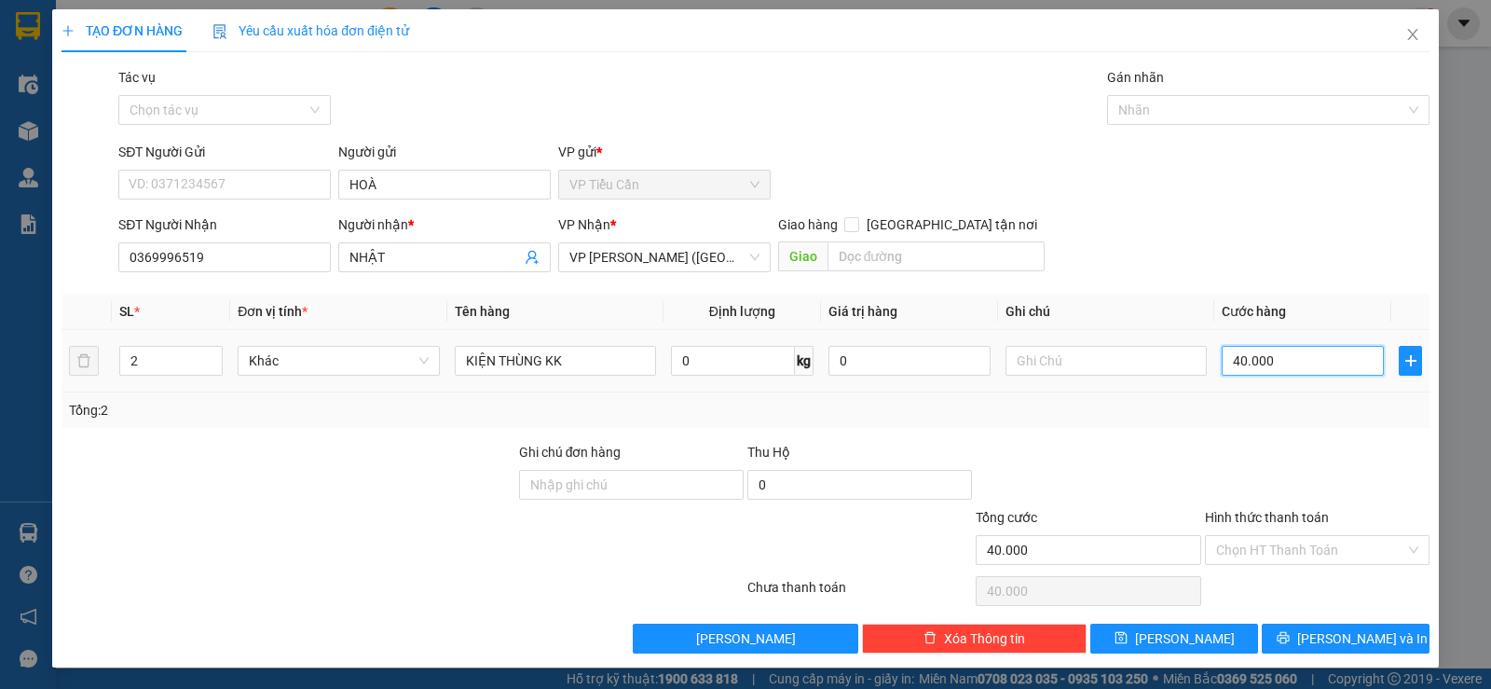
type input "0"
click at [1222, 362] on input "0" at bounding box center [1303, 361] width 162 height 30
type input "50"
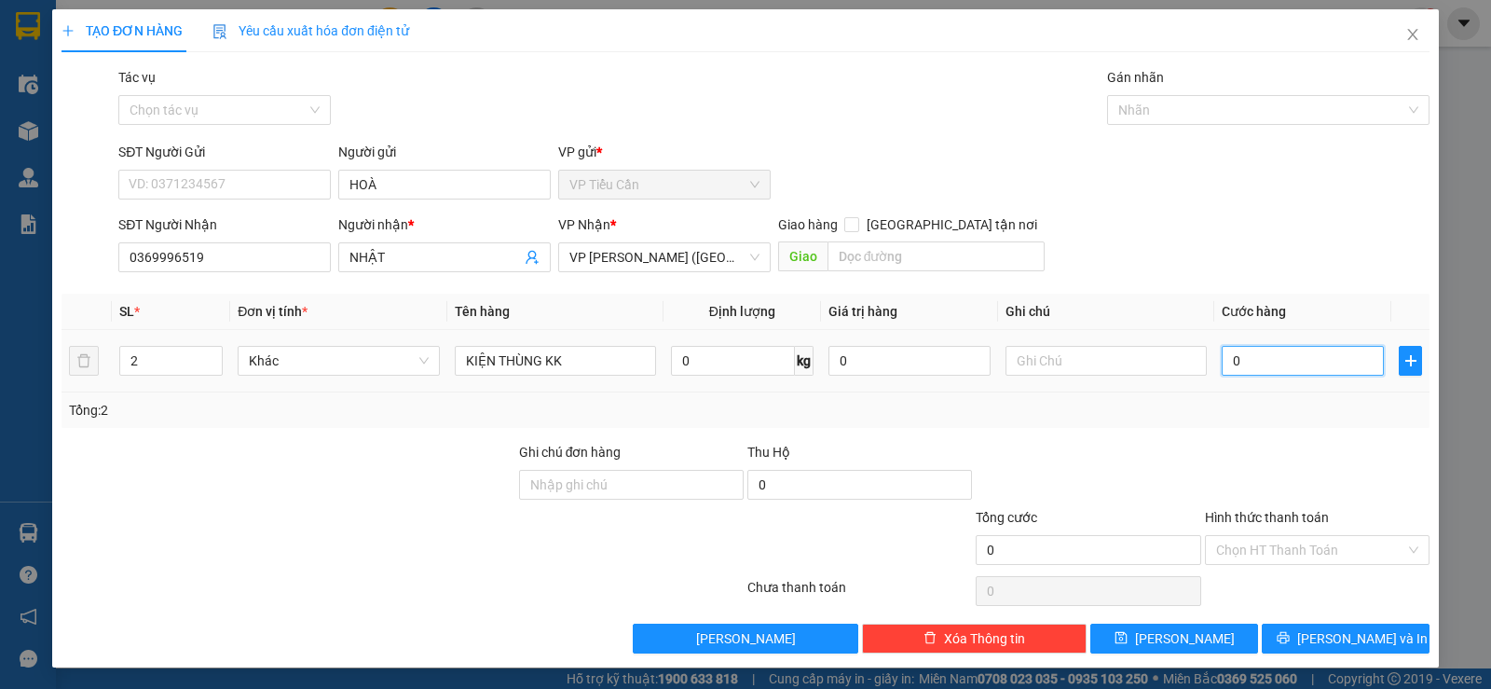
type input "50"
type input "0"
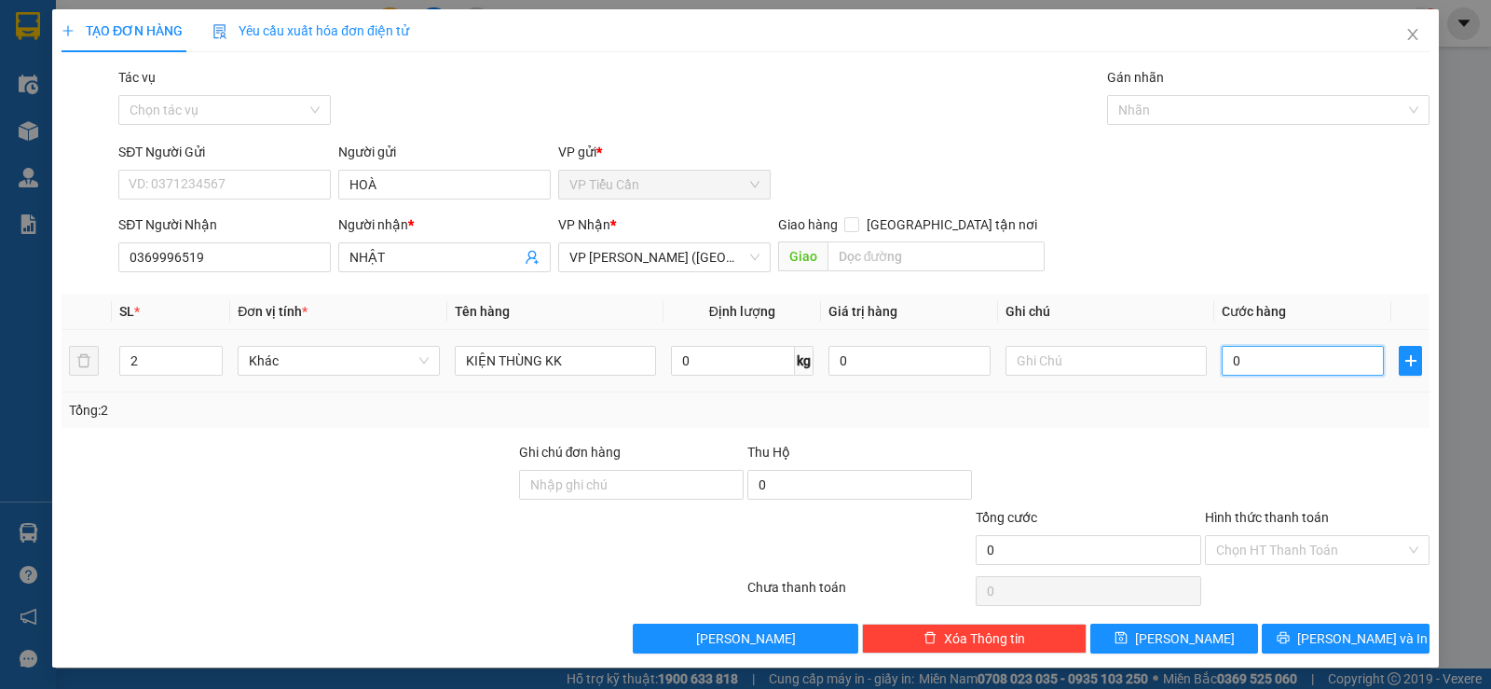
click at [1222, 364] on input "0" at bounding box center [1303, 361] width 162 height 30
type input "10"
type input "100"
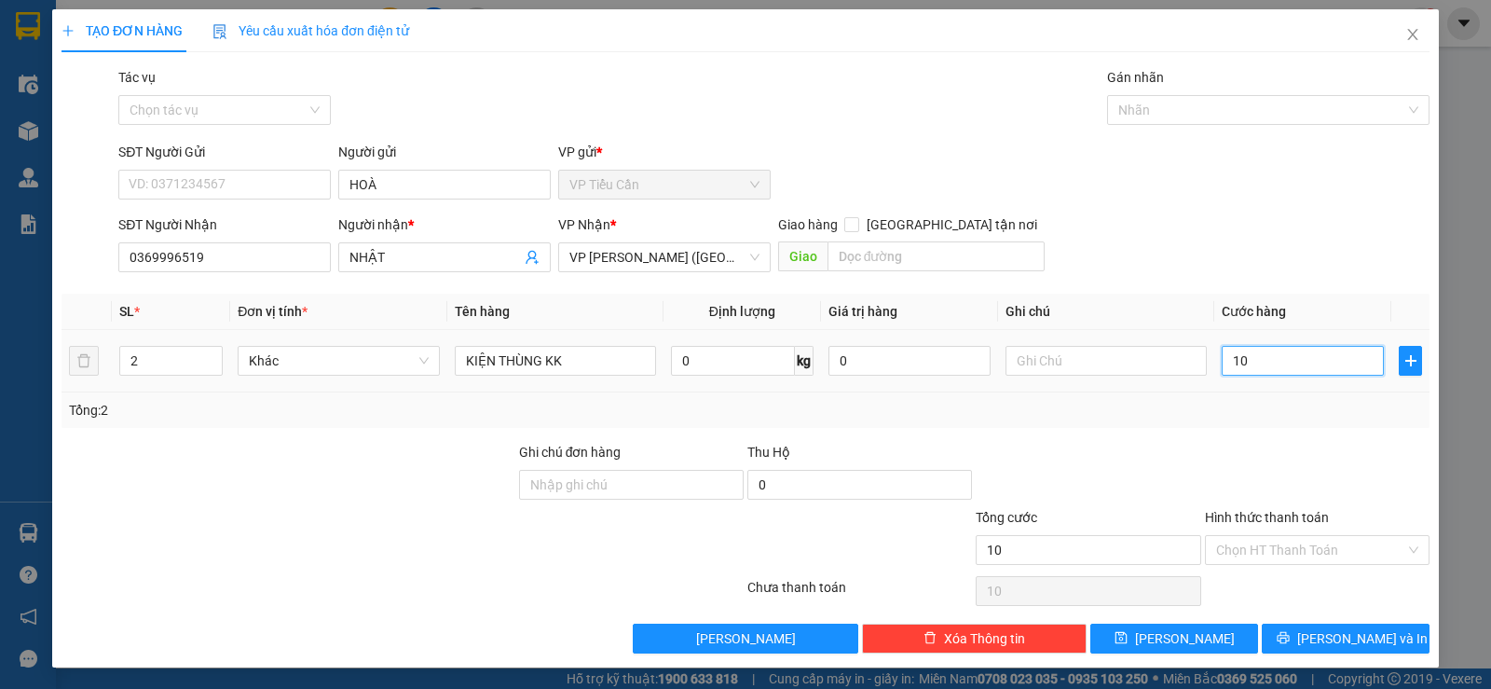
type input "100"
type input "100.000"
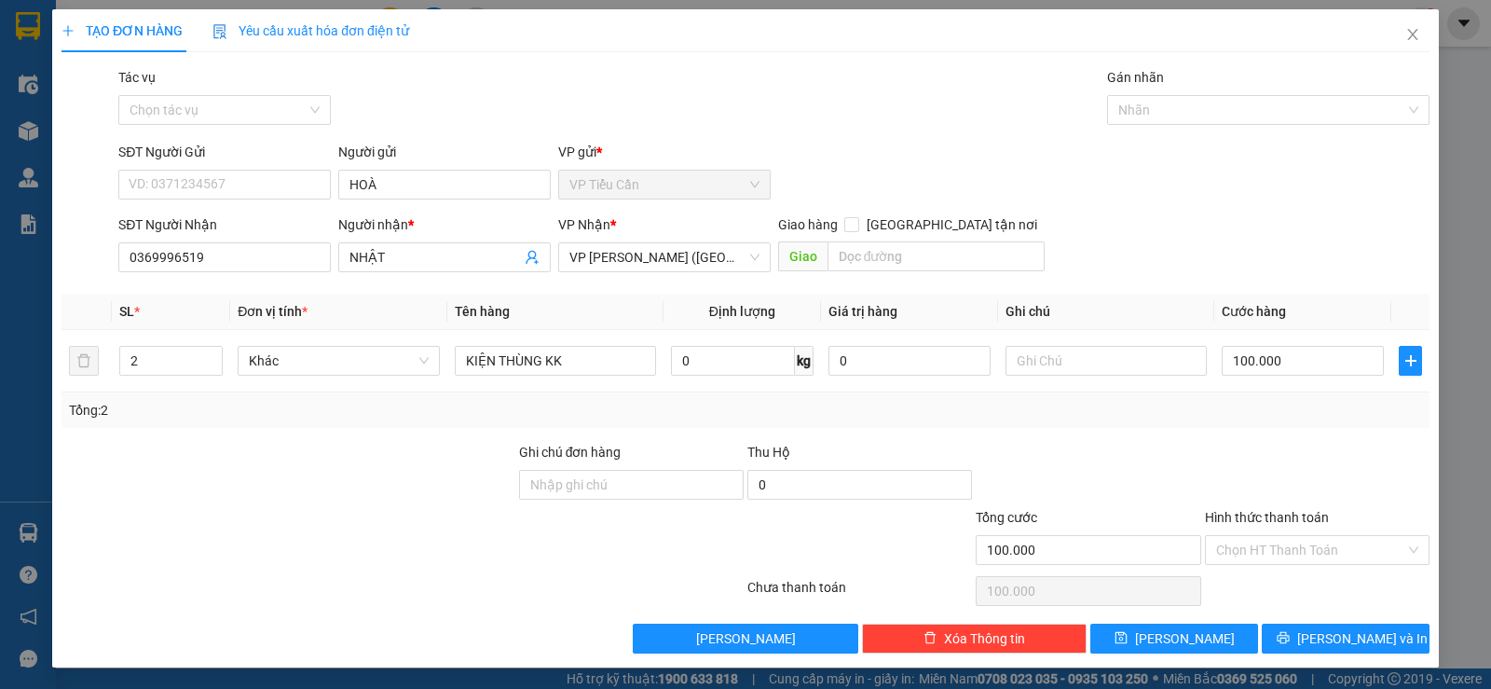
click at [1183, 398] on div "Tổng: 2" at bounding box center [746, 409] width 1368 height 35
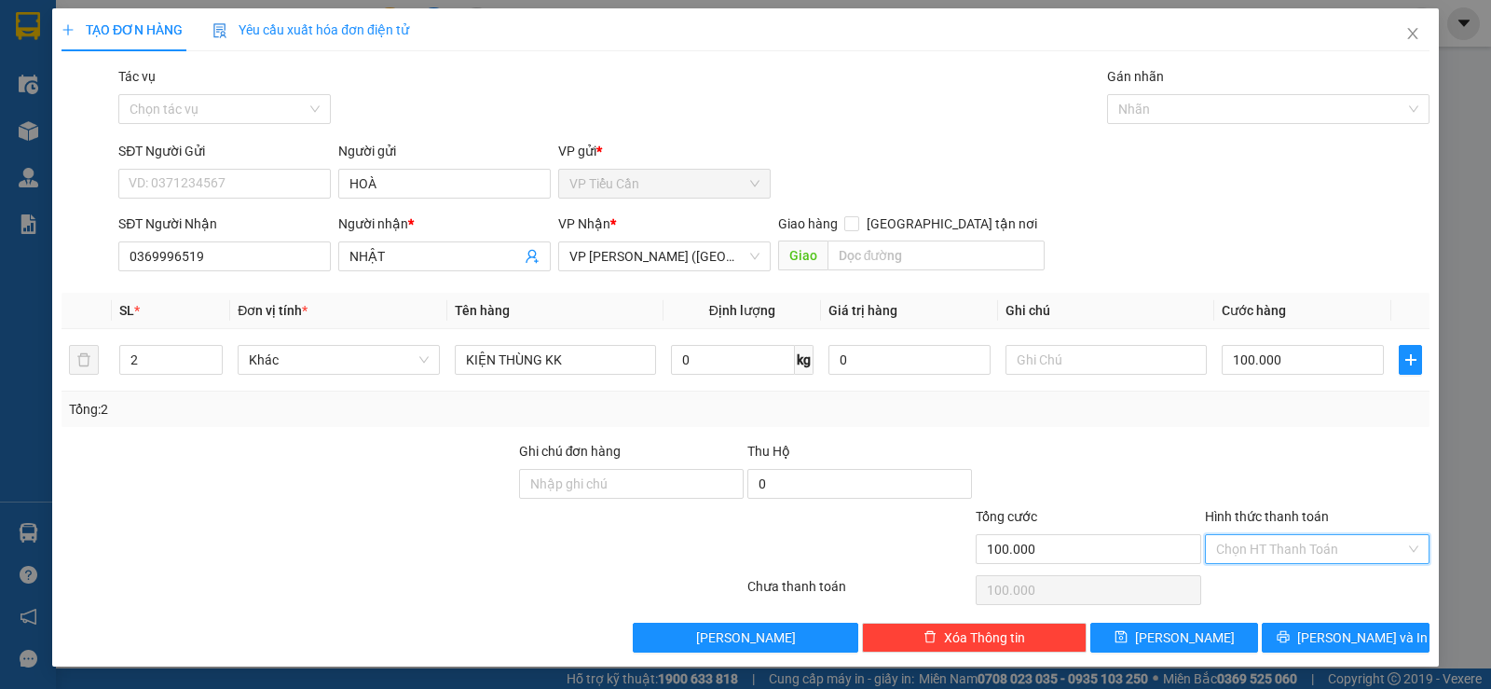
click at [1273, 545] on input "Hình thức thanh toán" at bounding box center [1310, 549] width 189 height 28
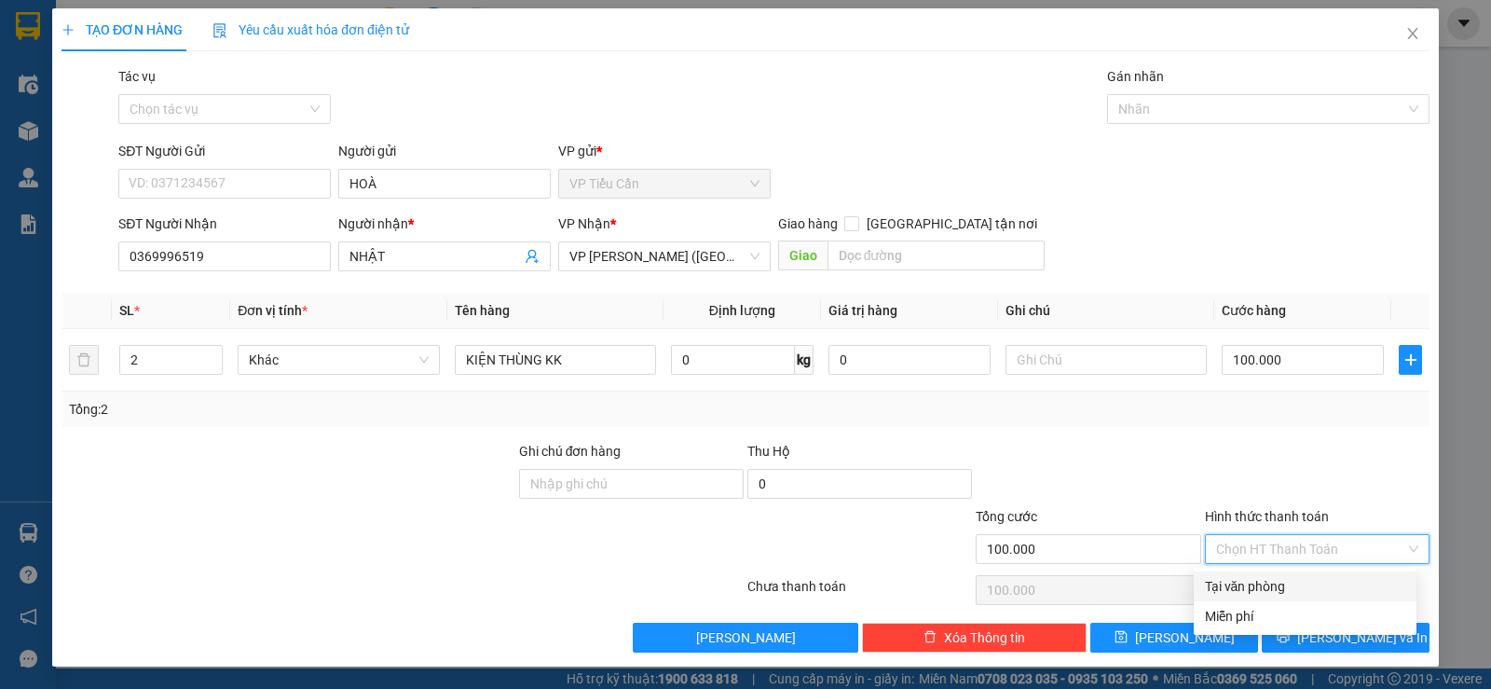
click at [1270, 579] on div "Tại văn phòng" at bounding box center [1305, 586] width 200 height 21
type input "0"
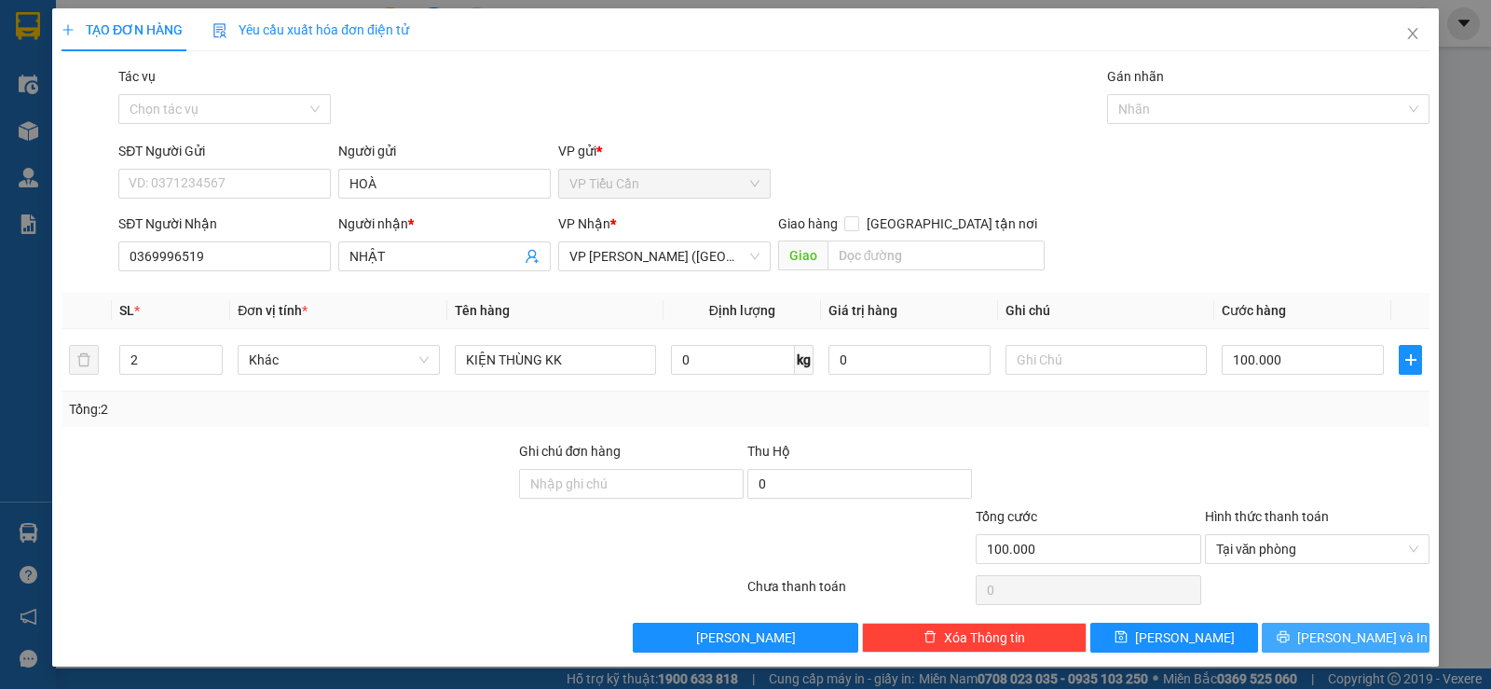
click at [1310, 635] on button "Lưu và In" at bounding box center [1346, 638] width 168 height 30
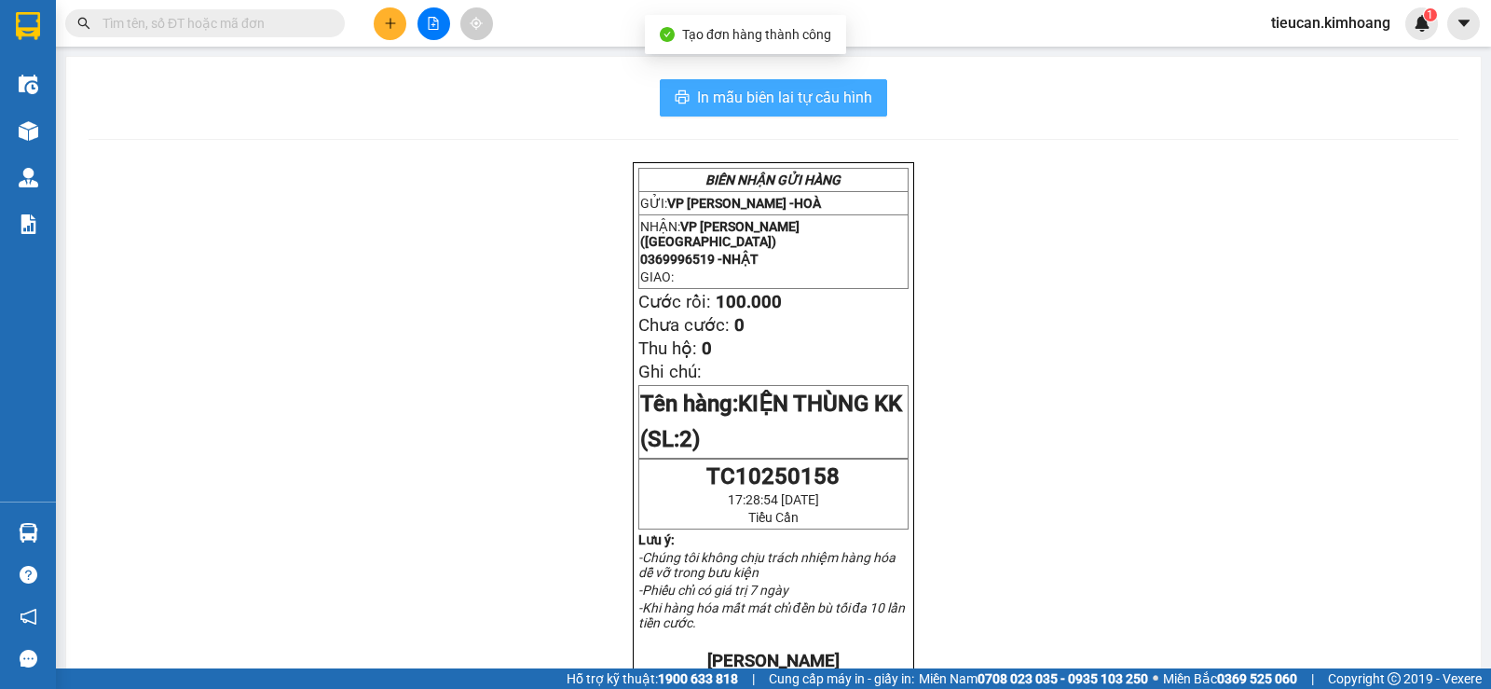
click at [820, 91] on span "In mẫu biên lai tự cấu hình" at bounding box center [784, 97] width 175 height 23
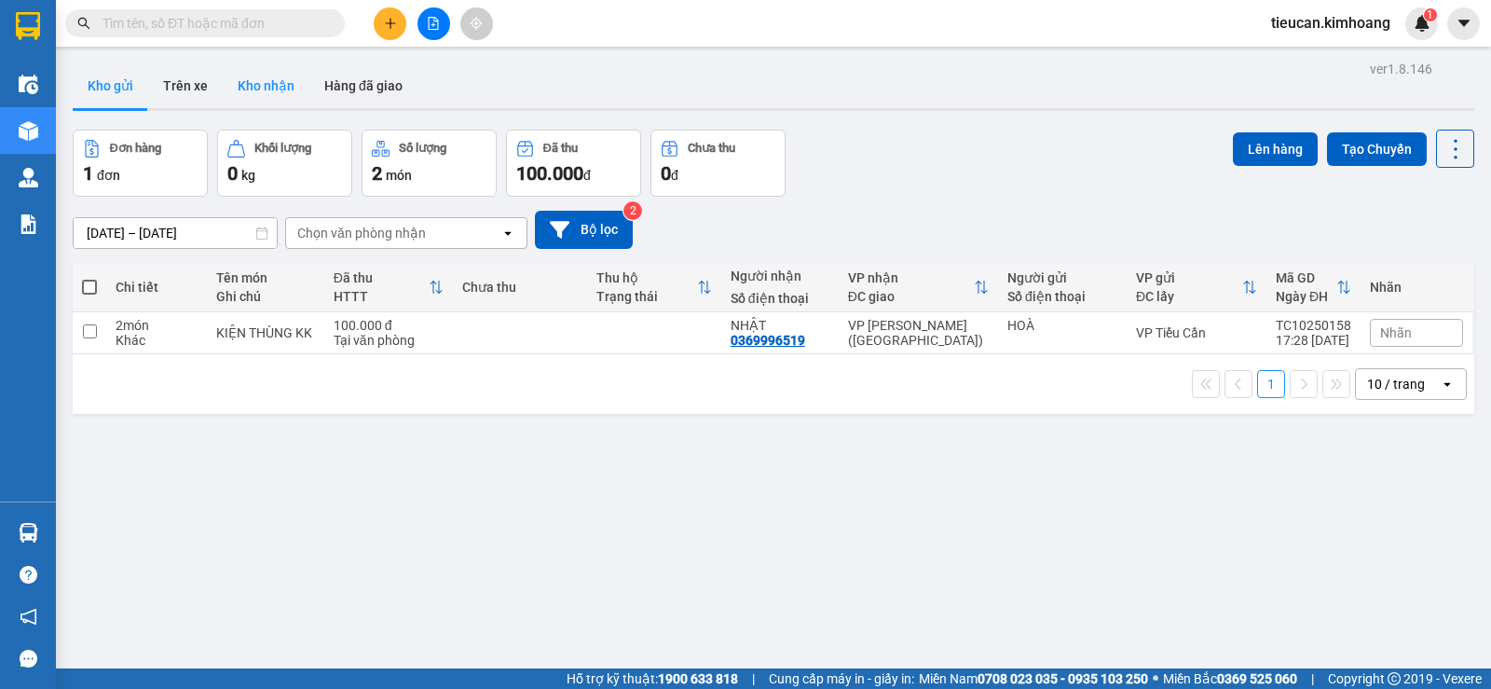
click at [257, 89] on button "Kho nhận" at bounding box center [266, 85] width 87 height 45
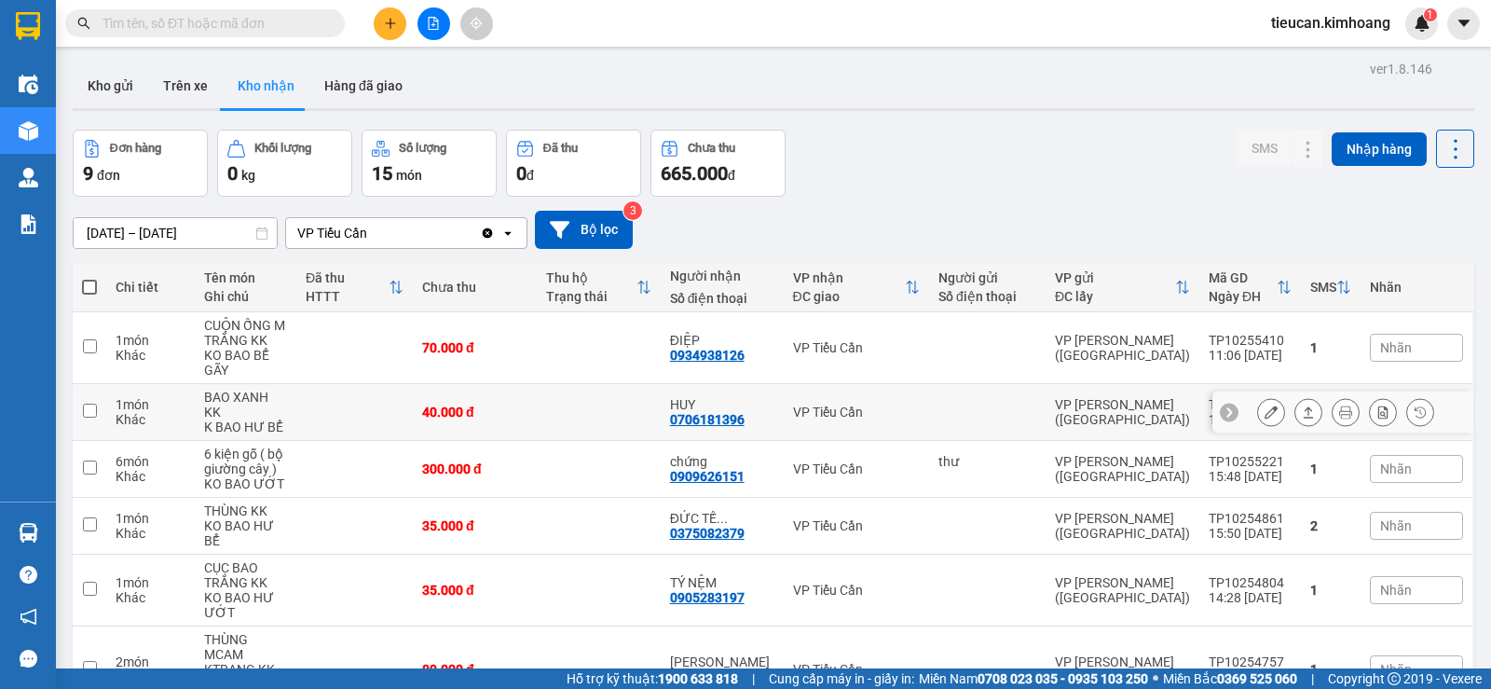
scroll to position [93, 0]
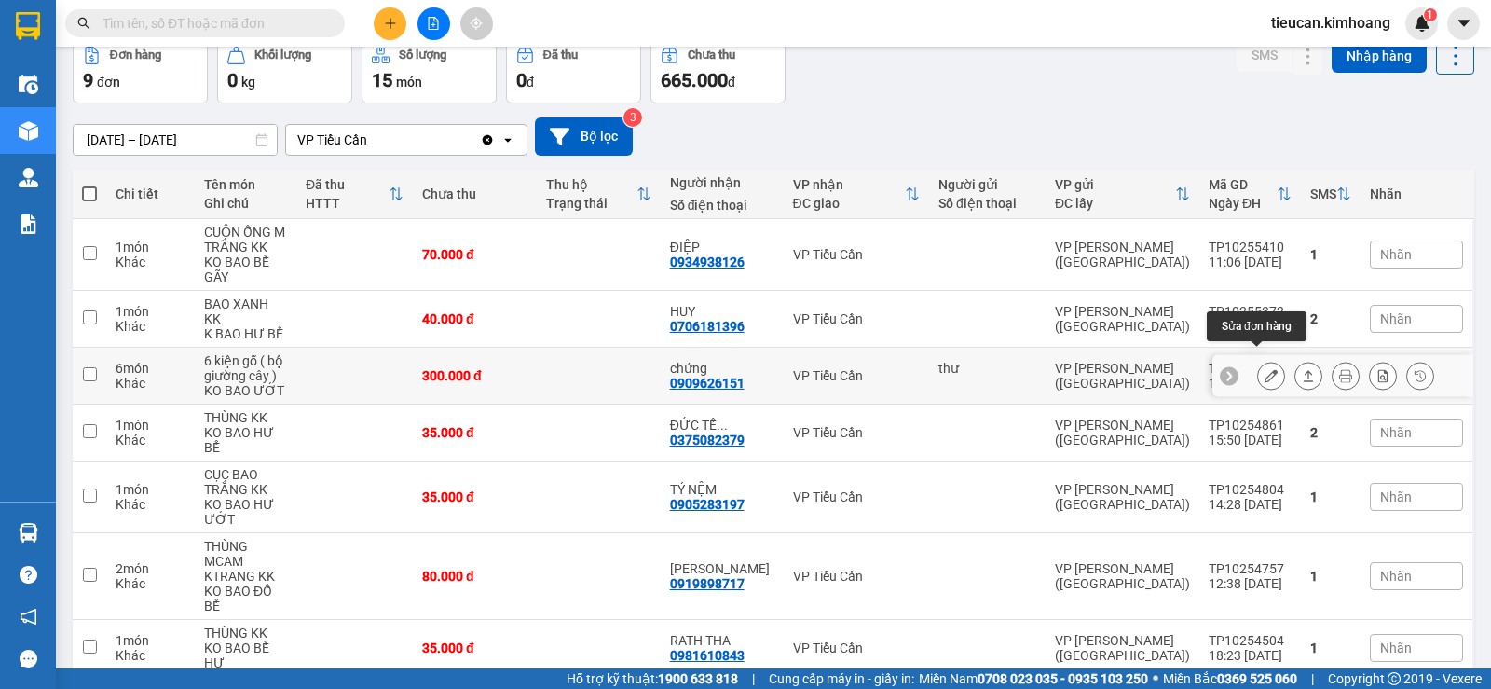
click at [1265, 369] on icon at bounding box center [1271, 375] width 13 height 13
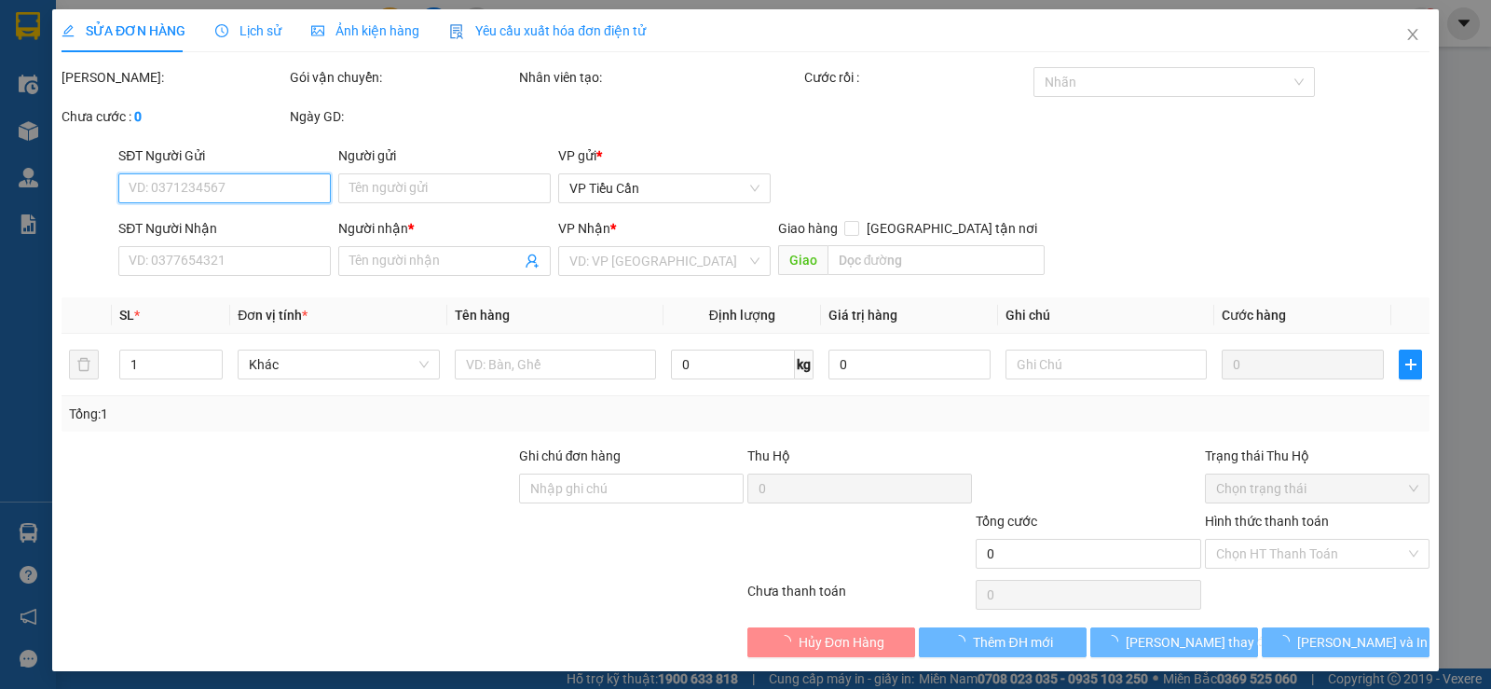
type input "thư"
type input "0909626151"
type input "chứng"
type input "300.000"
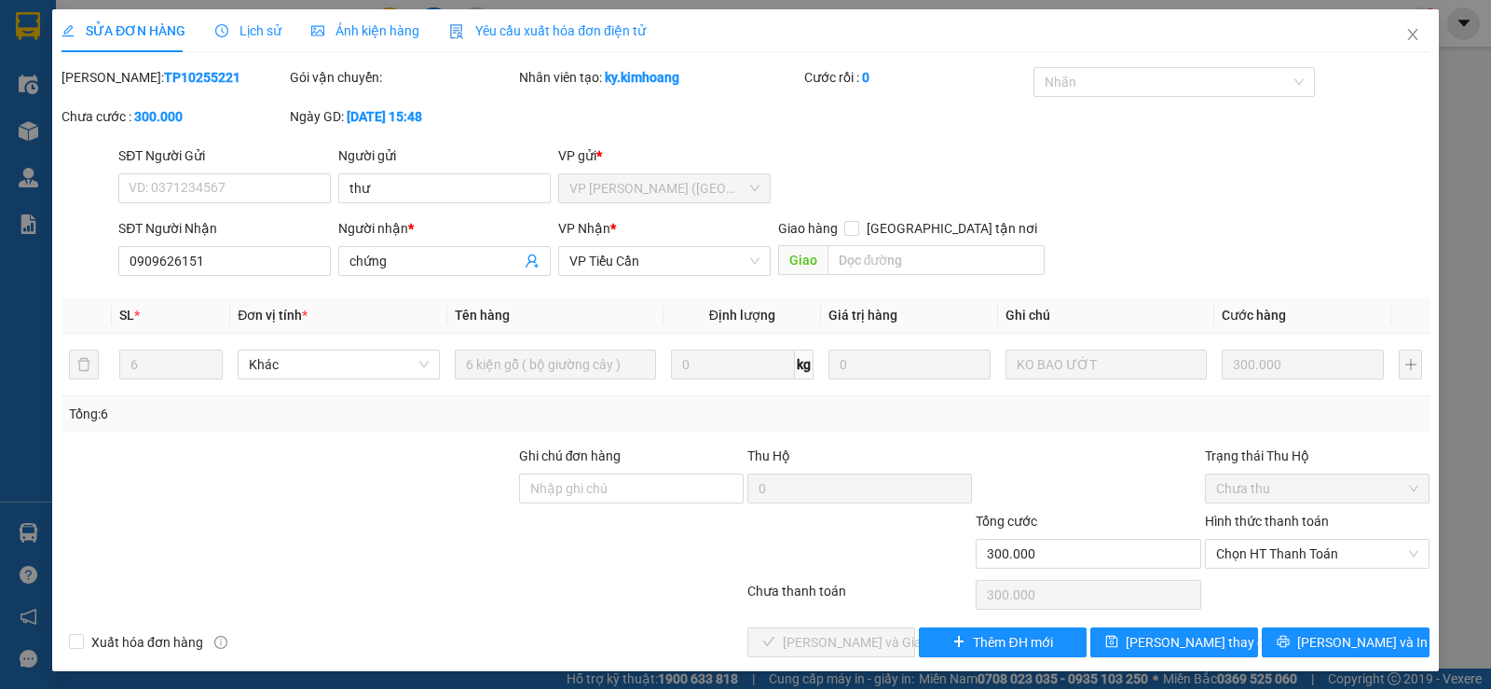
click at [1257, 536] on div "Hình thức thanh toán" at bounding box center [1317, 525] width 225 height 28
click at [1255, 553] on span "Chọn HT Thanh Toán" at bounding box center [1317, 554] width 202 height 28
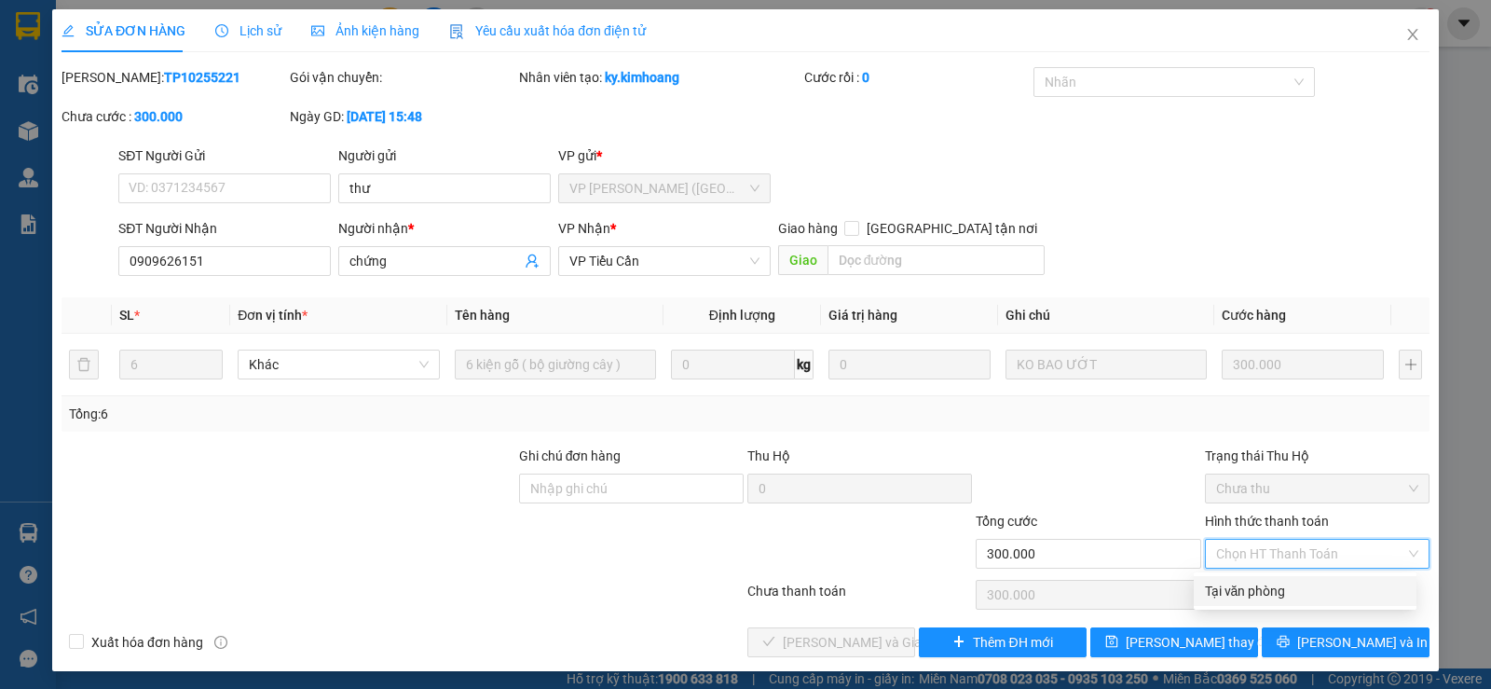
click at [1242, 592] on div "Tại văn phòng" at bounding box center [1305, 591] width 200 height 21
type input "0"
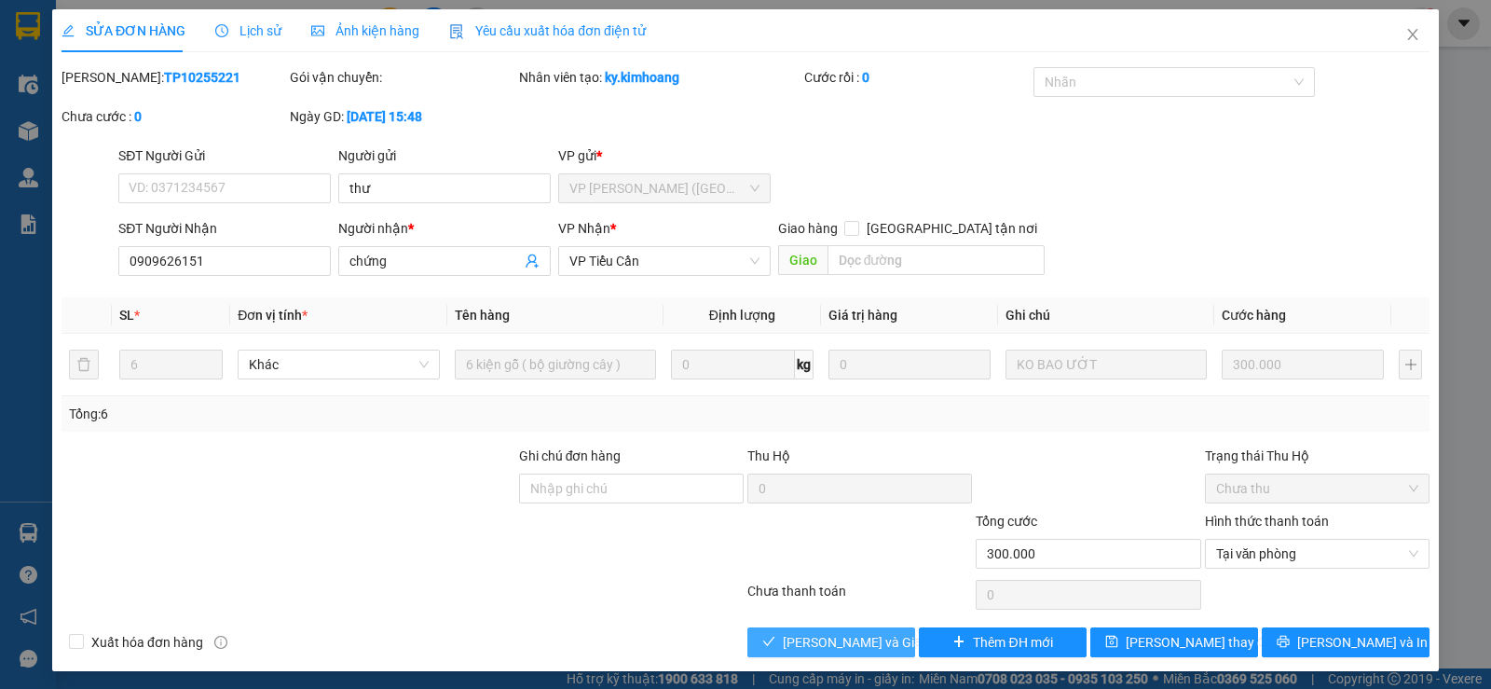
drag, startPoint x: 821, startPoint y: 639, endPoint x: 806, endPoint y: 550, distance: 90.7
click at [832, 632] on span "Lưu và Giao hàng" at bounding box center [872, 642] width 179 height 21
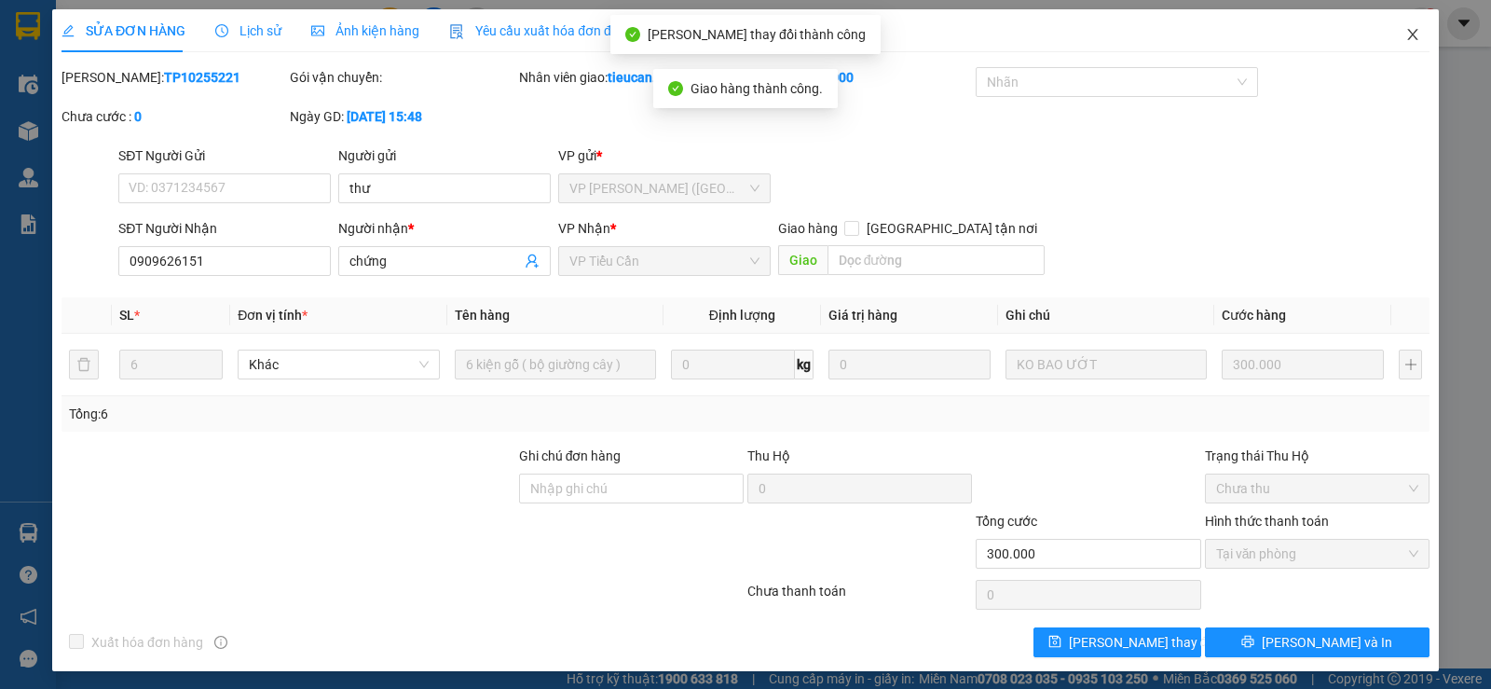
click at [1407, 34] on icon "close" at bounding box center [1412, 34] width 10 height 11
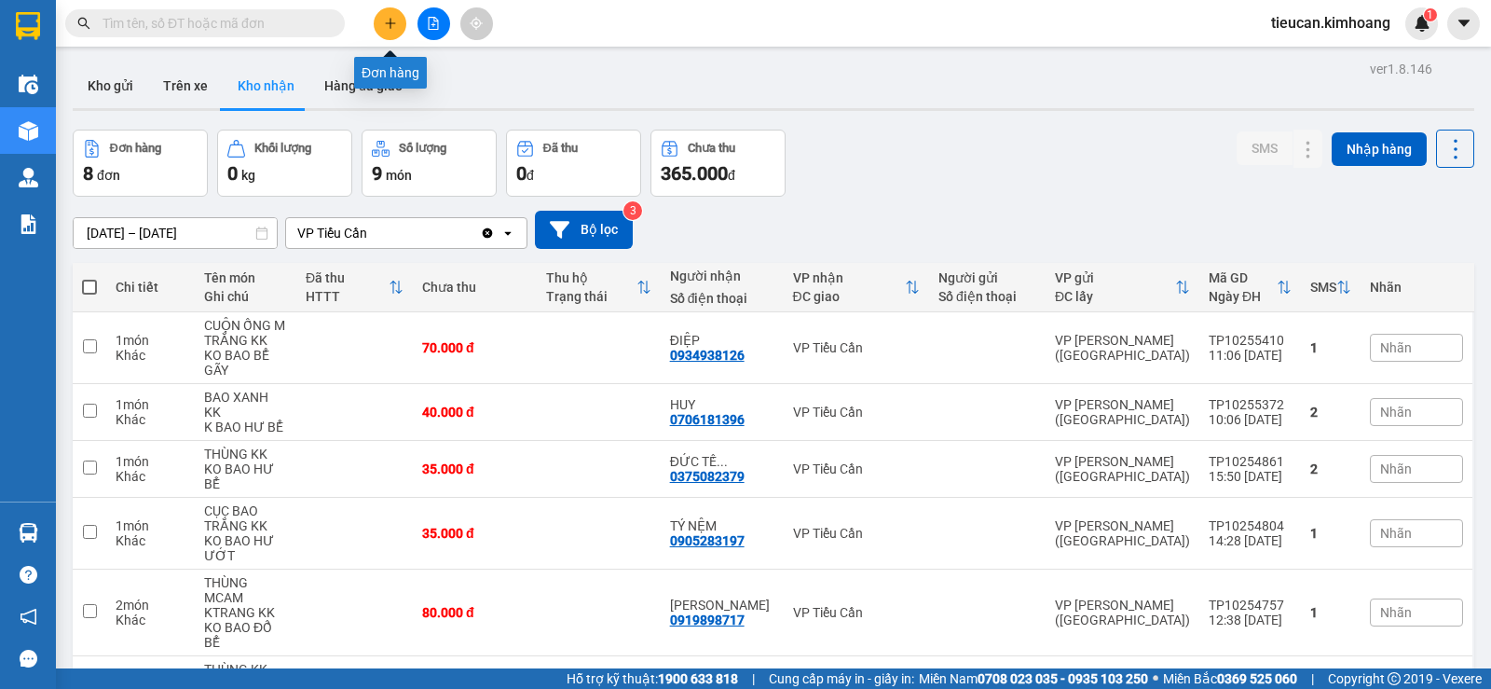
click at [391, 19] on icon "plus" at bounding box center [390, 23] width 1 height 10
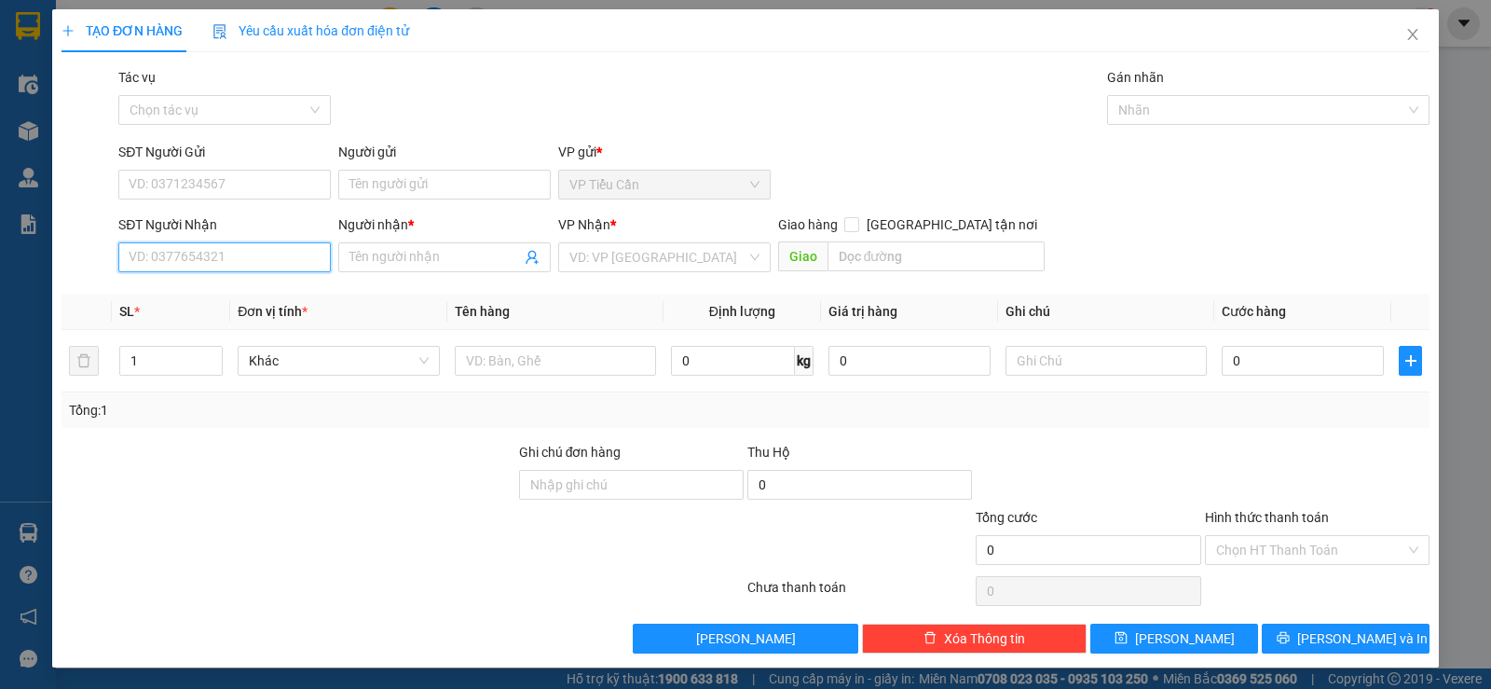
click at [266, 270] on input "SĐT Người Nhận" at bounding box center [224, 257] width 213 height 30
click at [211, 298] on div "0908362994 - TUẤN" at bounding box center [223, 294] width 188 height 21
type input "0908362994"
type input "TUẤN"
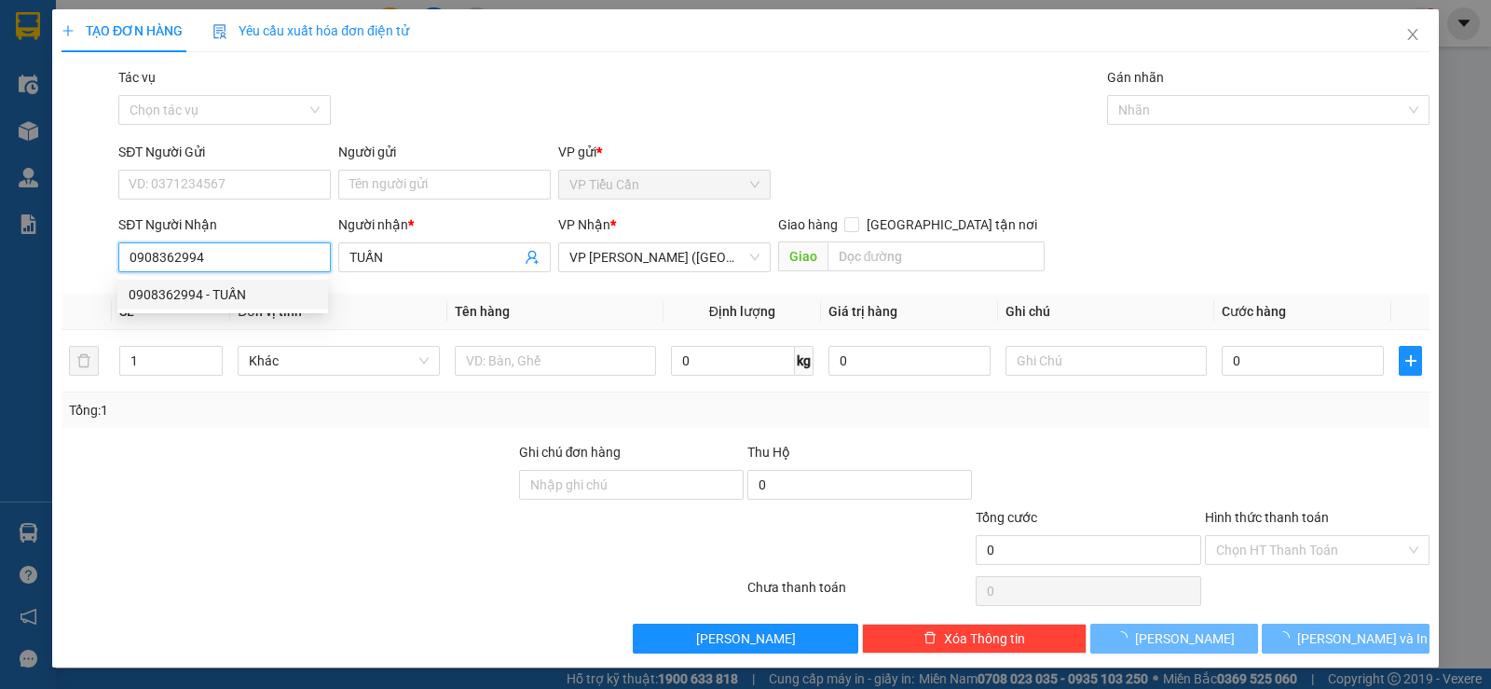
type input "35.000"
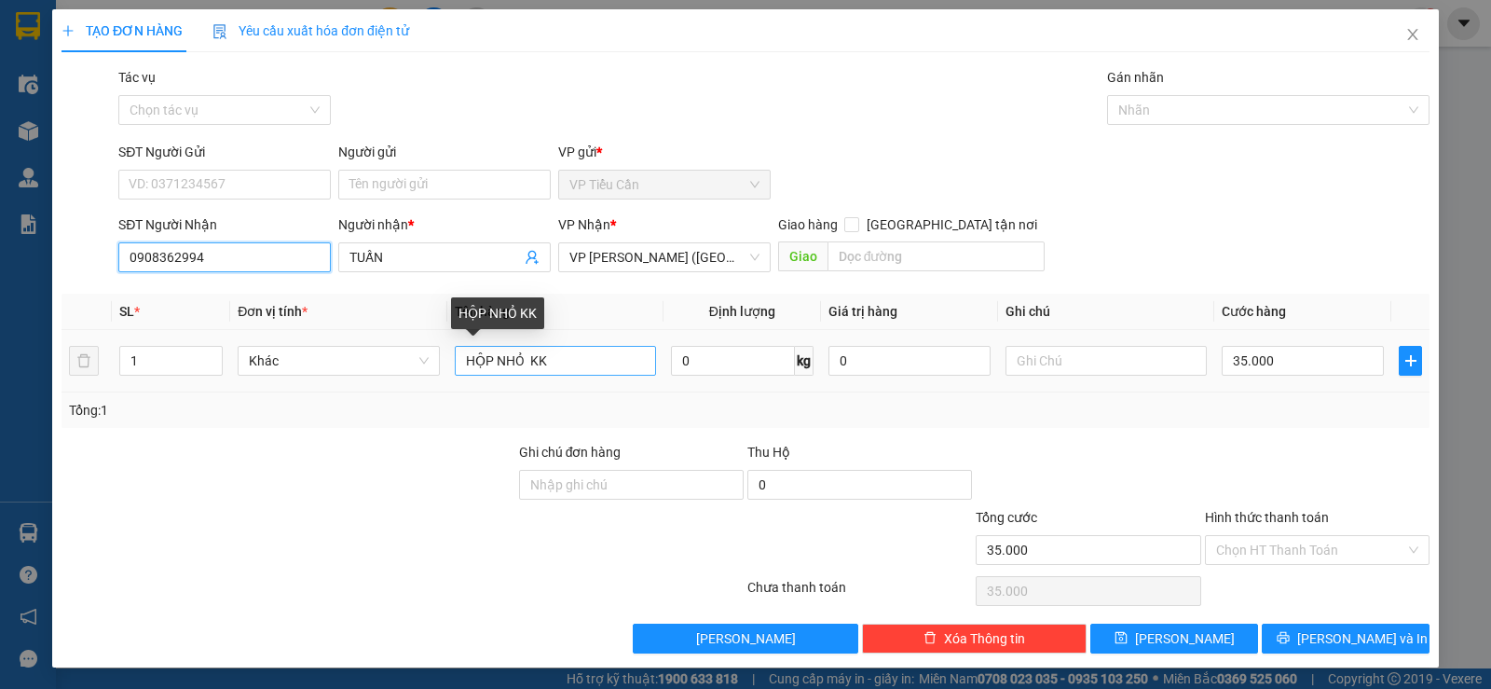
type input "0908362994"
click at [523, 363] on input "HỘP NHỎ KK" at bounding box center [555, 361] width 201 height 30
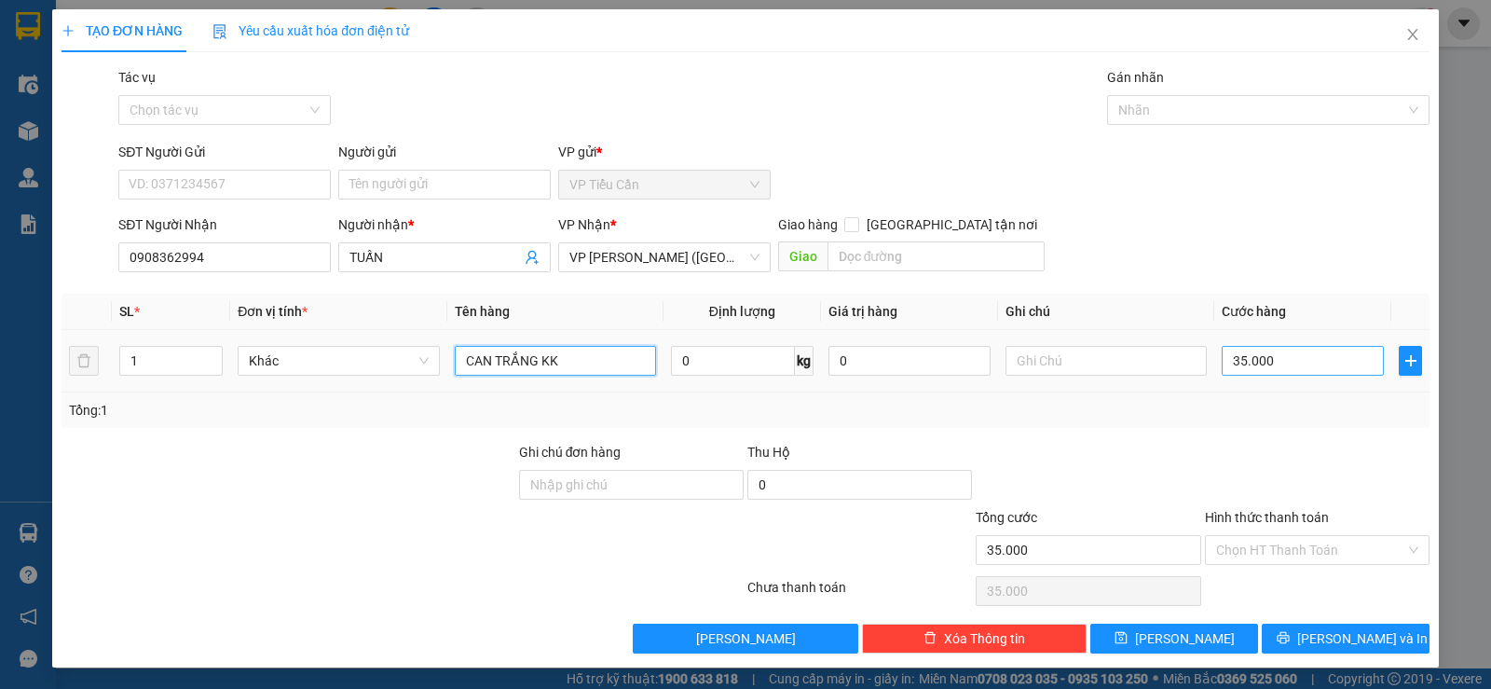
type input "CAN TRẮNG KK"
click at [1276, 368] on input "35.000" at bounding box center [1303, 361] width 162 height 30
type input "0"
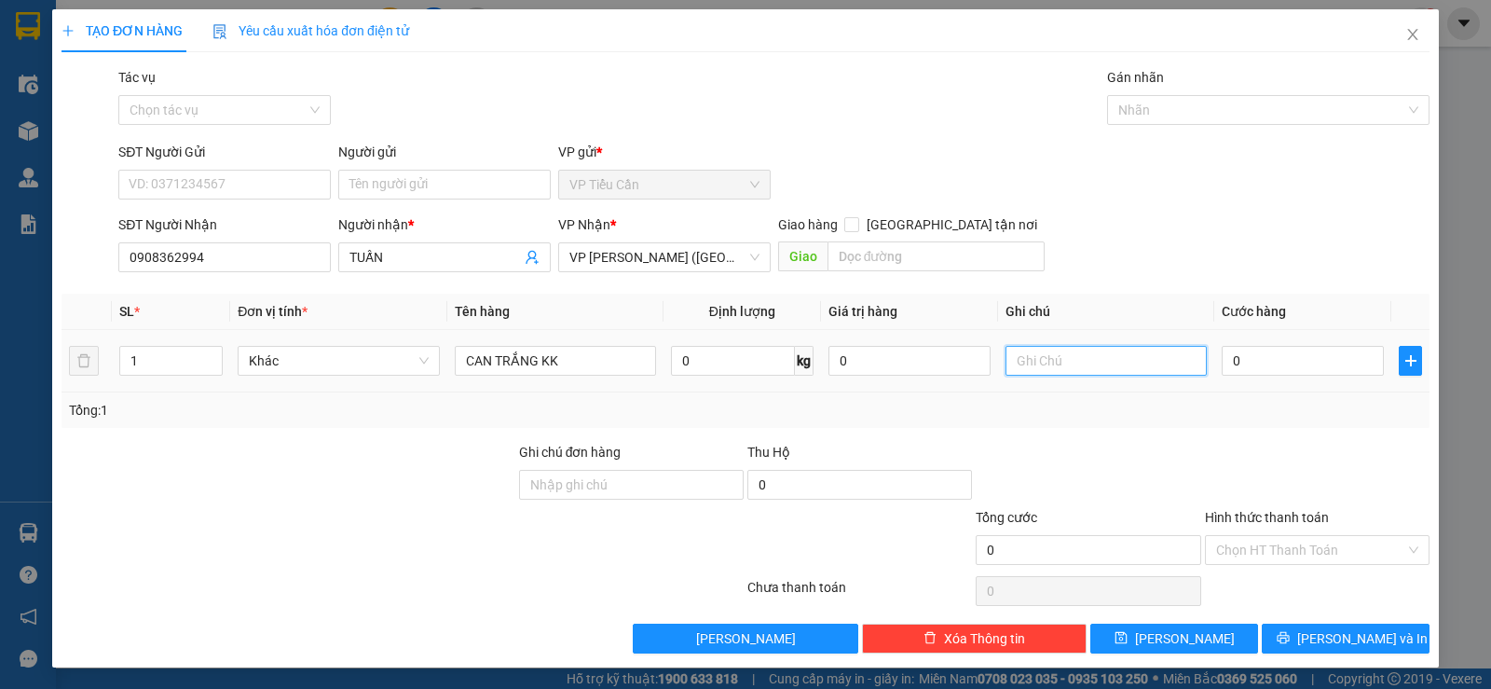
click at [1006, 355] on input "text" at bounding box center [1106, 361] width 201 height 30
type input "K Bao đổ bể"
click at [1222, 358] on input "0" at bounding box center [1303, 361] width 162 height 30
type input "4"
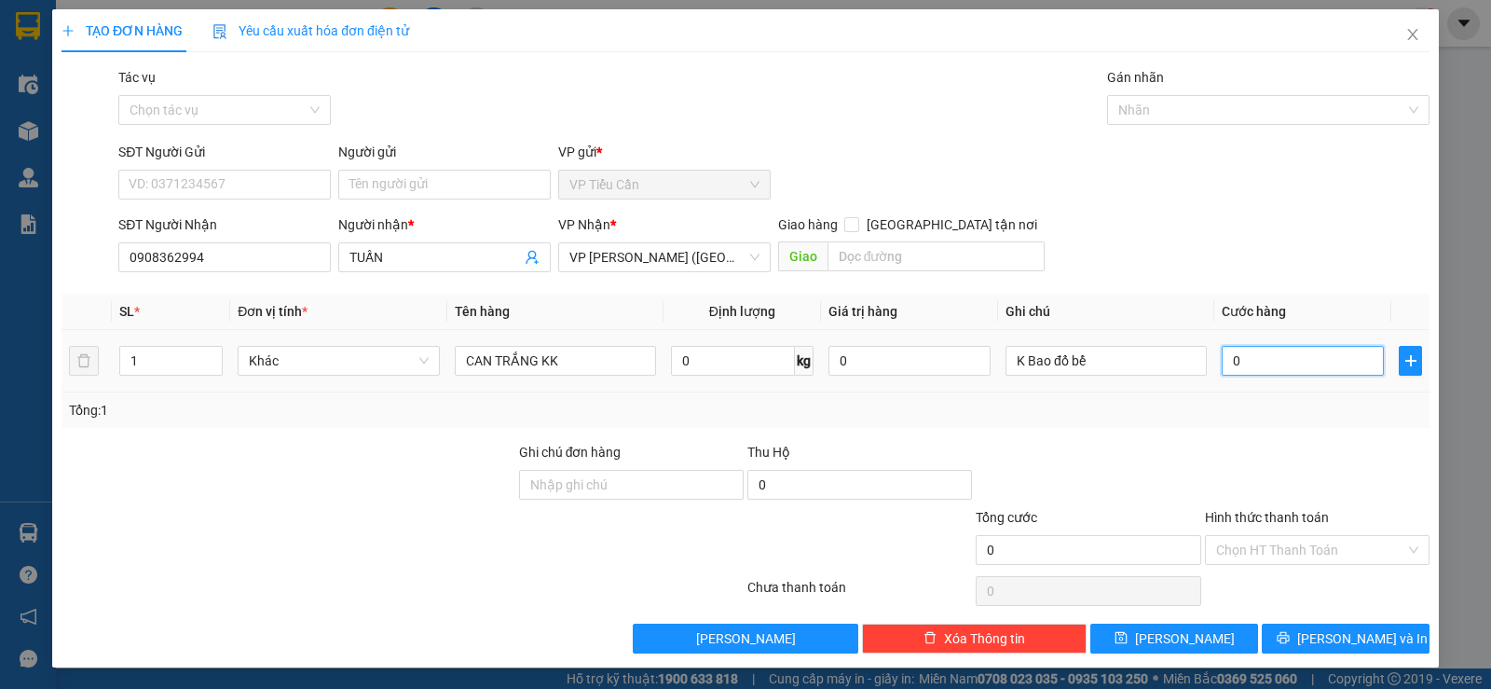
type input "4"
type input "45"
type input "45.000"
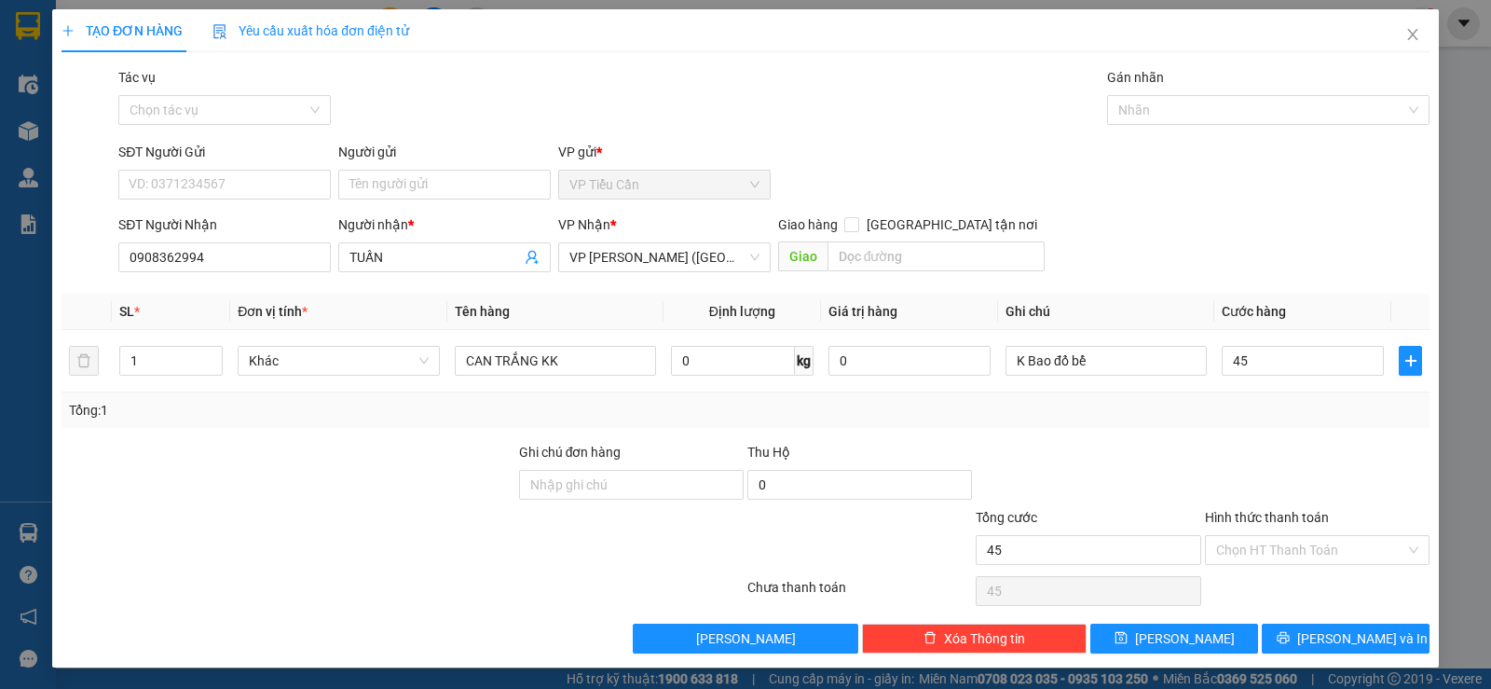
type input "45.000"
click at [1176, 450] on div at bounding box center [1088, 474] width 228 height 65
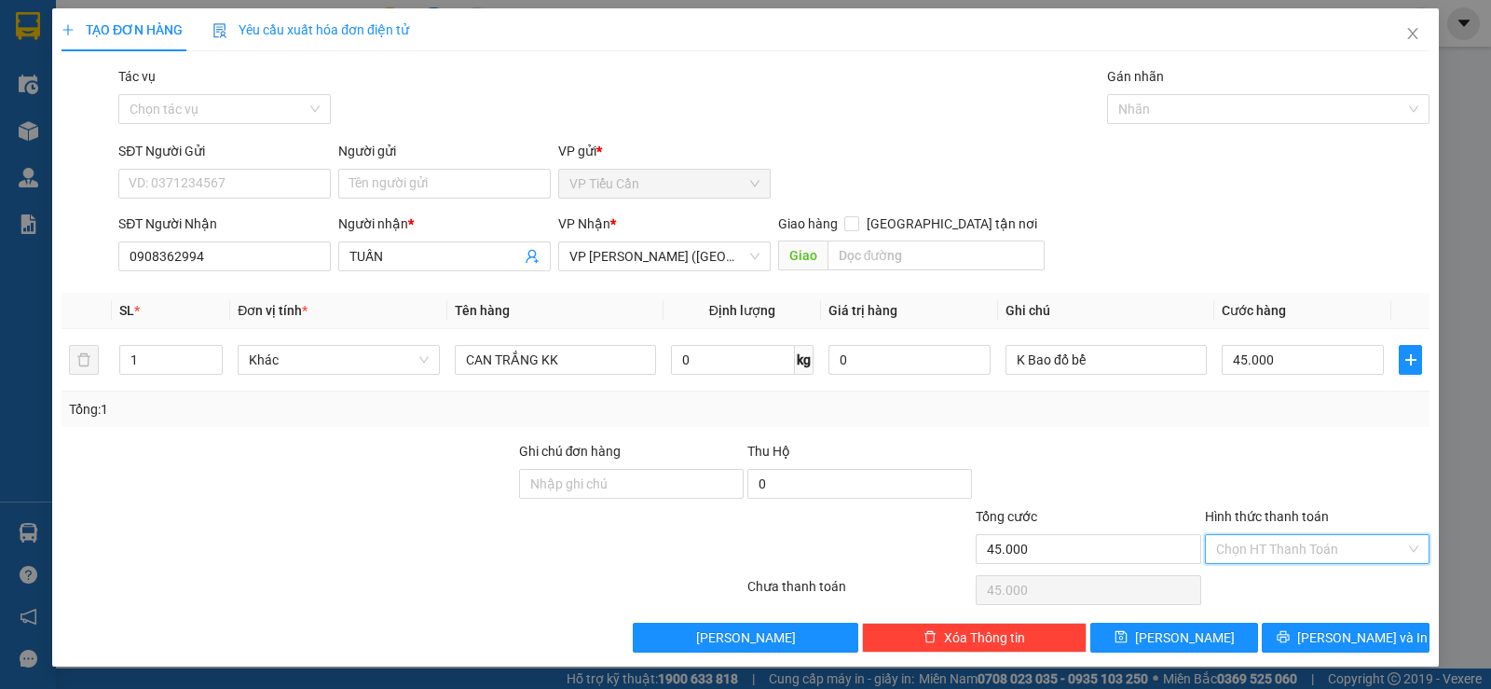
click at [1294, 540] on input "Hình thức thanh toán" at bounding box center [1310, 549] width 189 height 28
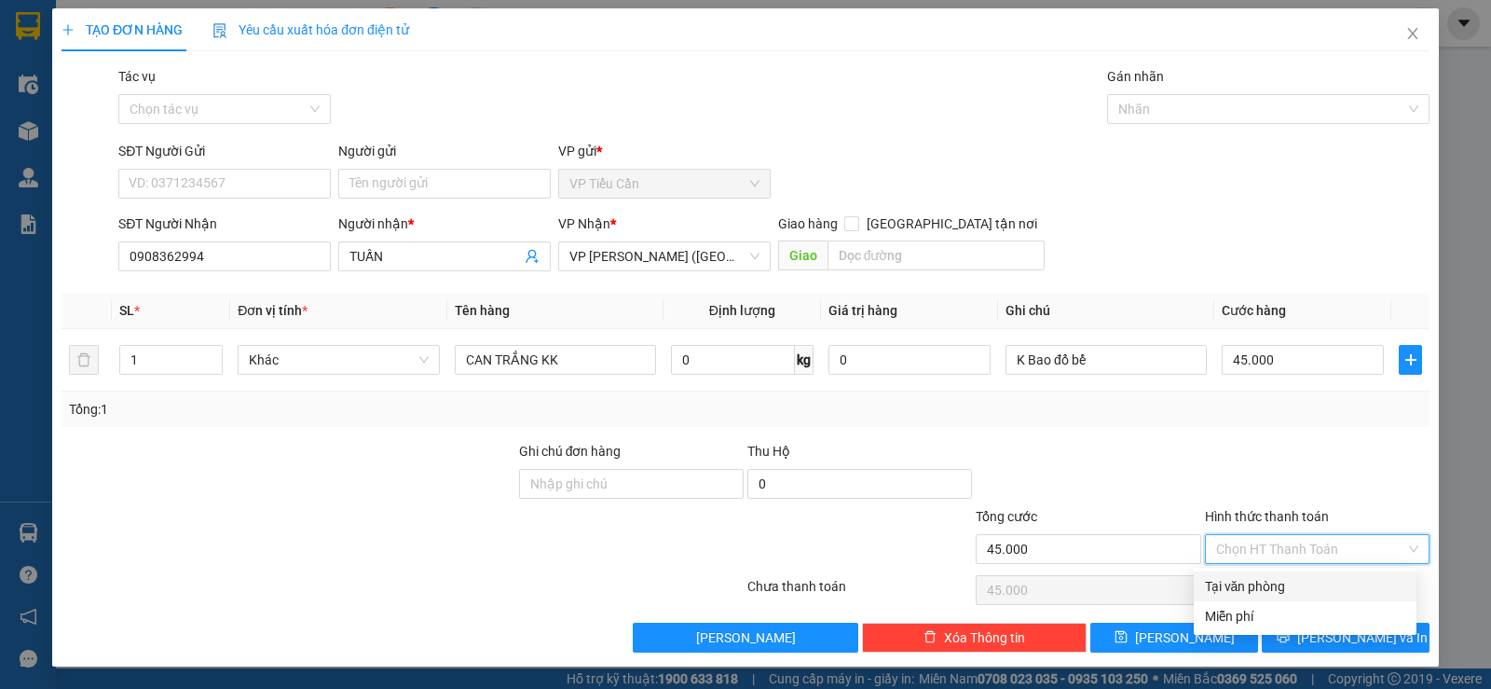
click at [1276, 580] on div "Tại văn phòng" at bounding box center [1305, 586] width 200 height 21
type input "0"
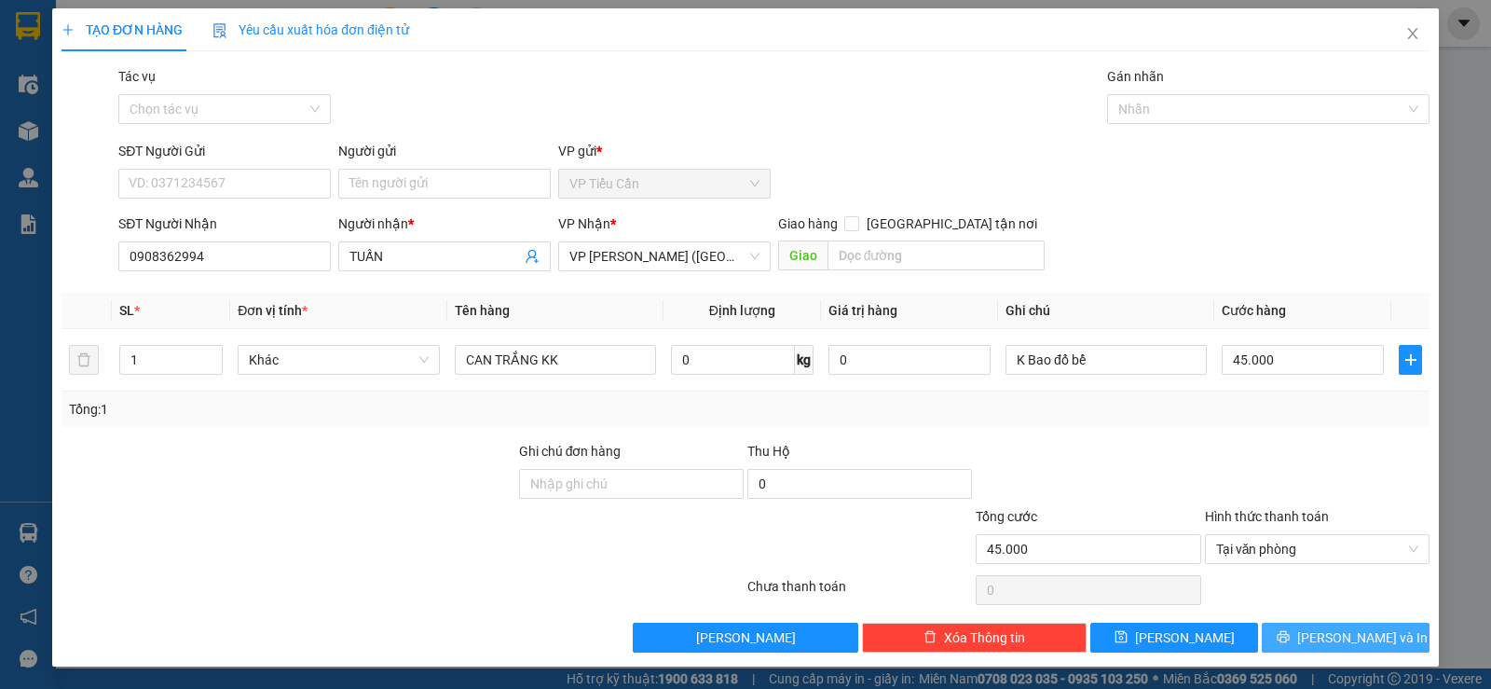
click at [1340, 637] on span "Lưu và In" at bounding box center [1362, 637] width 130 height 21
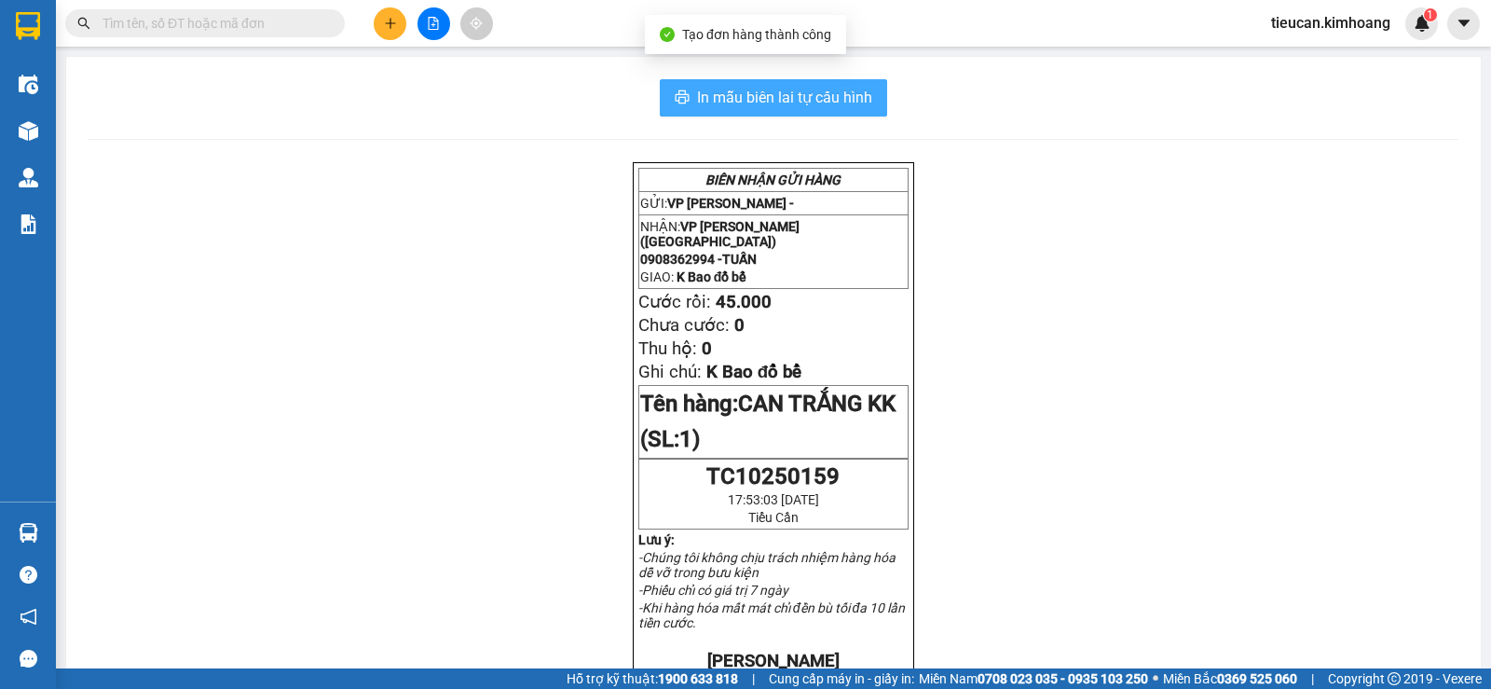
click at [804, 95] on span "In mẫu biên lai tự cấu hình" at bounding box center [784, 97] width 175 height 23
